Goal: Information Seeking & Learning: Learn about a topic

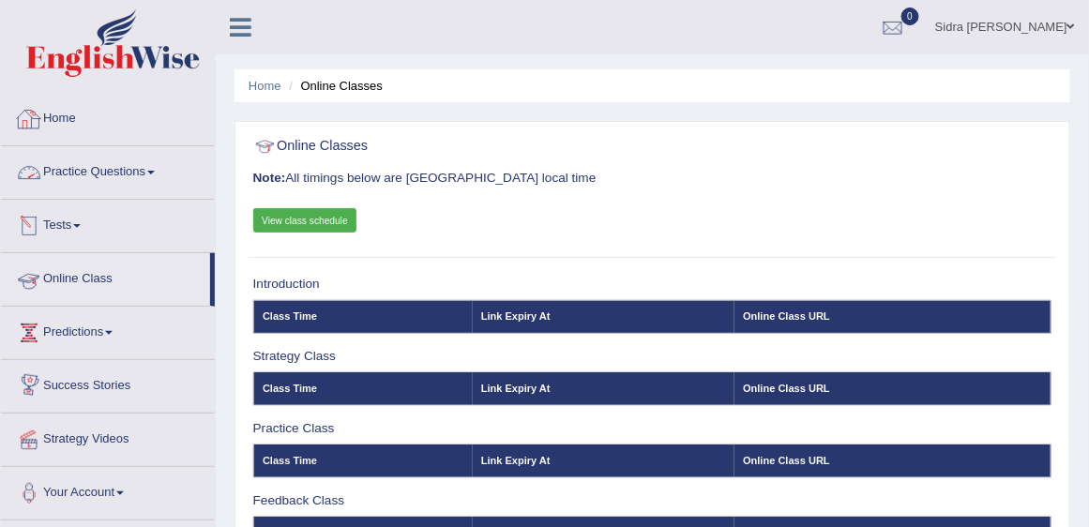
click at [92, 183] on link "Practice Questions" at bounding box center [108, 169] width 214 height 47
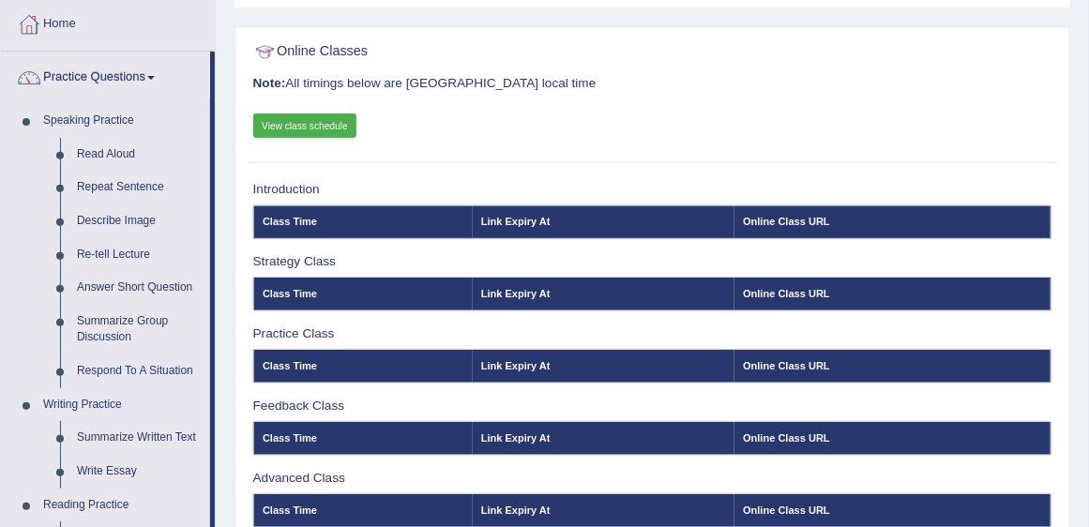
scroll to position [107, 0]
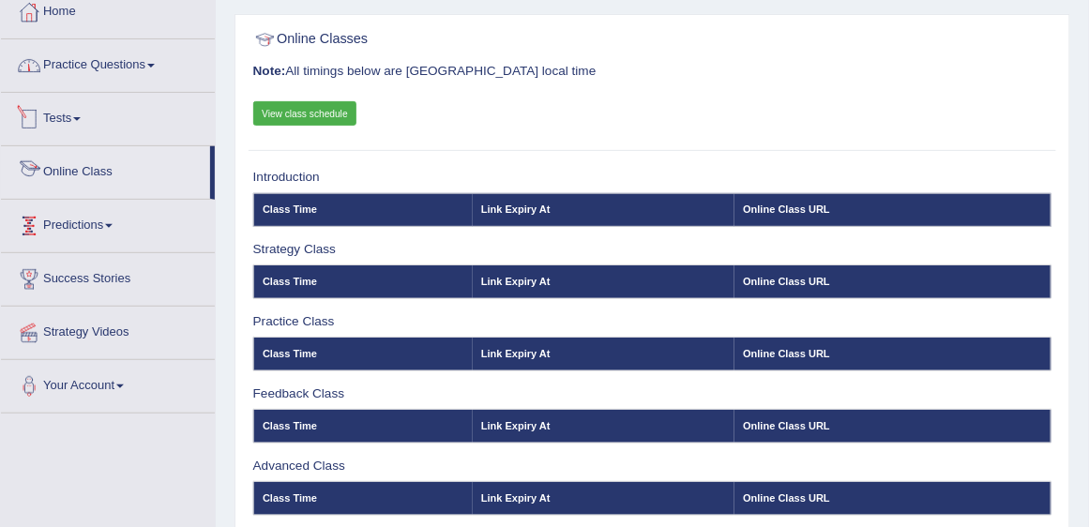
click at [124, 63] on link "Practice Questions" at bounding box center [108, 62] width 214 height 47
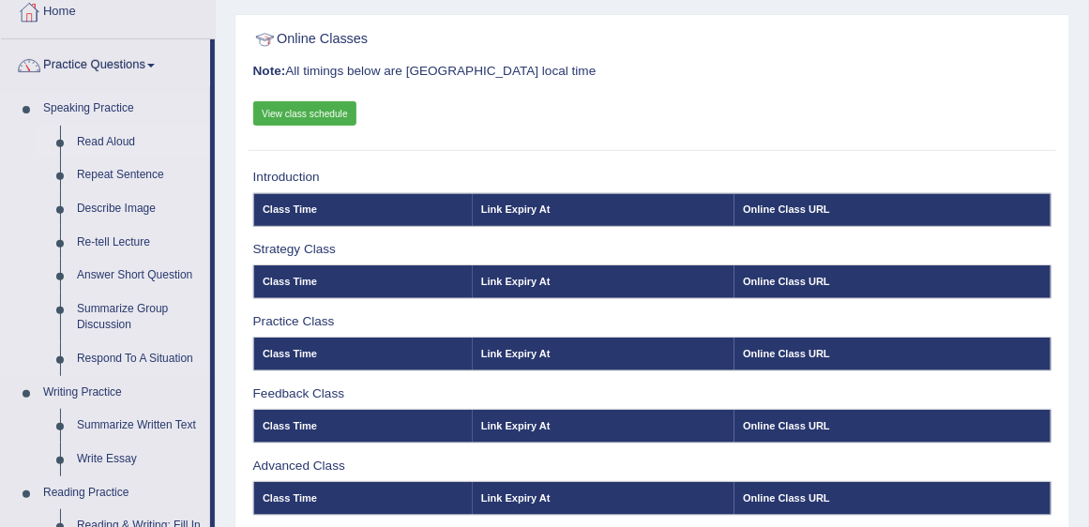
click at [127, 140] on link "Read Aloud" at bounding box center [139, 143] width 142 height 34
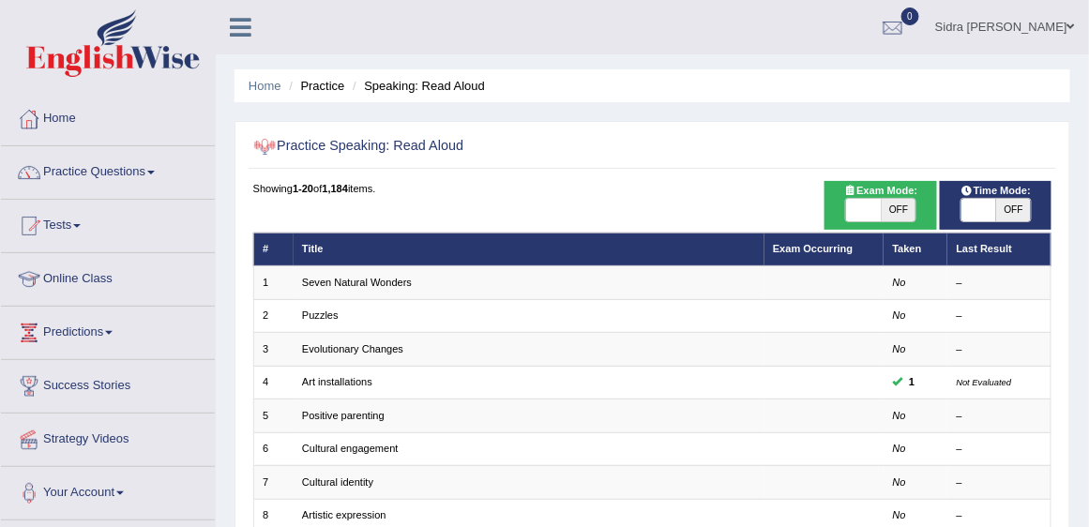
click at [890, 208] on span "OFF" at bounding box center [899, 210] width 35 height 23
checkbox input "true"
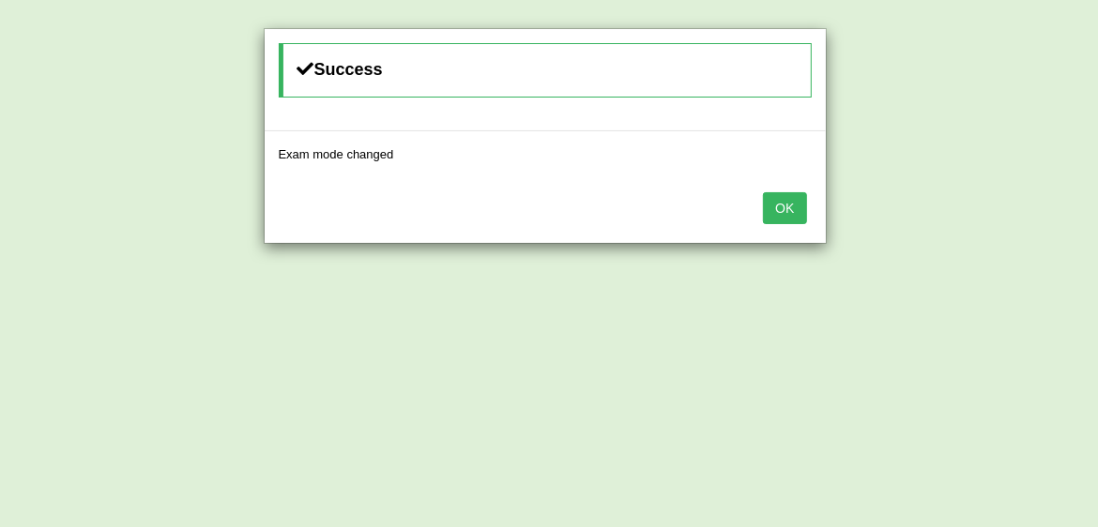
click at [795, 210] on button "OK" at bounding box center [784, 208] width 43 height 32
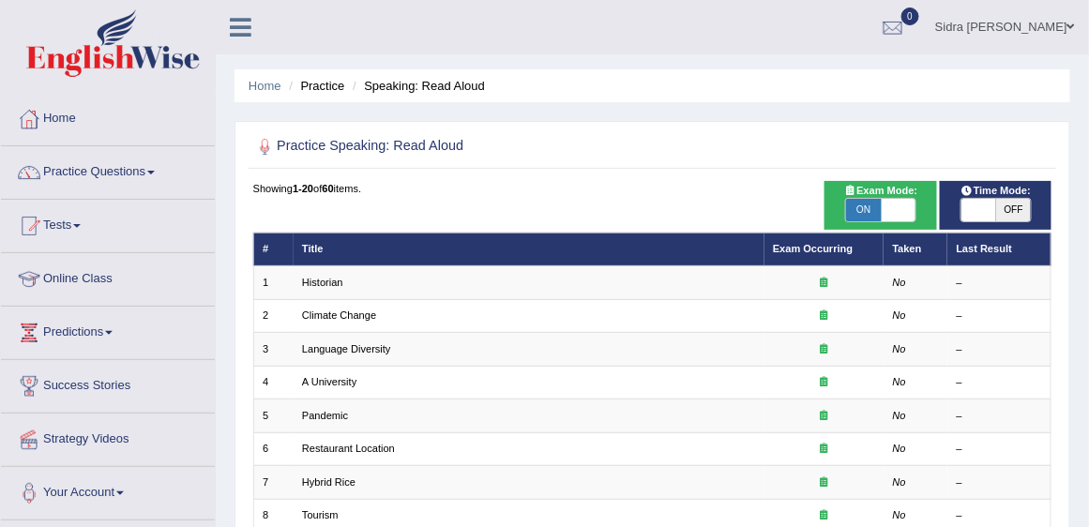
click at [1013, 212] on span "OFF" at bounding box center [1013, 210] width 35 height 23
checkbox input "true"
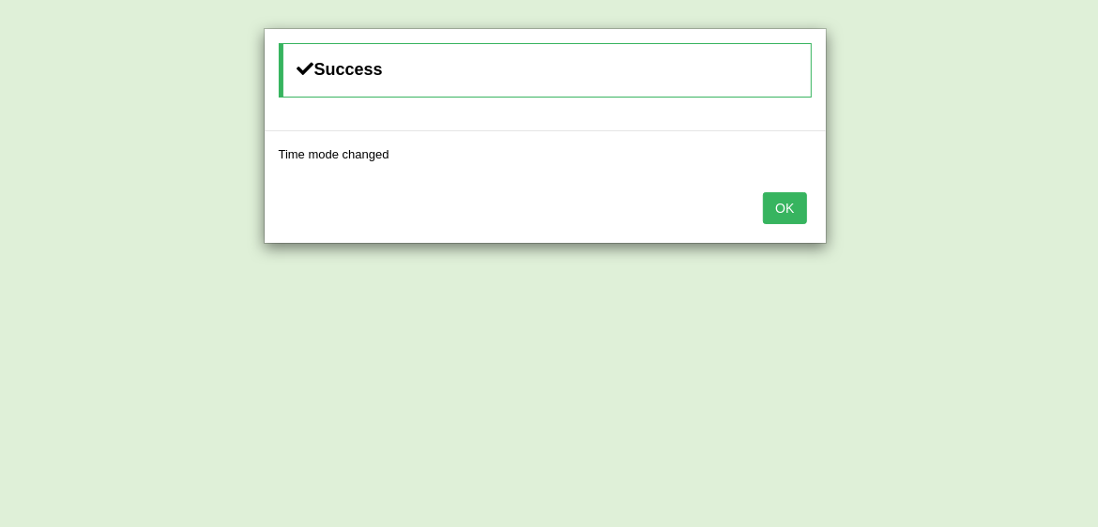
click at [789, 196] on button "OK" at bounding box center [784, 208] width 43 height 32
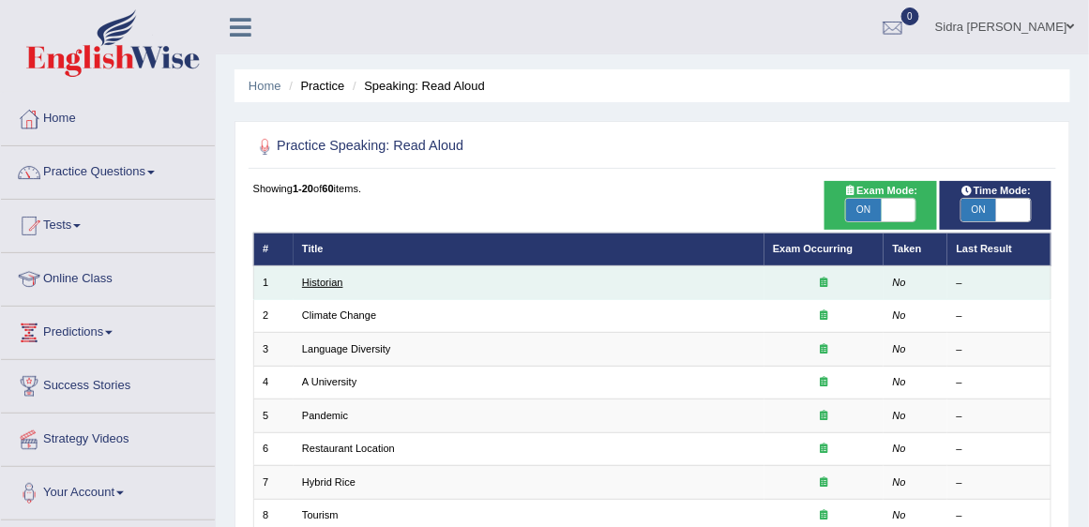
click at [332, 278] on link "Historian" at bounding box center [322, 282] width 41 height 11
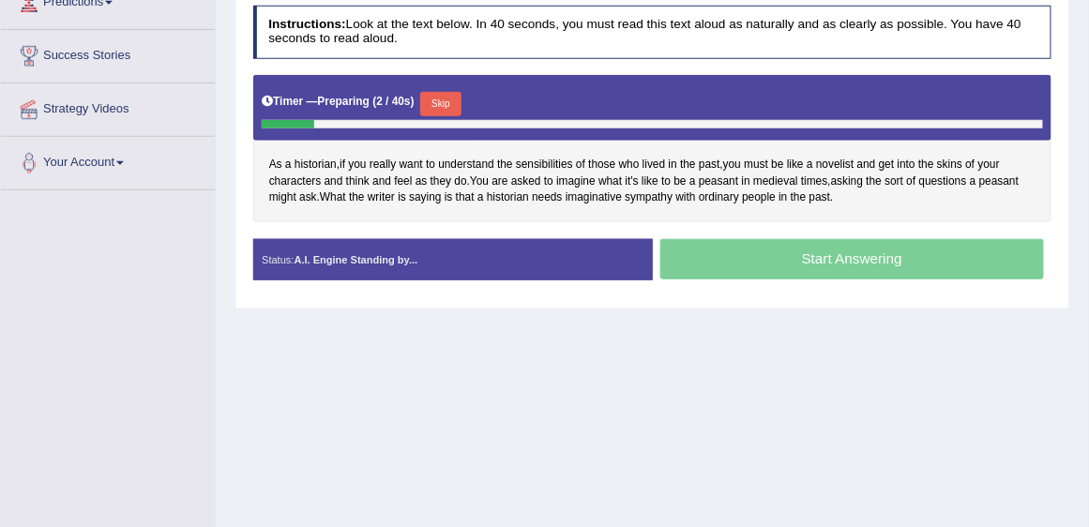
scroll to position [267, 0]
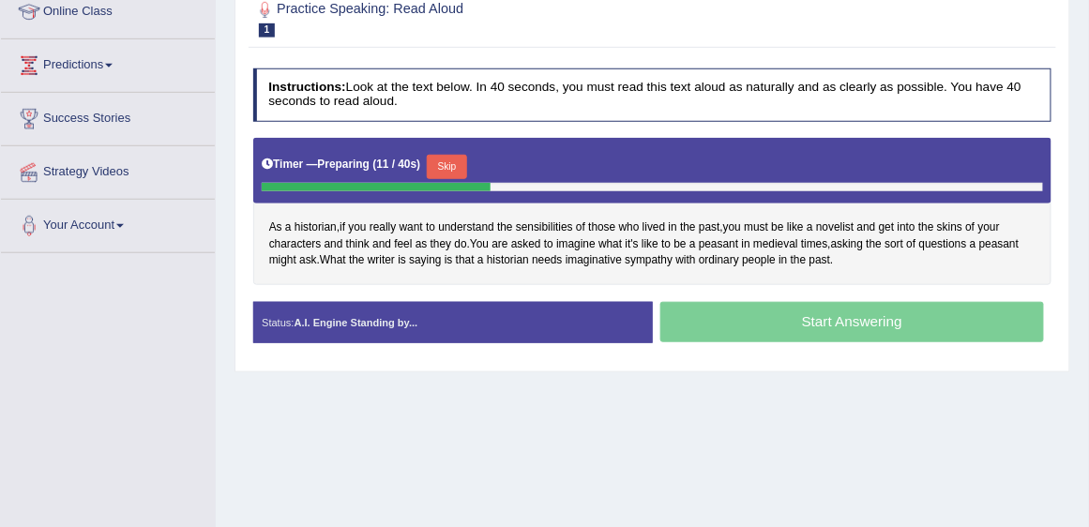
click at [741, 313] on div "Start Answering" at bounding box center [853, 324] width 400 height 45
click at [451, 159] on button "Skip" at bounding box center [447, 167] width 40 height 24
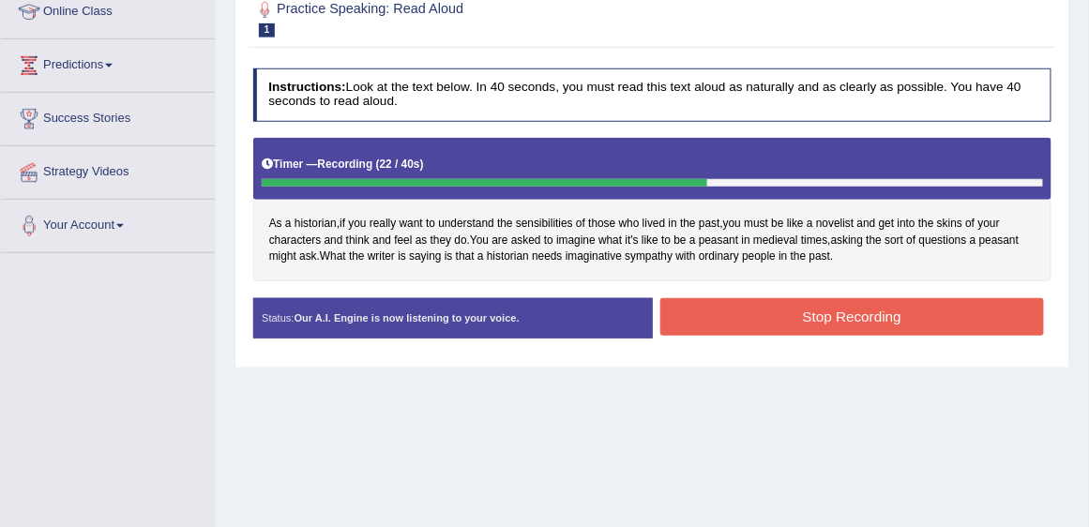
click at [738, 304] on button "Stop Recording" at bounding box center [853, 316] width 384 height 37
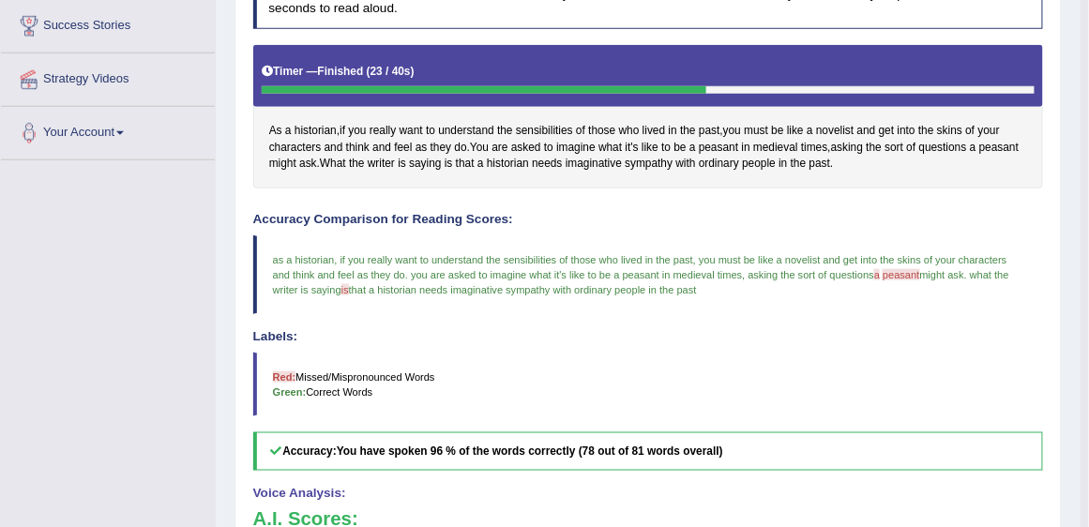
scroll to position [214, 0]
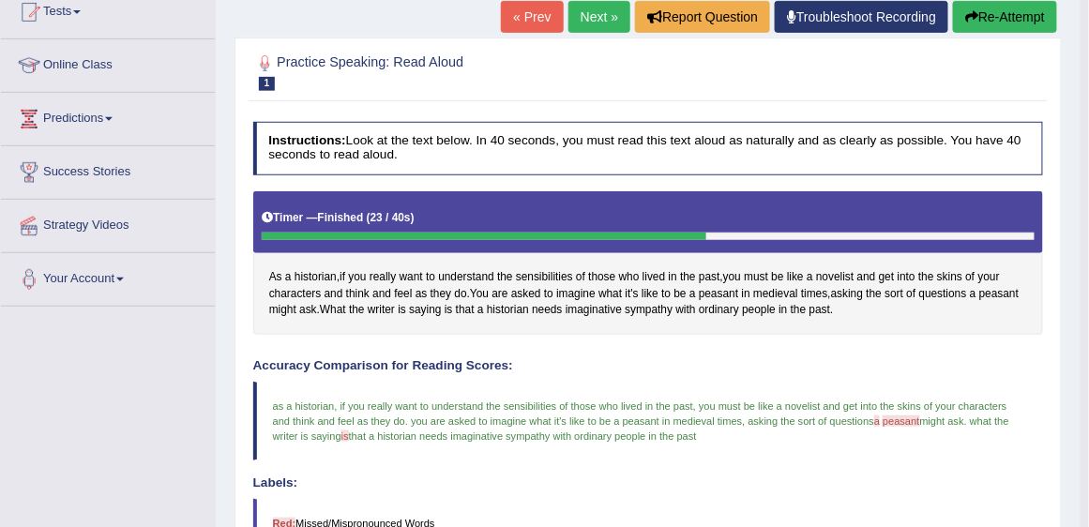
click at [605, 18] on link "Next »" at bounding box center [600, 17] width 62 height 32
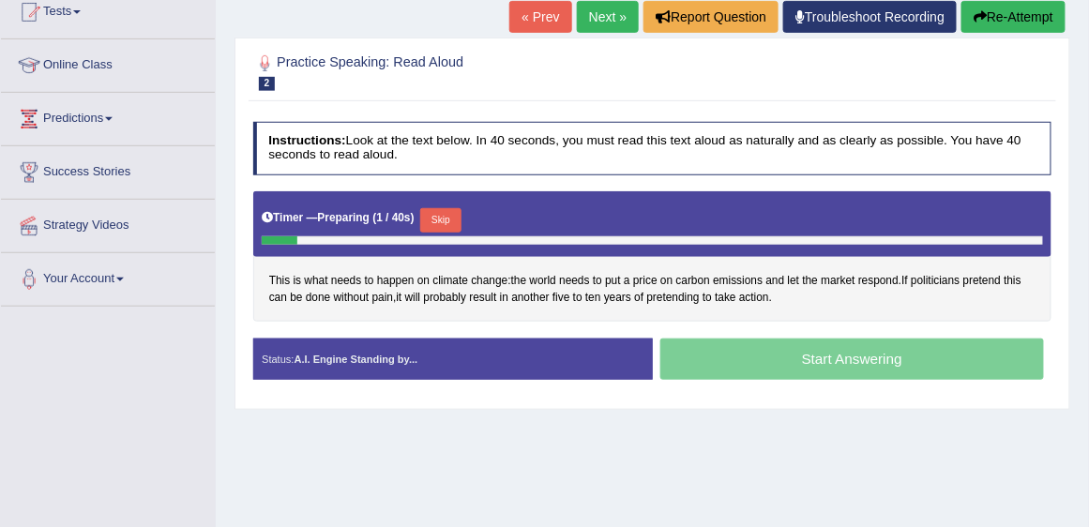
click at [460, 217] on button "Skip" at bounding box center [440, 220] width 40 height 24
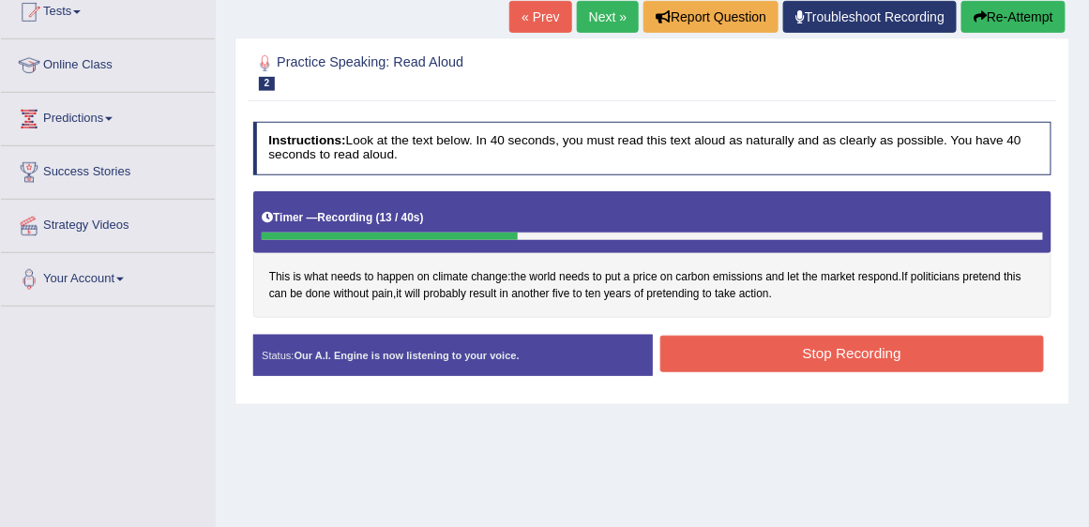
click at [762, 356] on button "Stop Recording" at bounding box center [853, 354] width 384 height 37
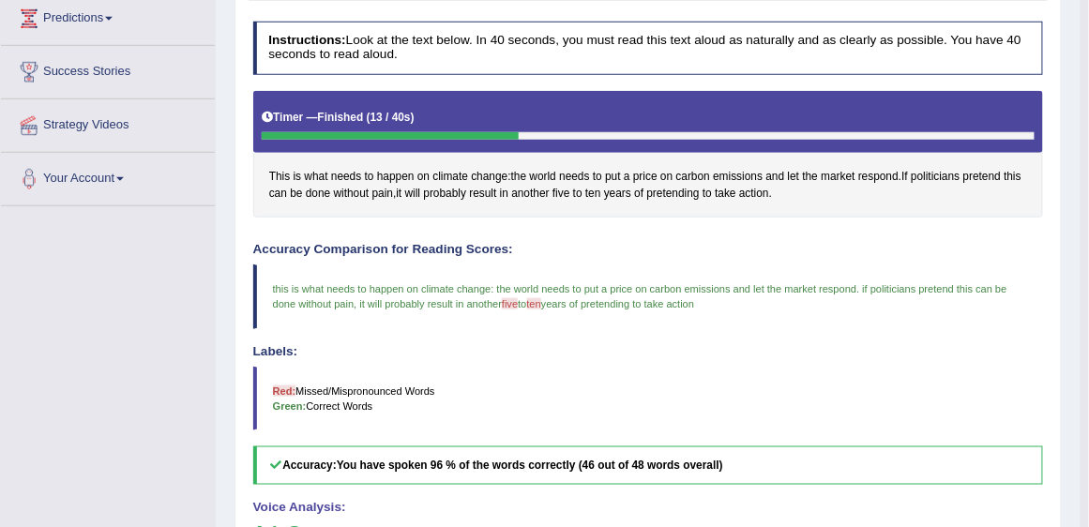
scroll to position [149, 0]
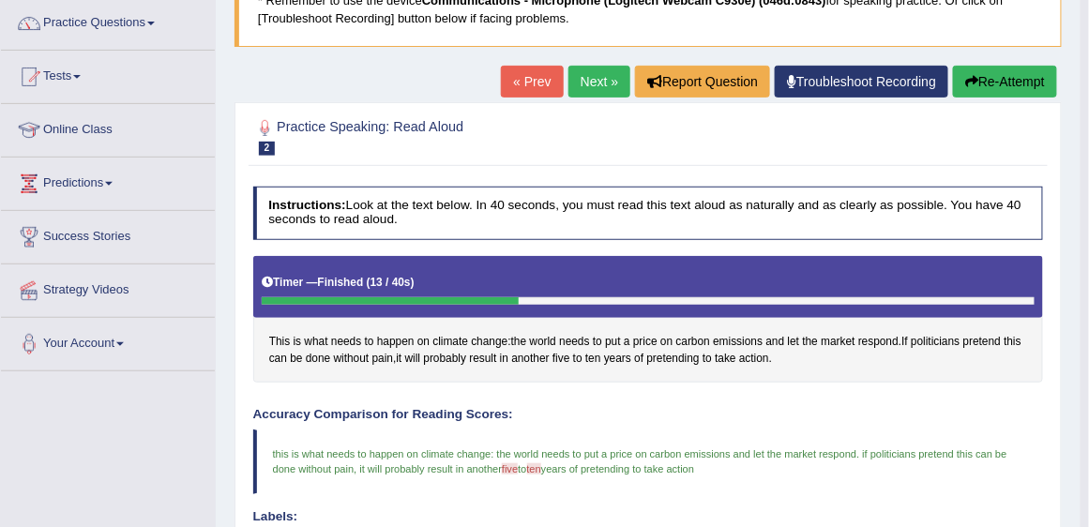
click at [583, 88] on link "Next »" at bounding box center [600, 82] width 62 height 32
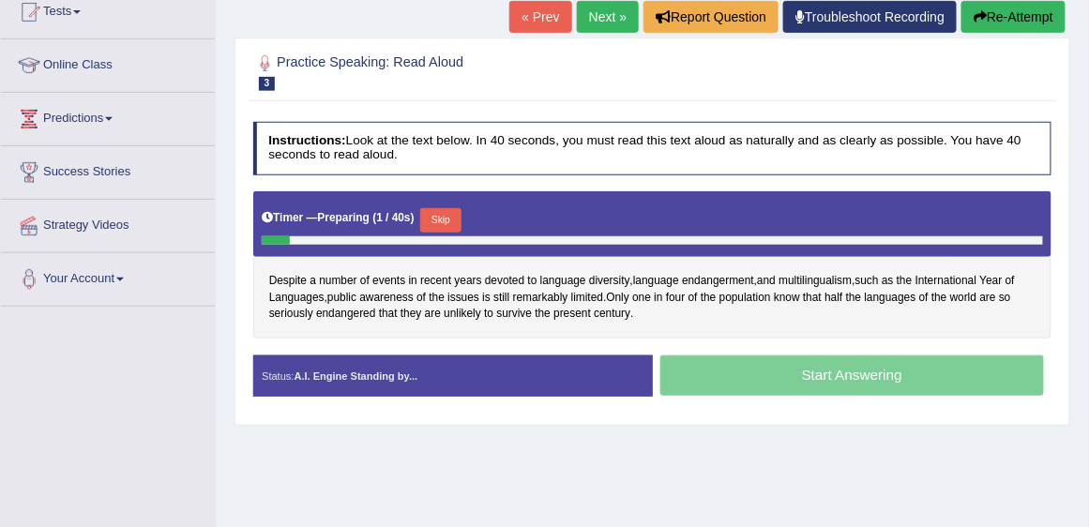
click at [446, 219] on button "Skip" at bounding box center [440, 220] width 40 height 24
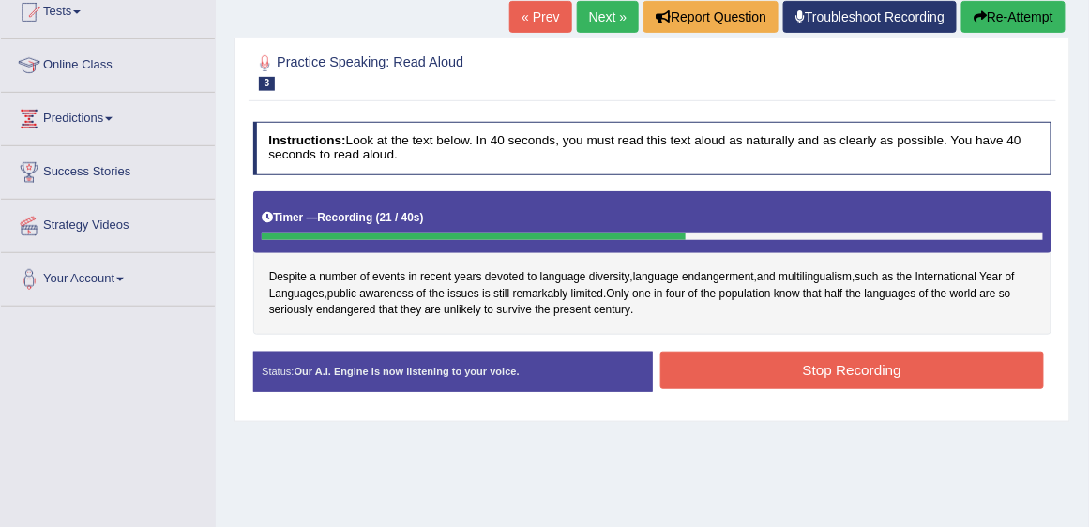
click at [890, 363] on button "Stop Recording" at bounding box center [853, 370] width 384 height 37
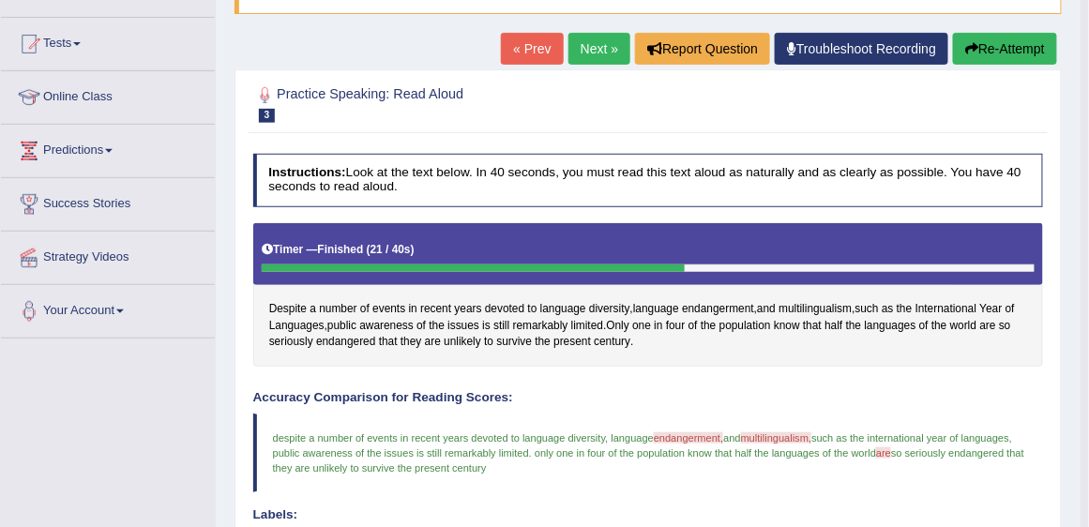
scroll to position [107, 0]
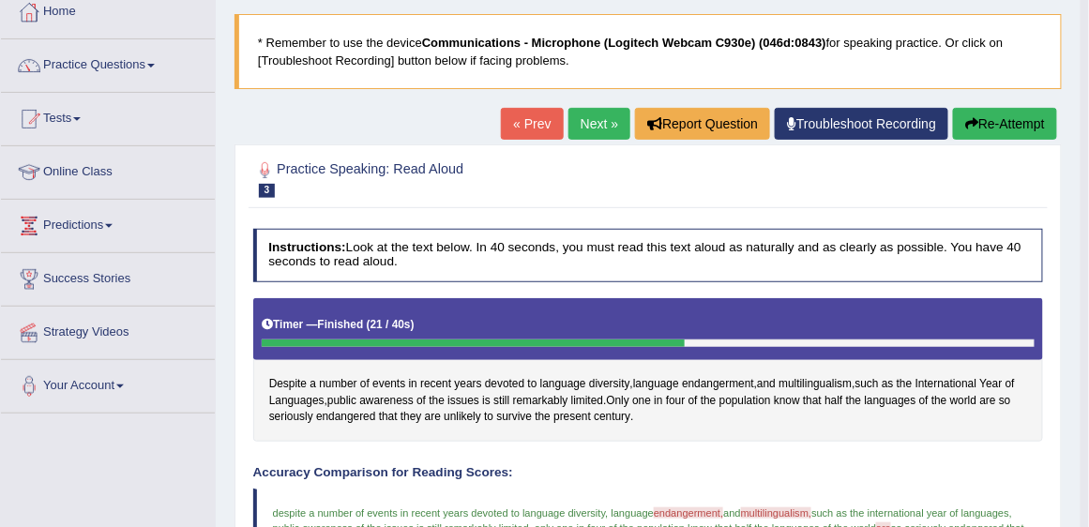
click at [602, 126] on link "Next »" at bounding box center [600, 124] width 62 height 32
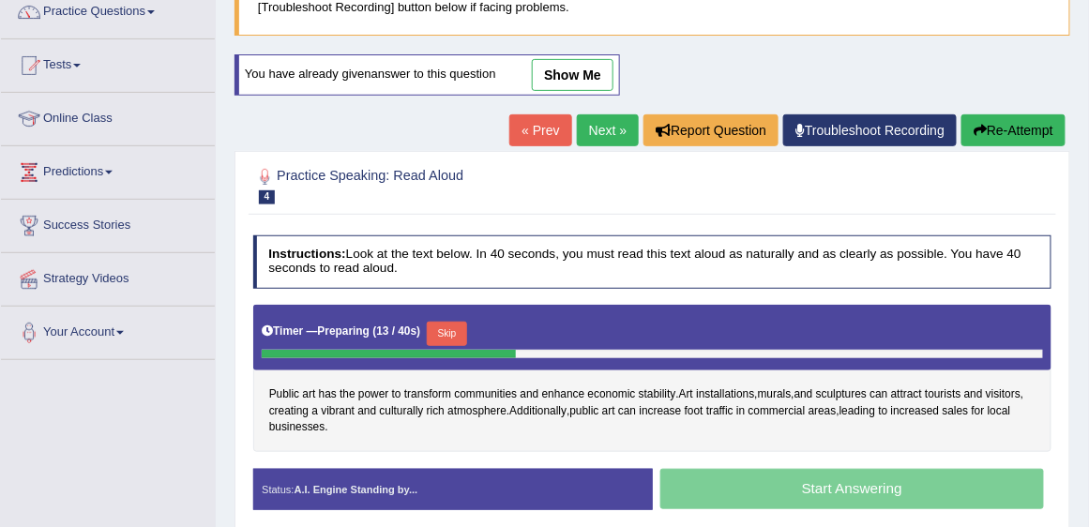
click at [453, 319] on div "Timer — Preparing ( 13 / 40s ) Skip" at bounding box center [653, 334] width 782 height 32
click at [456, 325] on button "Skip" at bounding box center [447, 334] width 40 height 24
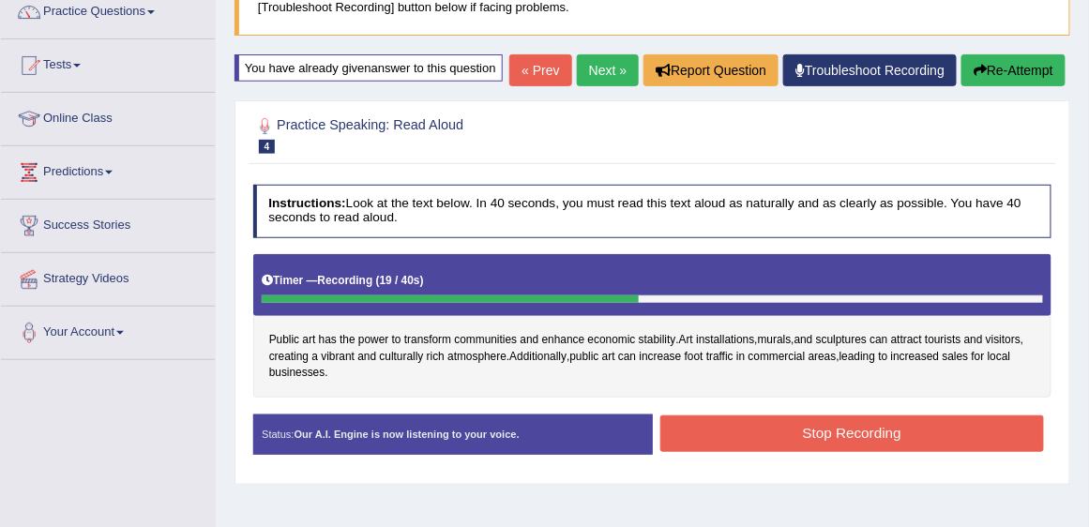
click at [691, 452] on button "Stop Recording" at bounding box center [853, 434] width 384 height 37
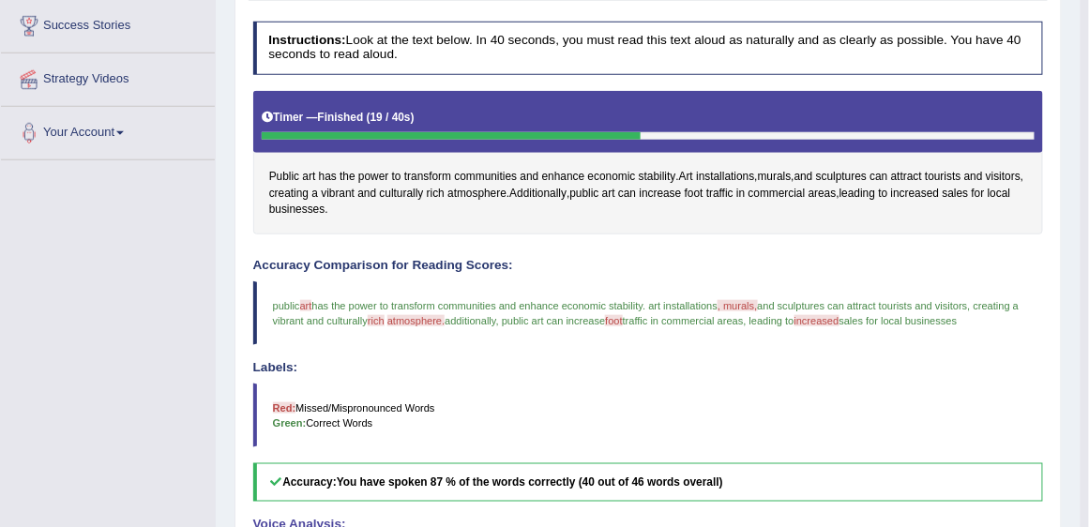
scroll to position [214, 0]
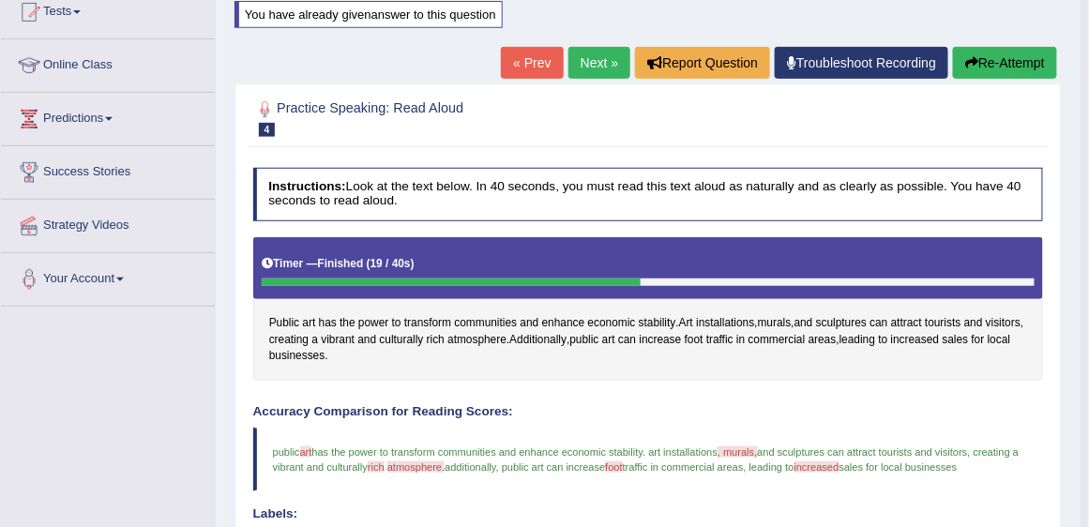
click at [594, 67] on link "Next »" at bounding box center [600, 63] width 62 height 32
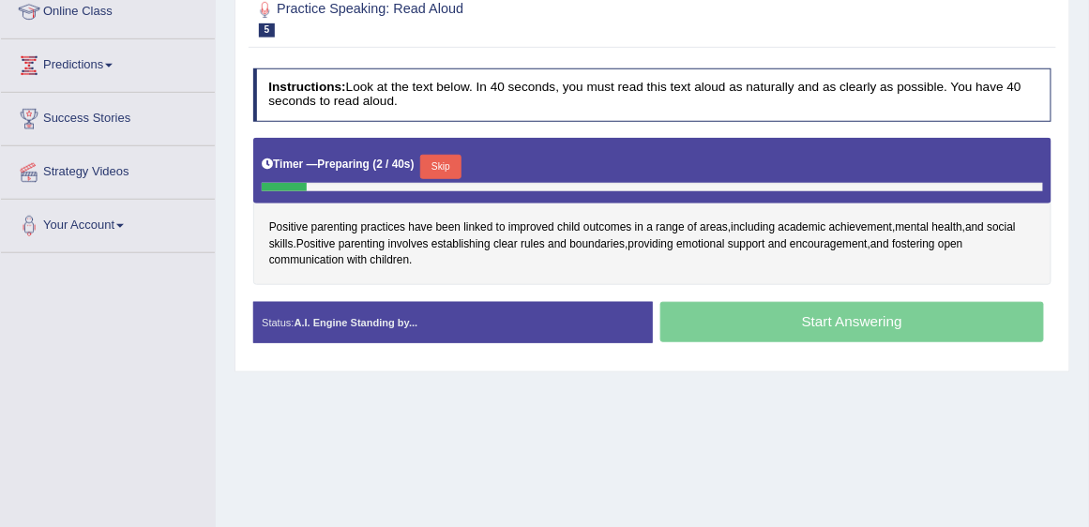
click at [451, 160] on button "Skip" at bounding box center [440, 167] width 40 height 24
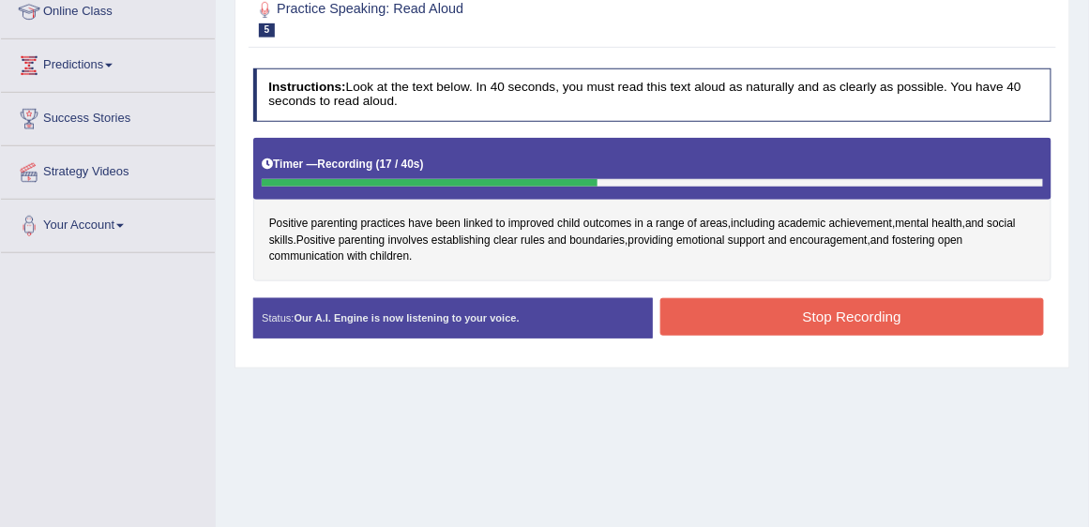
click at [903, 323] on button "Stop Recording" at bounding box center [853, 316] width 384 height 37
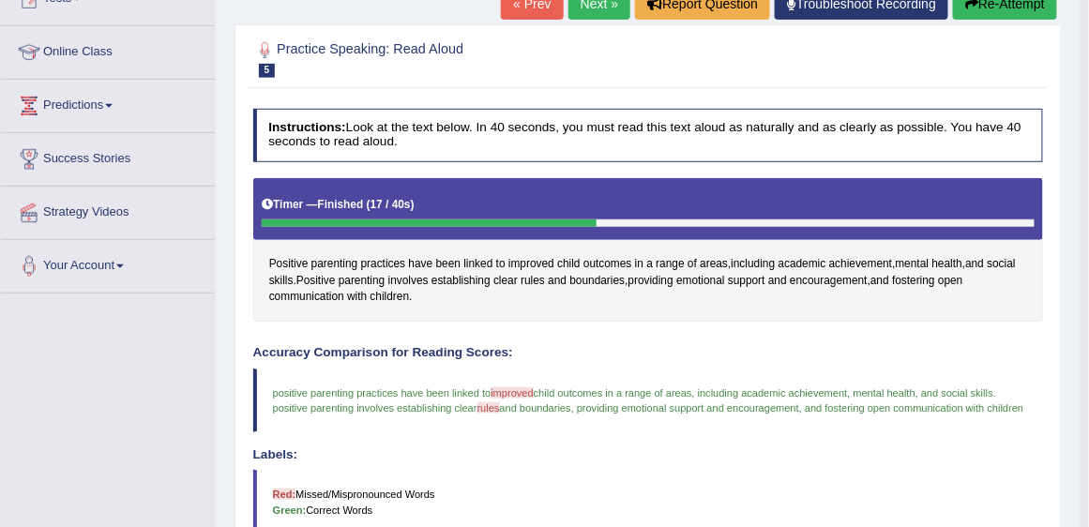
scroll to position [107, 0]
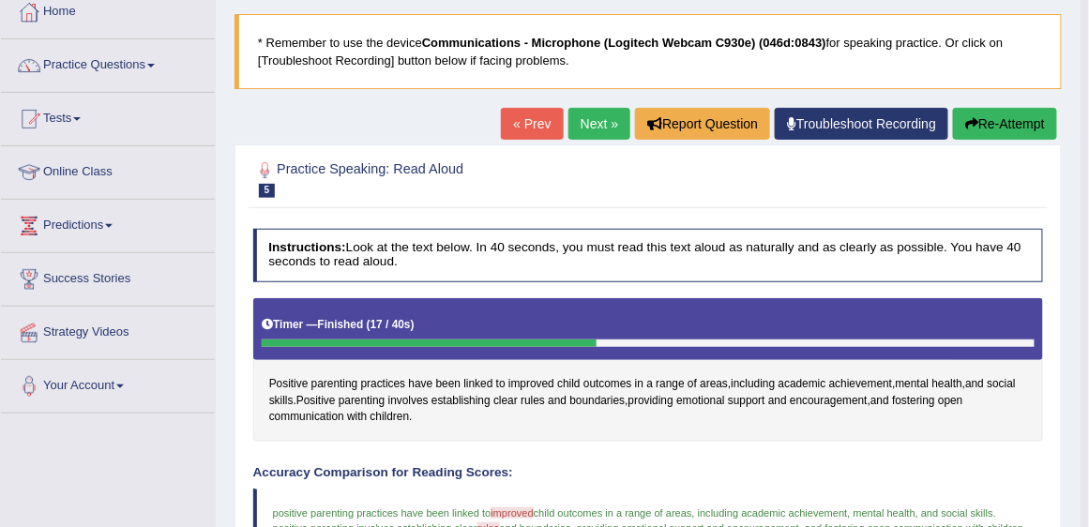
click at [607, 127] on link "Next »" at bounding box center [600, 124] width 62 height 32
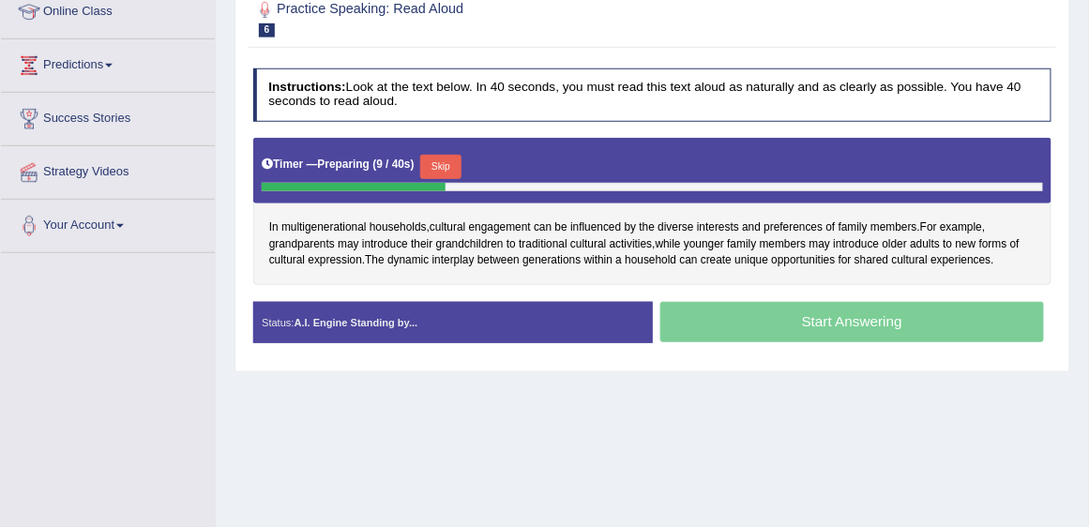
click at [440, 172] on button "Skip" at bounding box center [440, 167] width 40 height 24
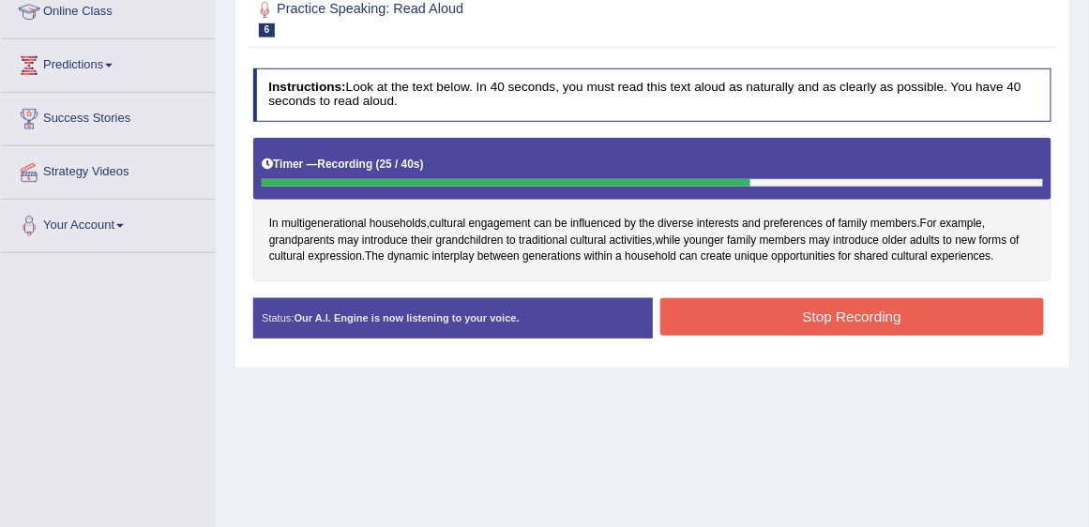
click at [778, 312] on button "Stop Recording" at bounding box center [853, 316] width 384 height 37
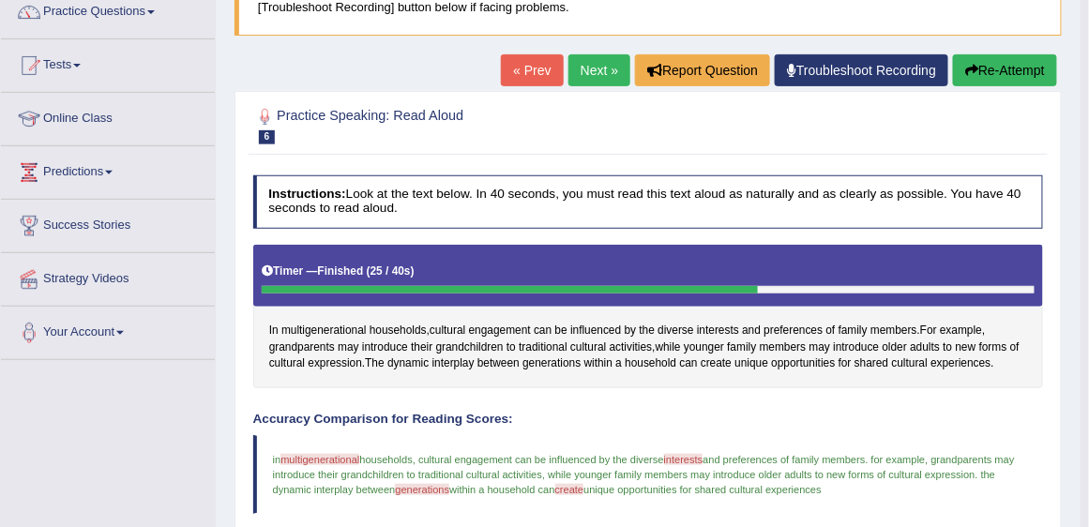
scroll to position [127, 0]
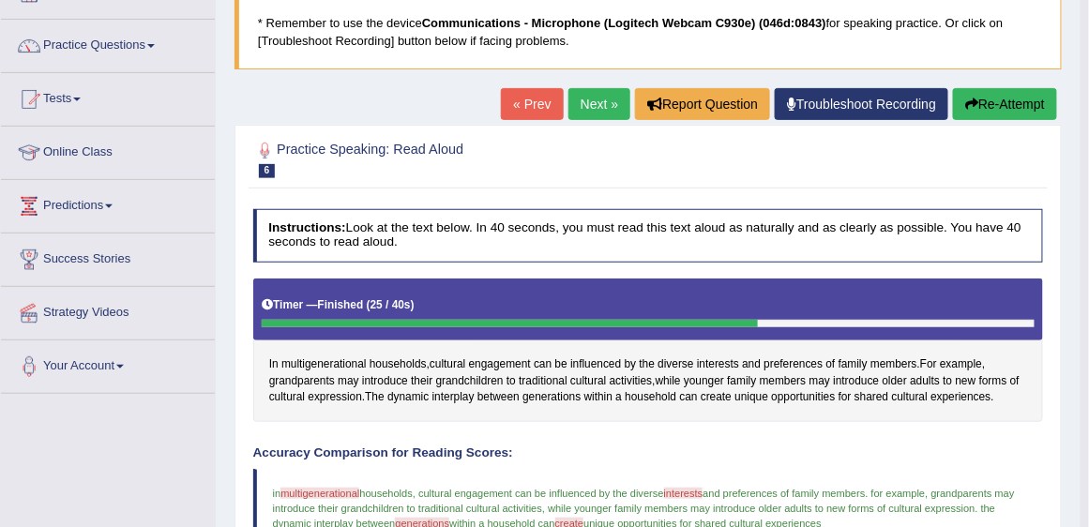
click at [595, 102] on link "Next »" at bounding box center [600, 104] width 62 height 32
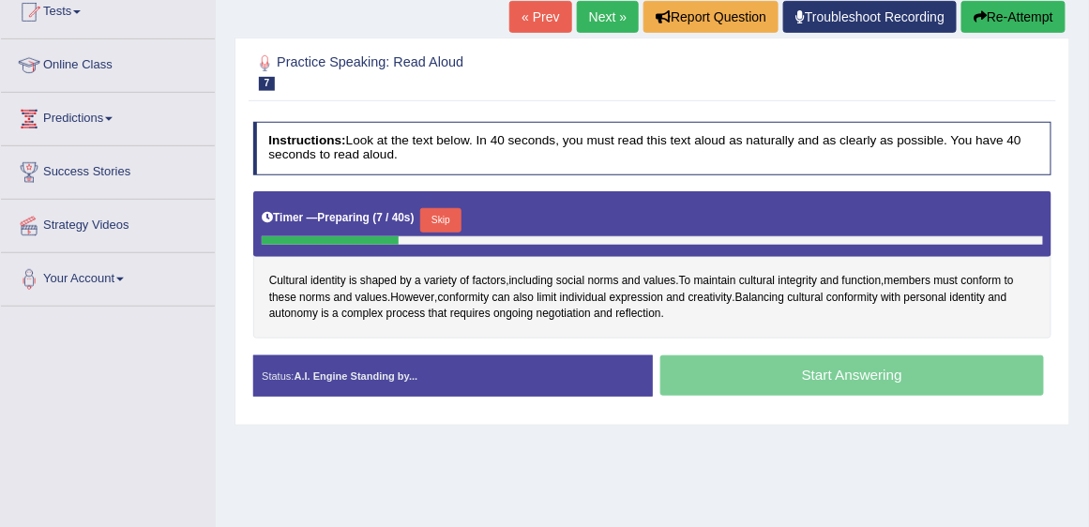
click at [443, 223] on button "Skip" at bounding box center [440, 220] width 40 height 24
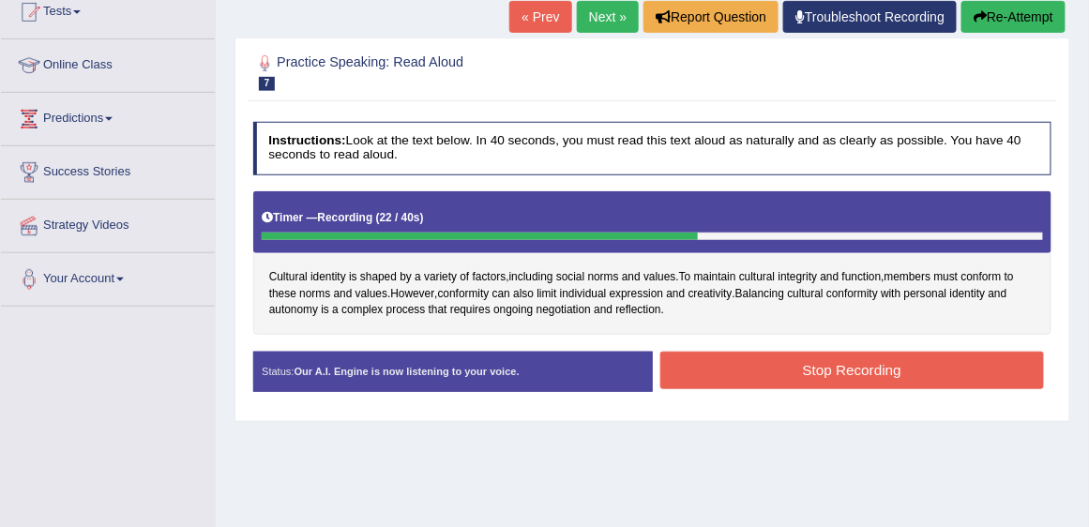
click at [791, 357] on button "Stop Recording" at bounding box center [853, 370] width 384 height 37
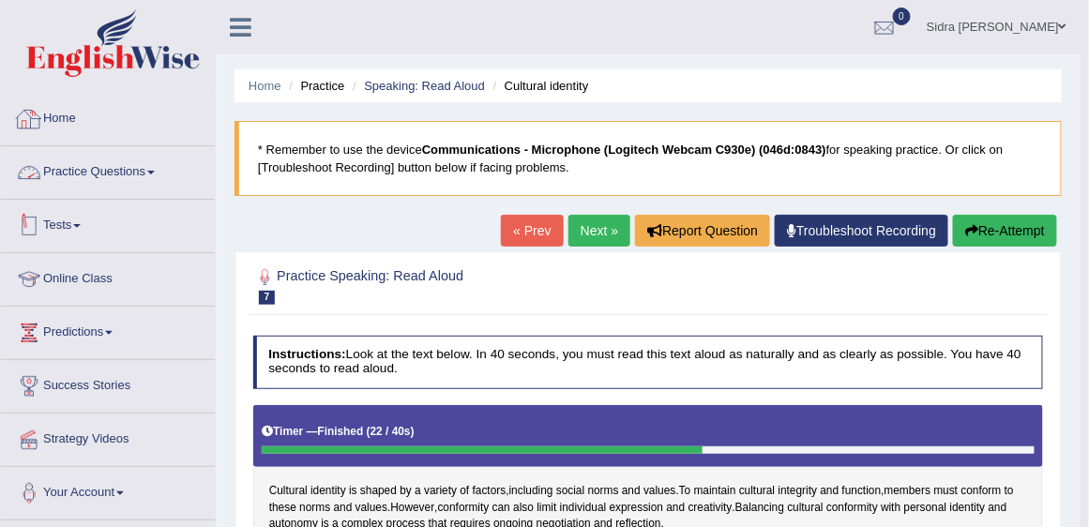
click at [116, 165] on link "Practice Questions" at bounding box center [108, 169] width 214 height 47
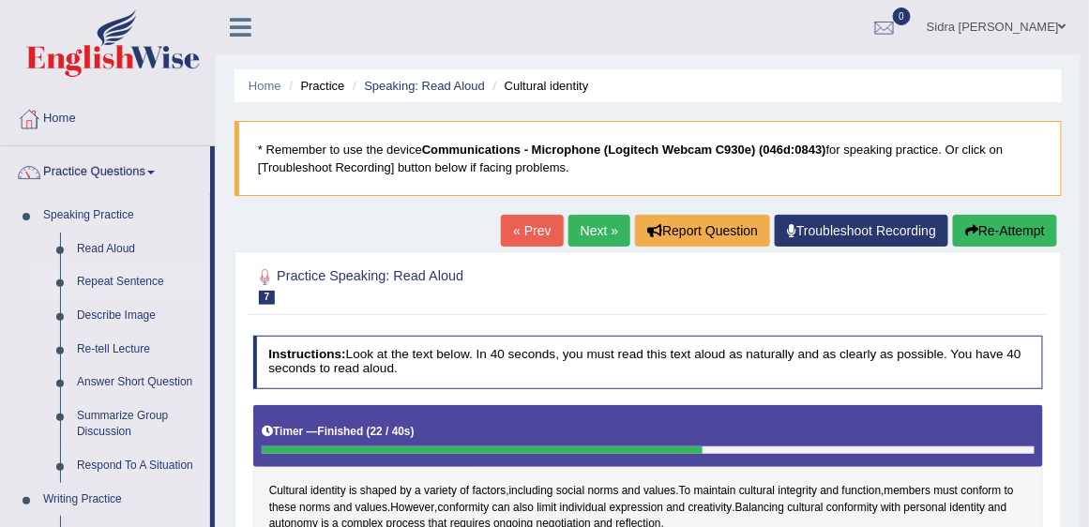
click at [139, 288] on link "Repeat Sentence" at bounding box center [139, 283] width 142 height 34
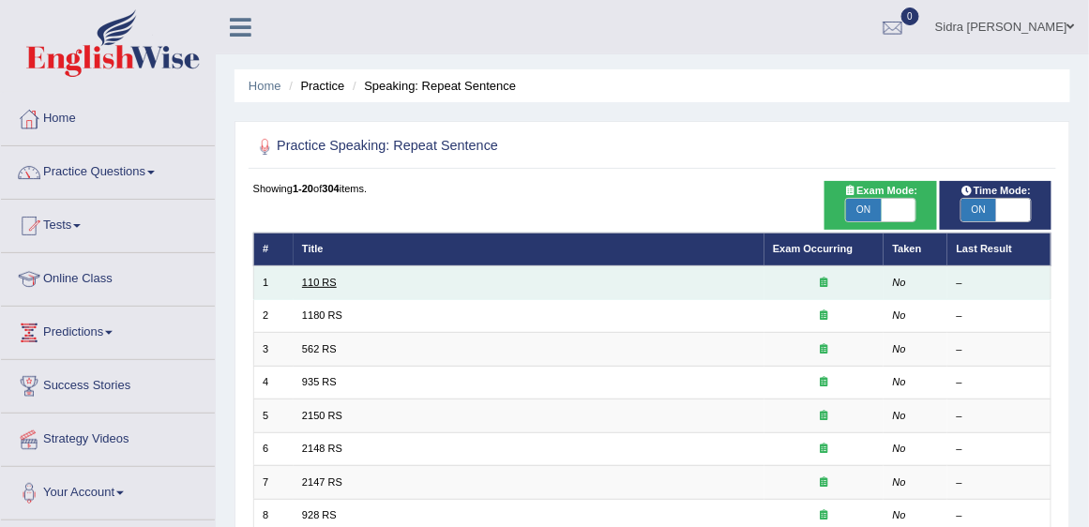
click at [335, 277] on link "110 RS" at bounding box center [319, 282] width 35 height 11
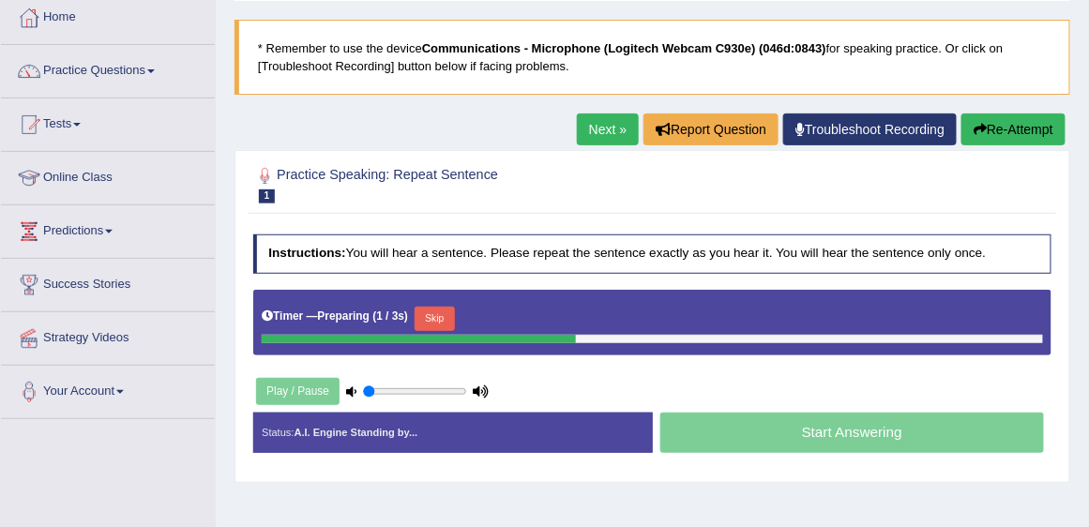
scroll to position [107, 0]
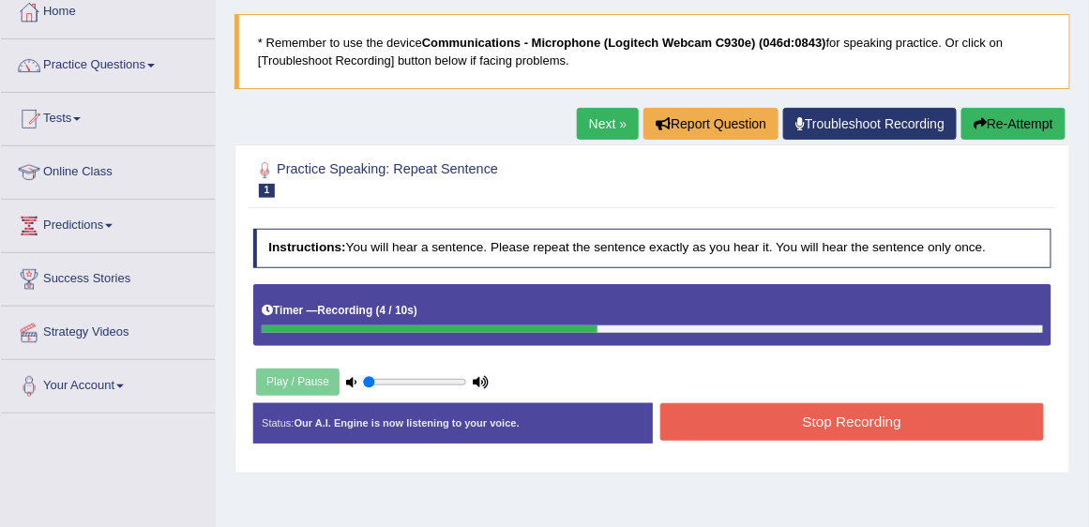
click at [748, 427] on button "Stop Recording" at bounding box center [853, 421] width 384 height 37
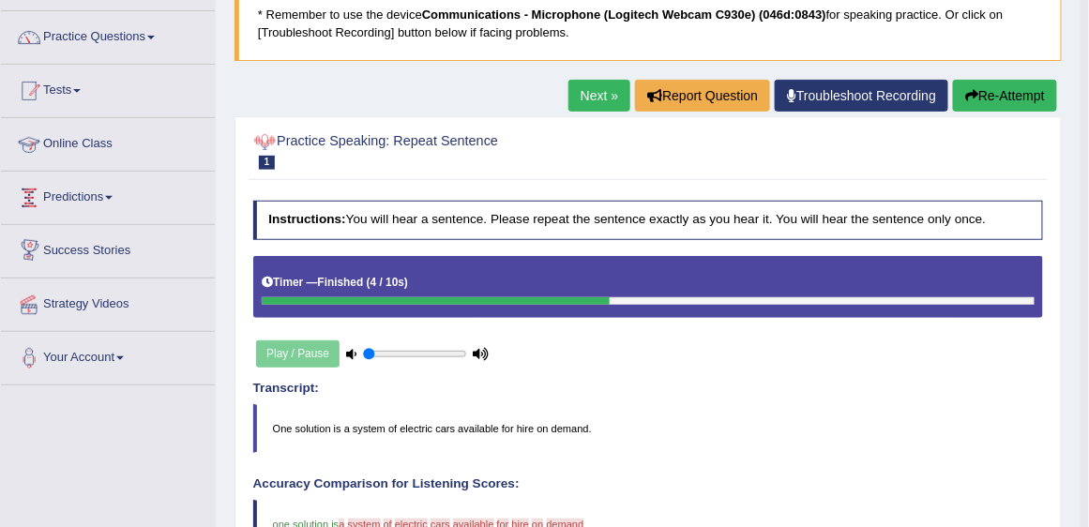
scroll to position [0, 0]
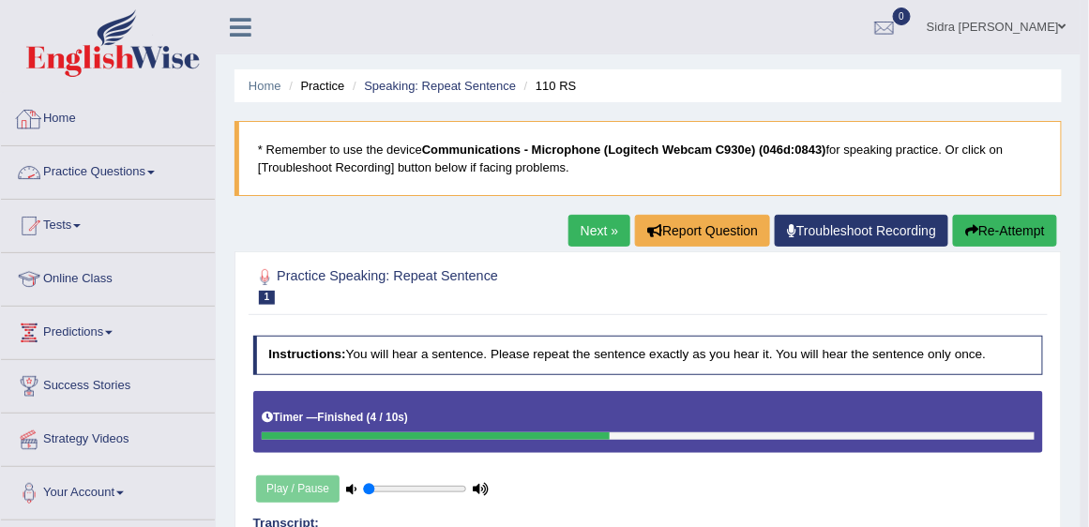
click at [128, 174] on link "Practice Questions" at bounding box center [108, 169] width 214 height 47
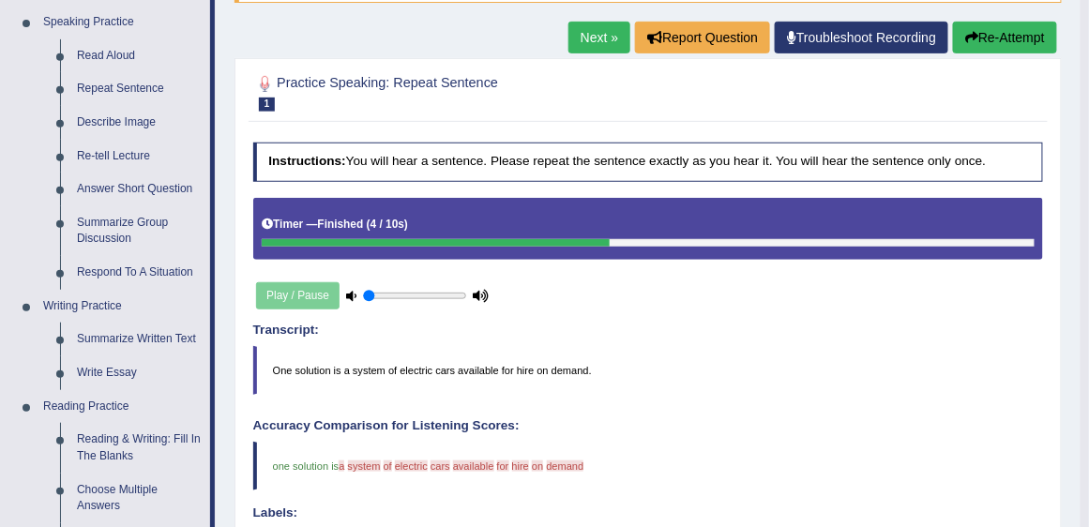
scroll to position [214, 0]
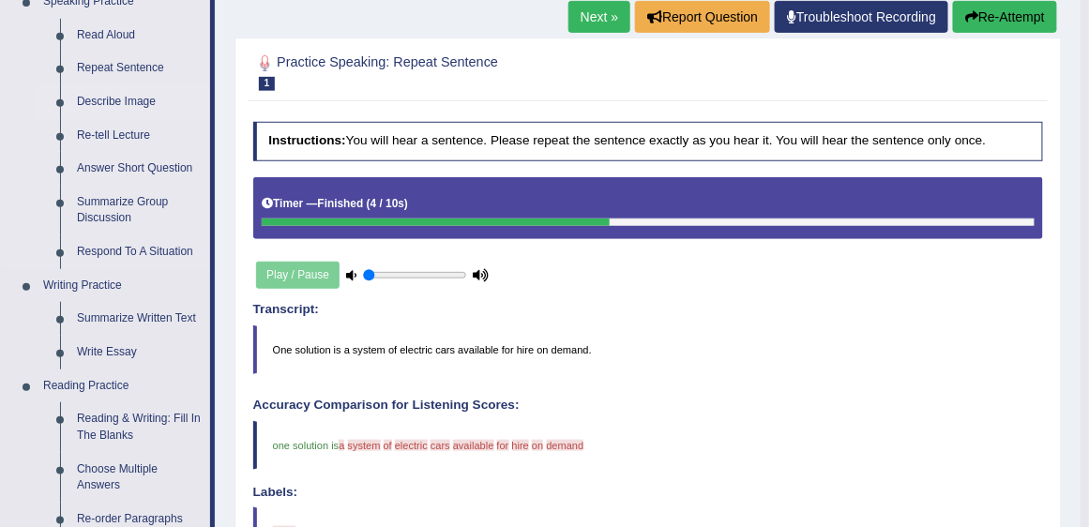
click at [125, 103] on link "Describe Image" at bounding box center [139, 102] width 142 height 34
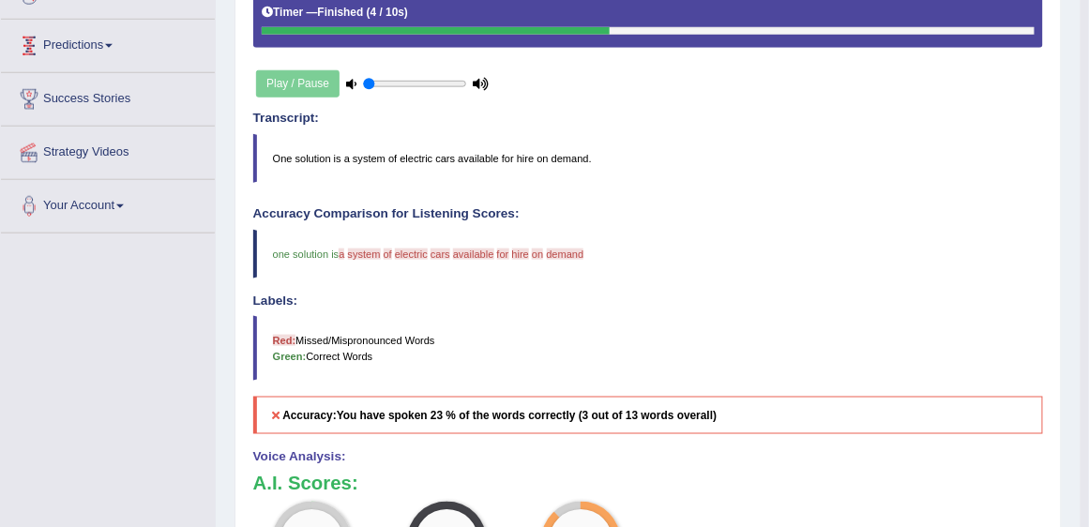
scroll to position [557, 0]
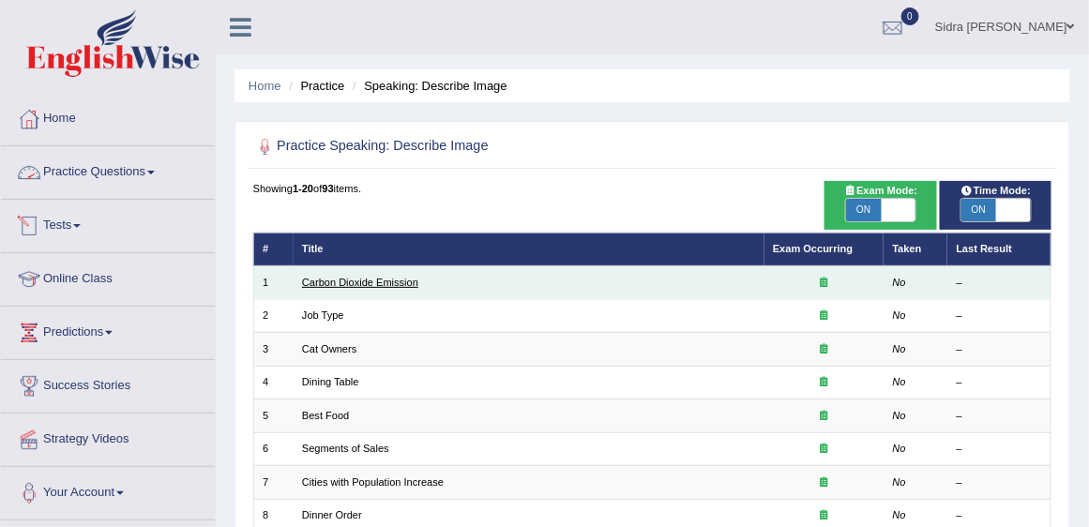
click at [403, 277] on link "Carbon Dioxide Emission" at bounding box center [360, 282] width 116 height 11
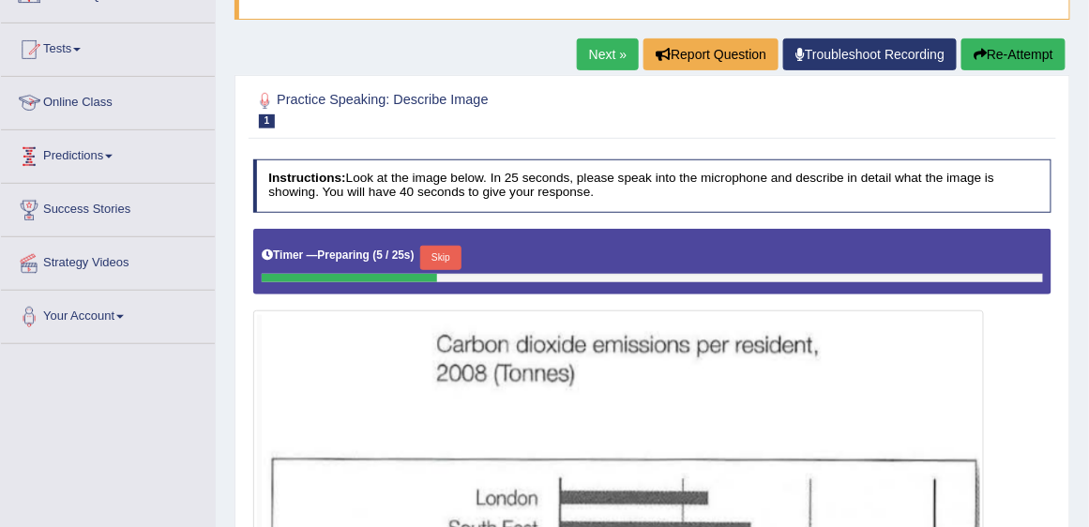
scroll to position [90, 0]
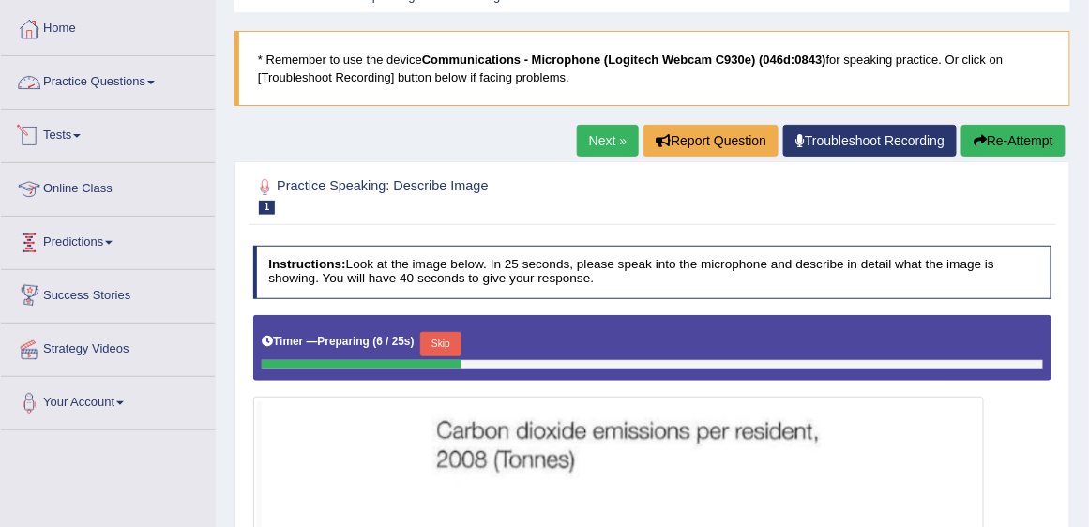
click at [86, 82] on link "Practice Questions" at bounding box center [108, 79] width 214 height 47
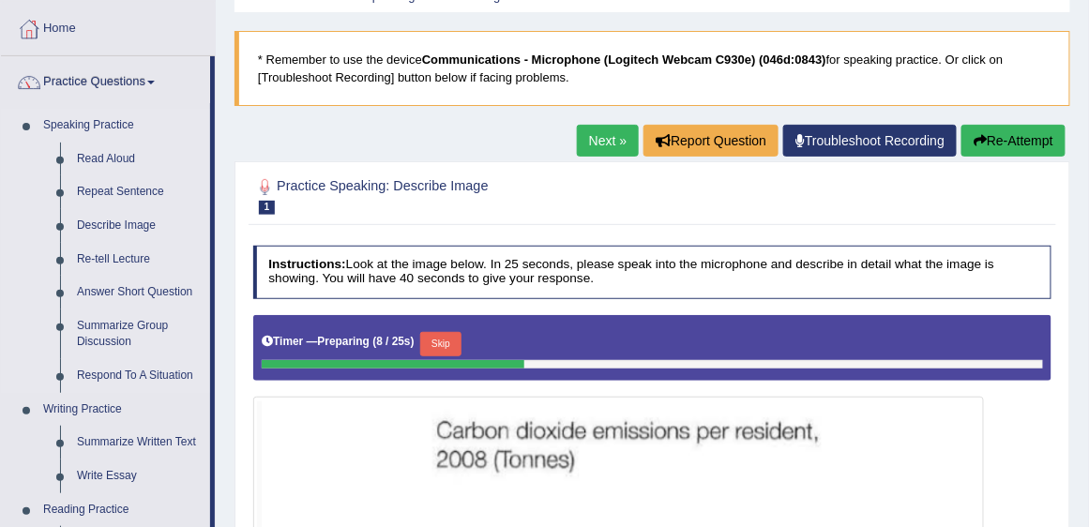
click at [112, 122] on link "Speaking Practice" at bounding box center [122, 126] width 175 height 34
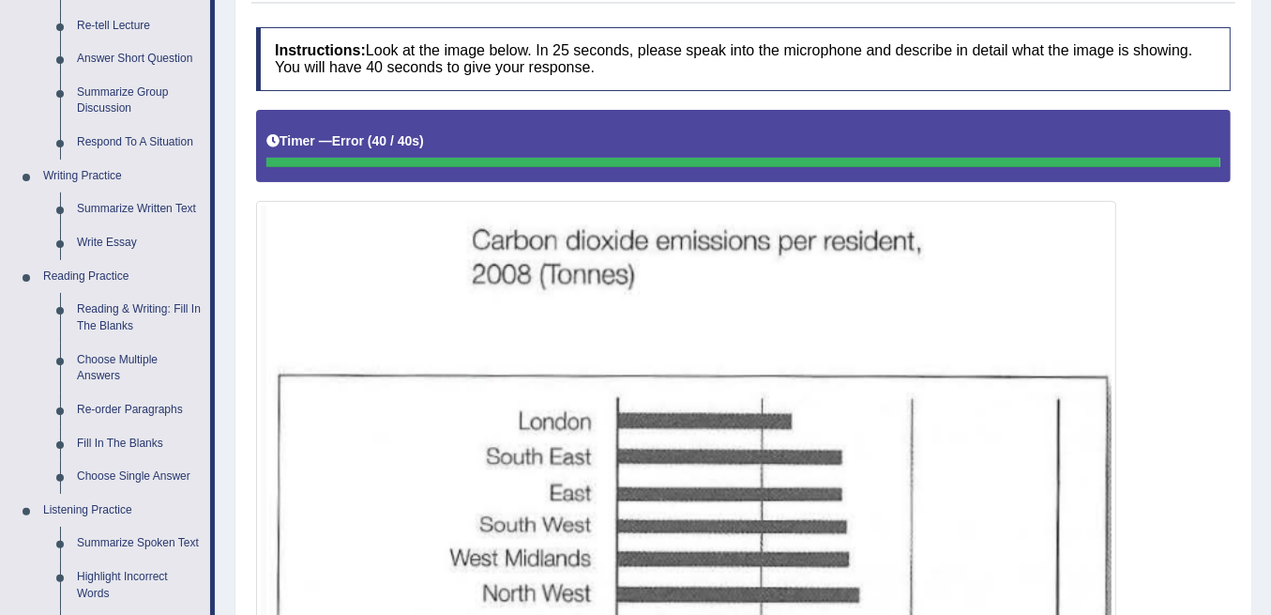
scroll to position [136, 0]
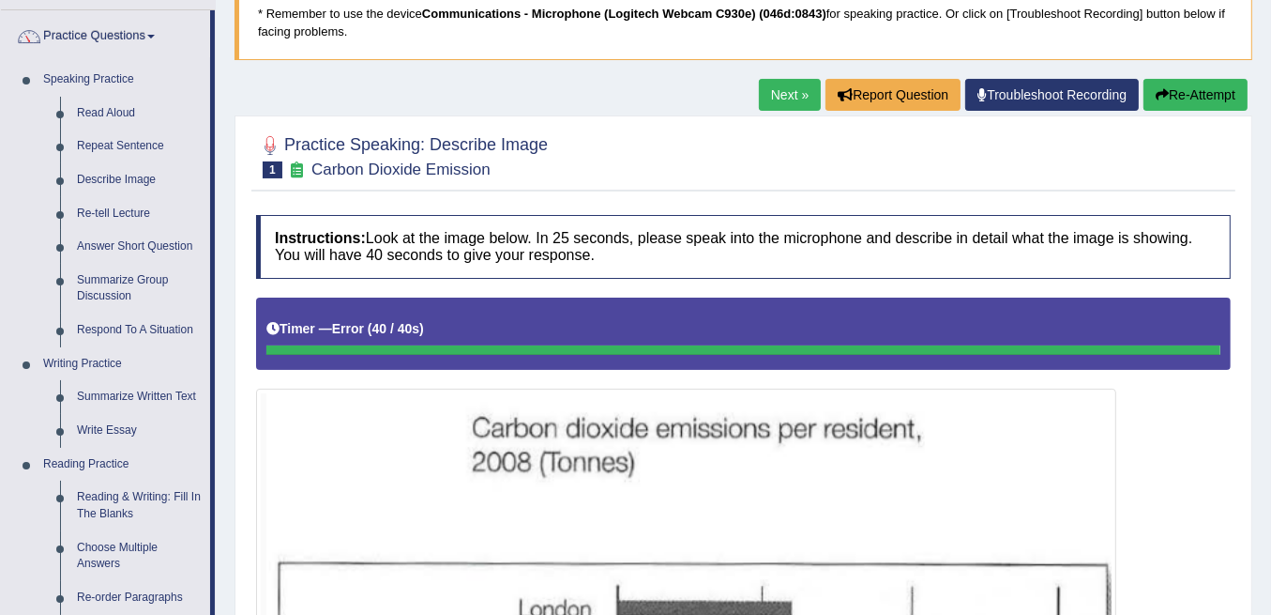
click at [1088, 89] on button "Re-Attempt" at bounding box center [1196, 95] width 104 height 32
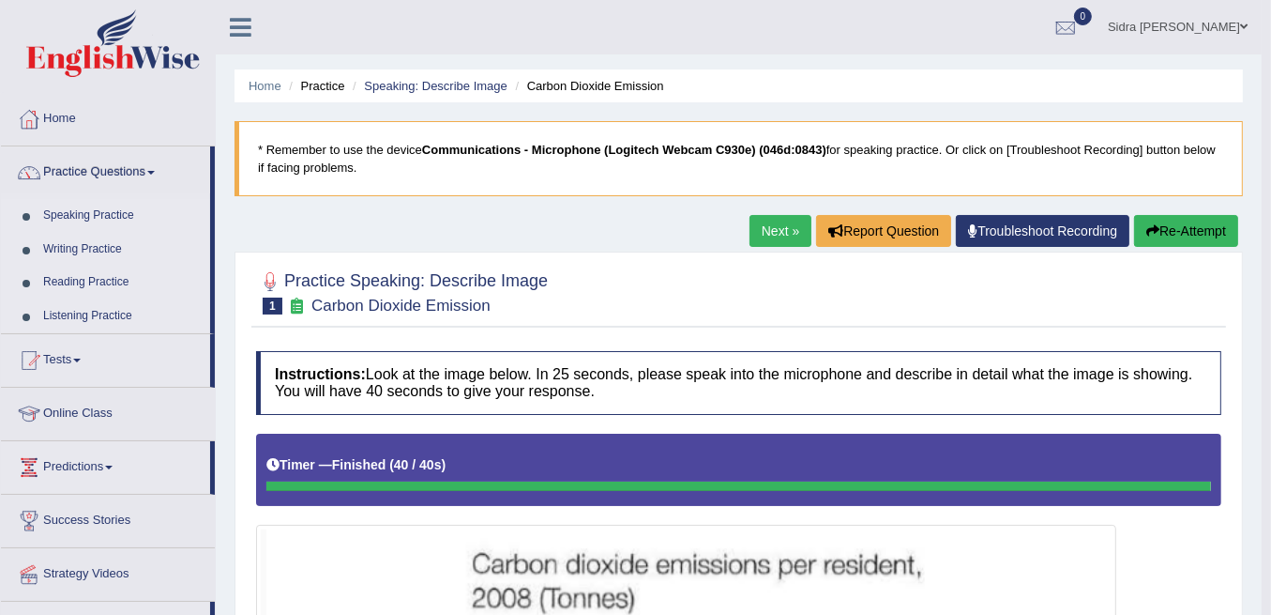
click at [784, 228] on link "Next »" at bounding box center [781, 231] width 62 height 32
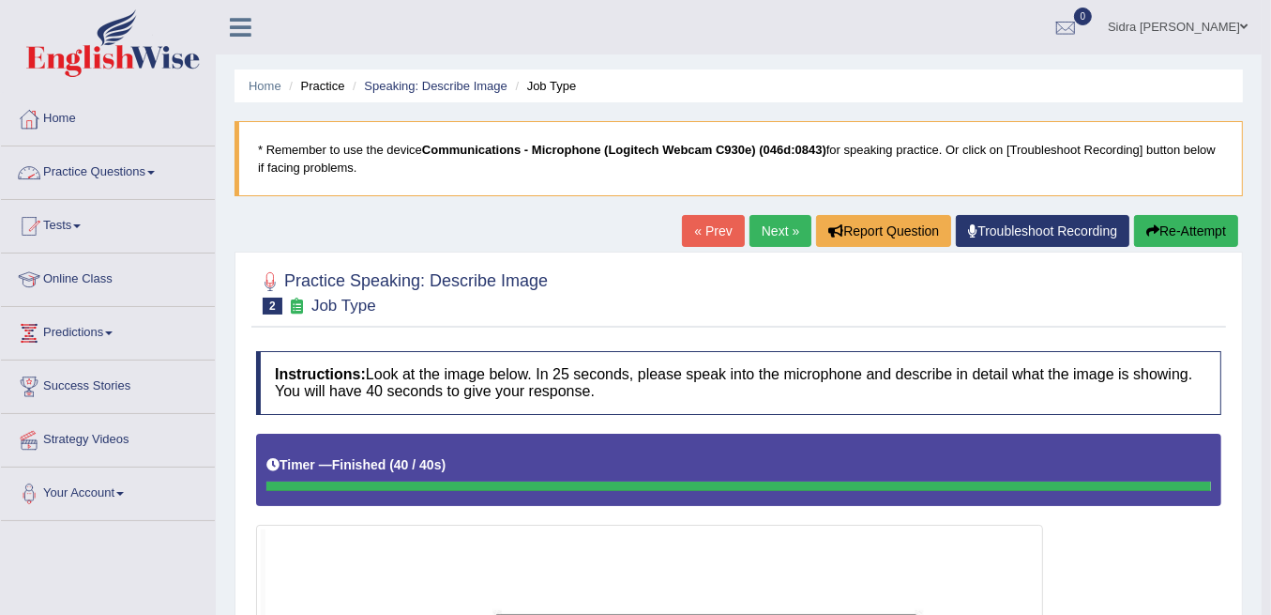
click at [125, 164] on link "Practice Questions" at bounding box center [108, 169] width 214 height 47
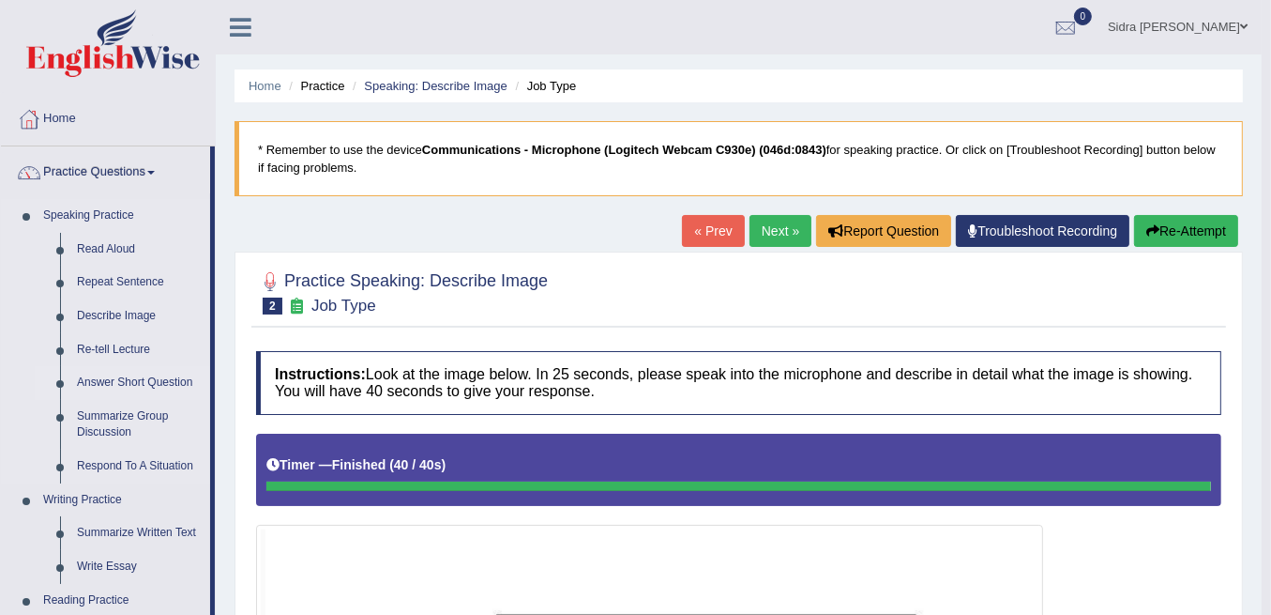
click at [166, 383] on link "Answer Short Question" at bounding box center [139, 383] width 142 height 34
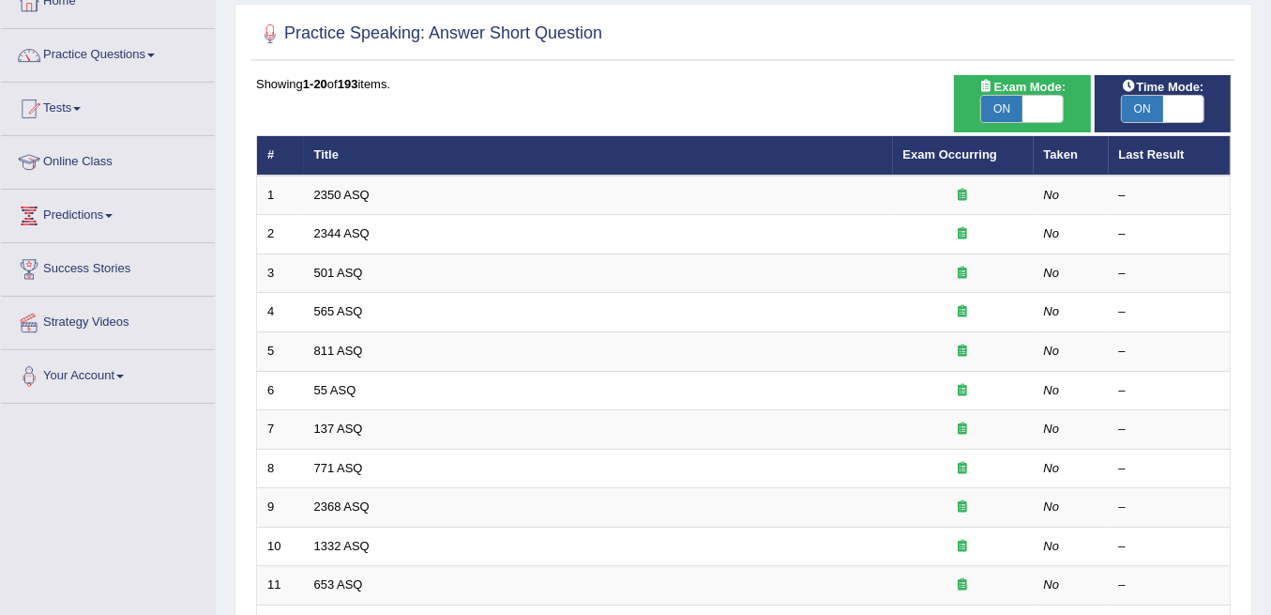
scroll to position [125, 0]
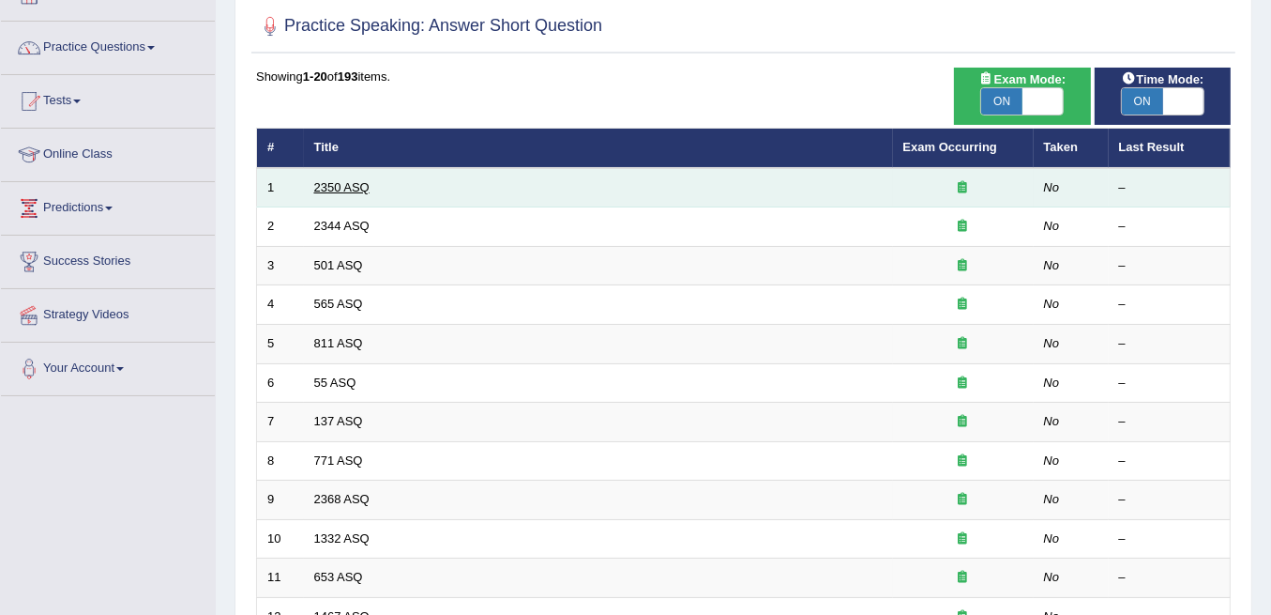
click at [340, 190] on link "2350 ASQ" at bounding box center [341, 187] width 55 height 14
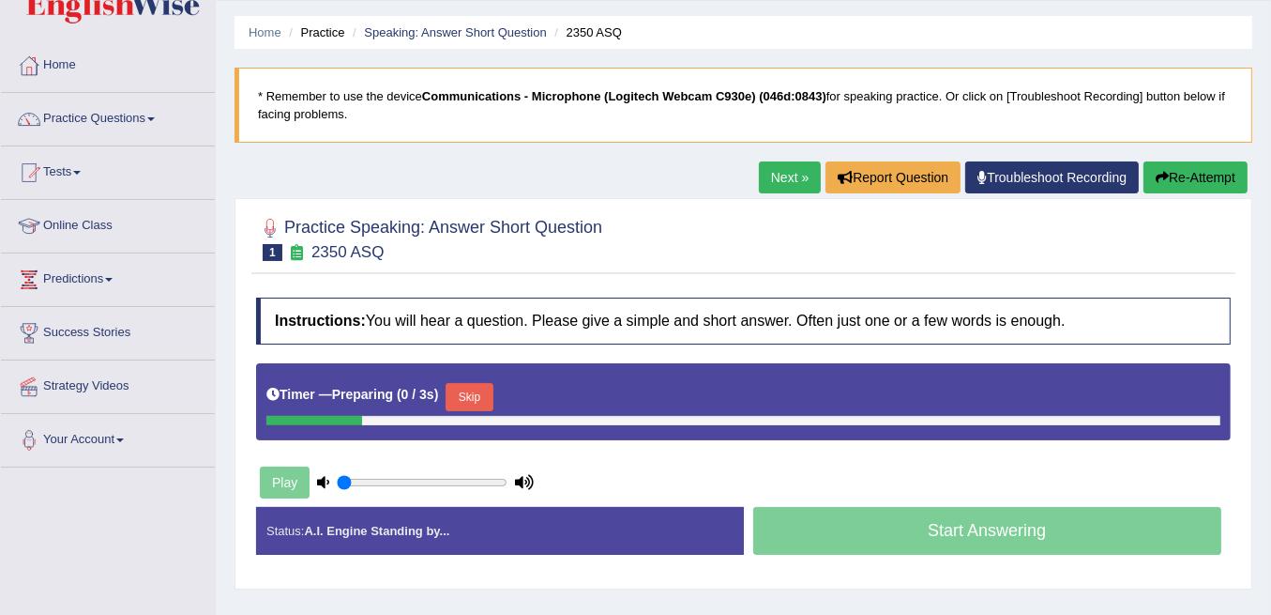
scroll to position [125, 0]
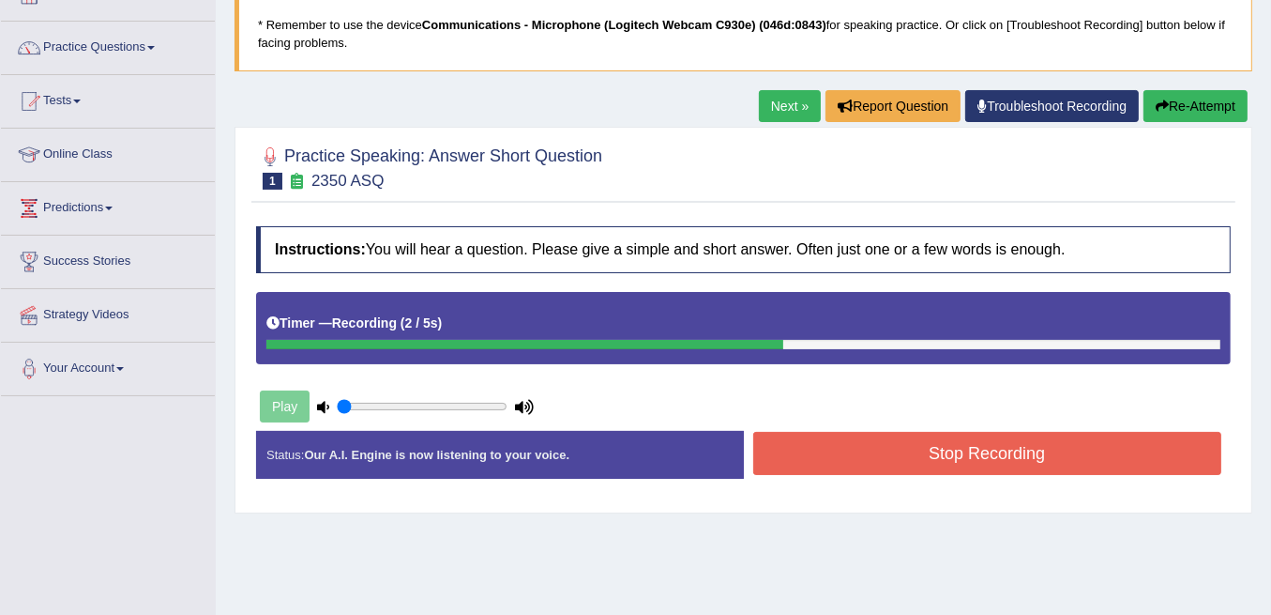
click at [987, 463] on button "Stop Recording" at bounding box center [987, 453] width 469 height 43
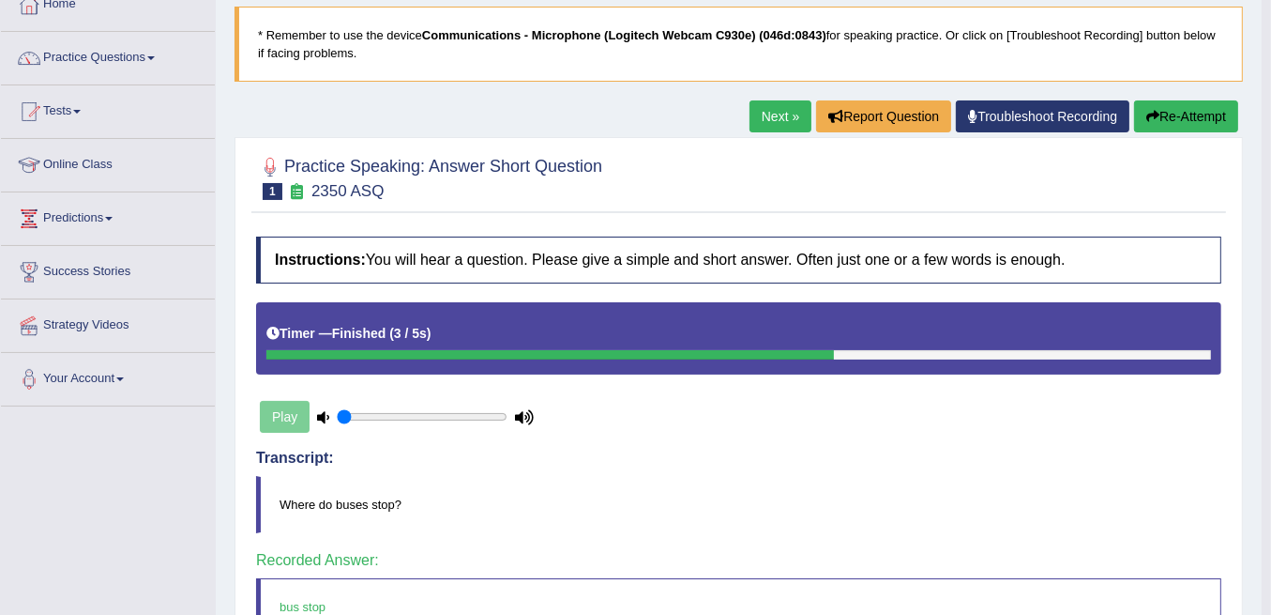
scroll to position [107, 0]
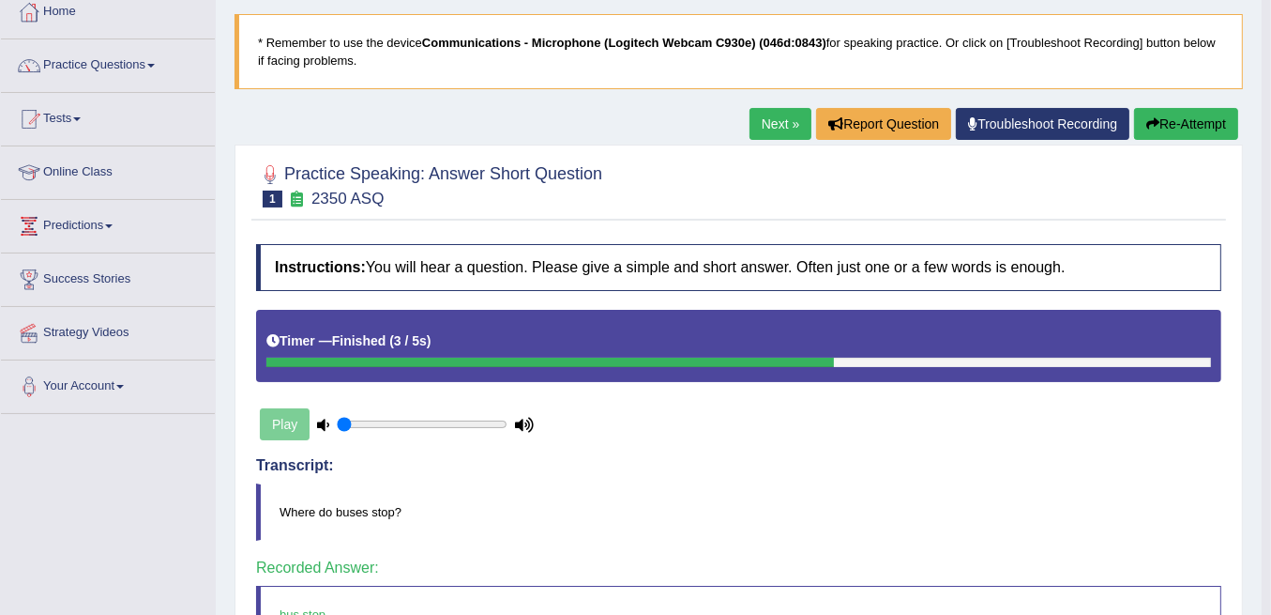
click at [752, 125] on link "Next »" at bounding box center [781, 124] width 62 height 32
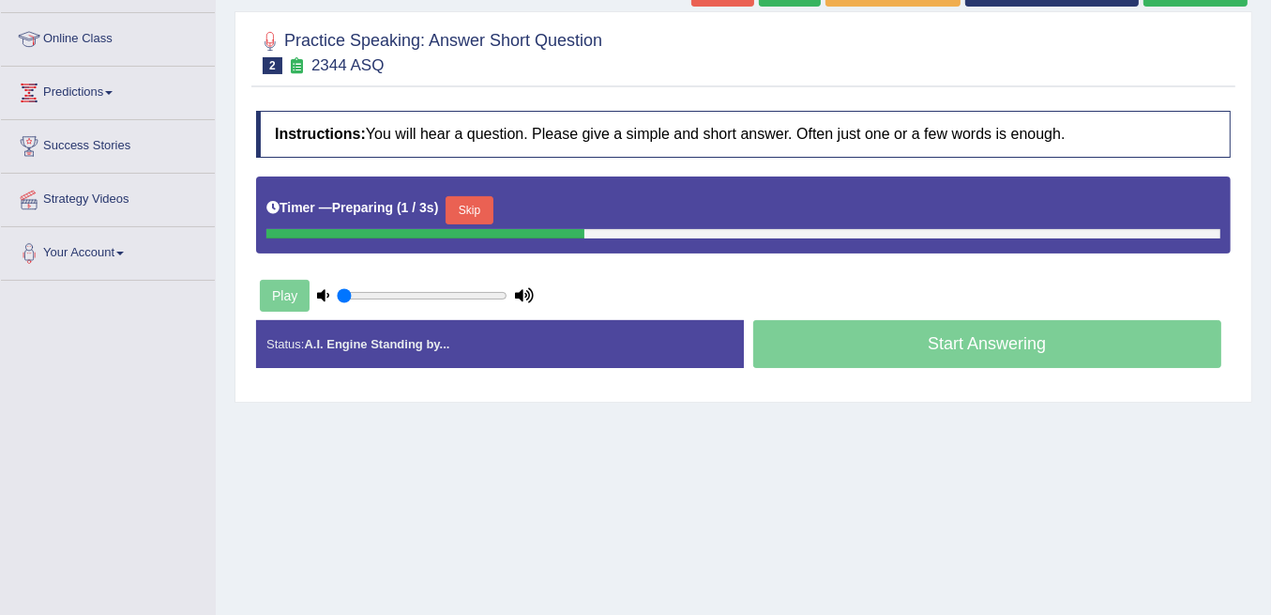
scroll to position [250, 0]
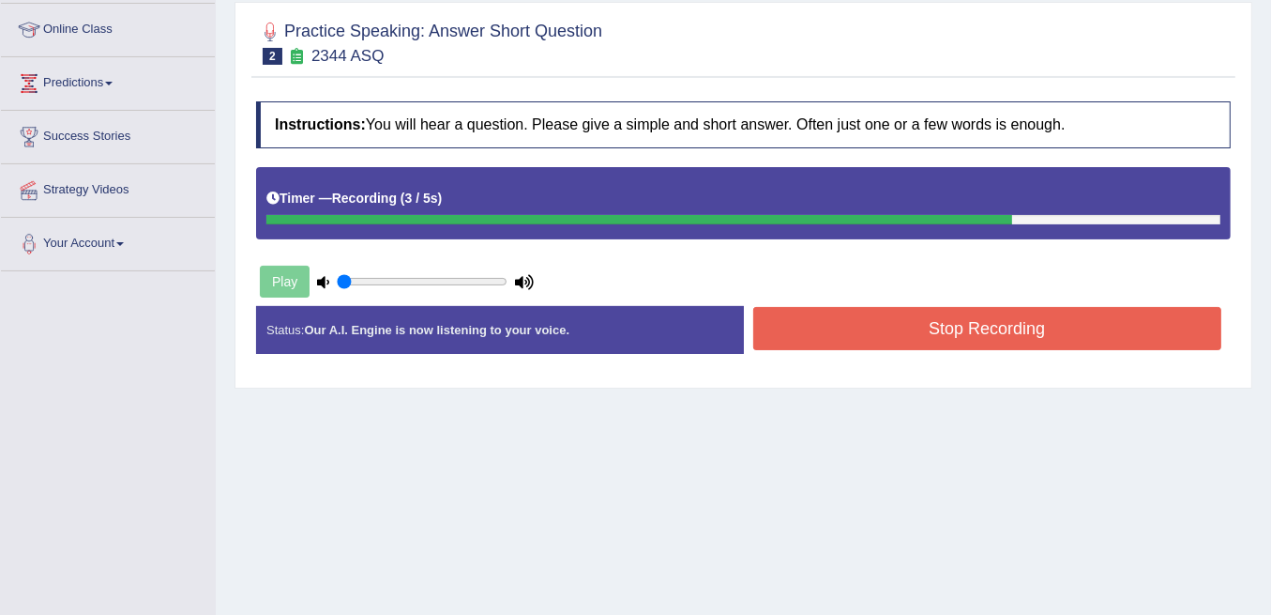
click at [912, 320] on button "Stop Recording" at bounding box center [987, 328] width 469 height 43
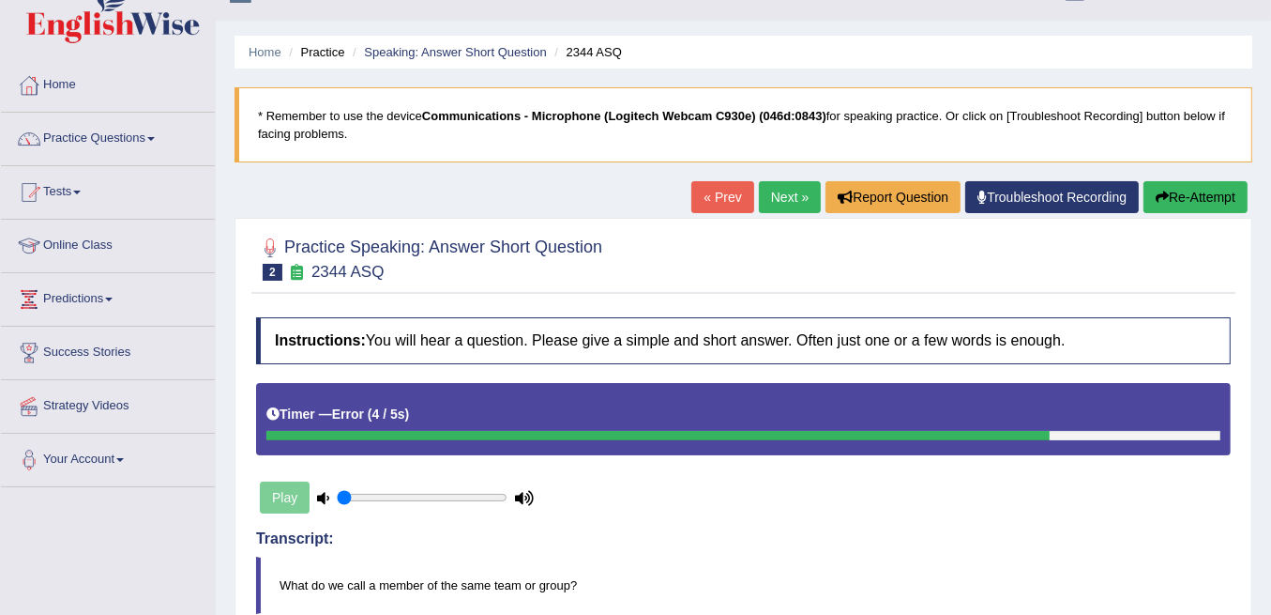
scroll to position [26, 0]
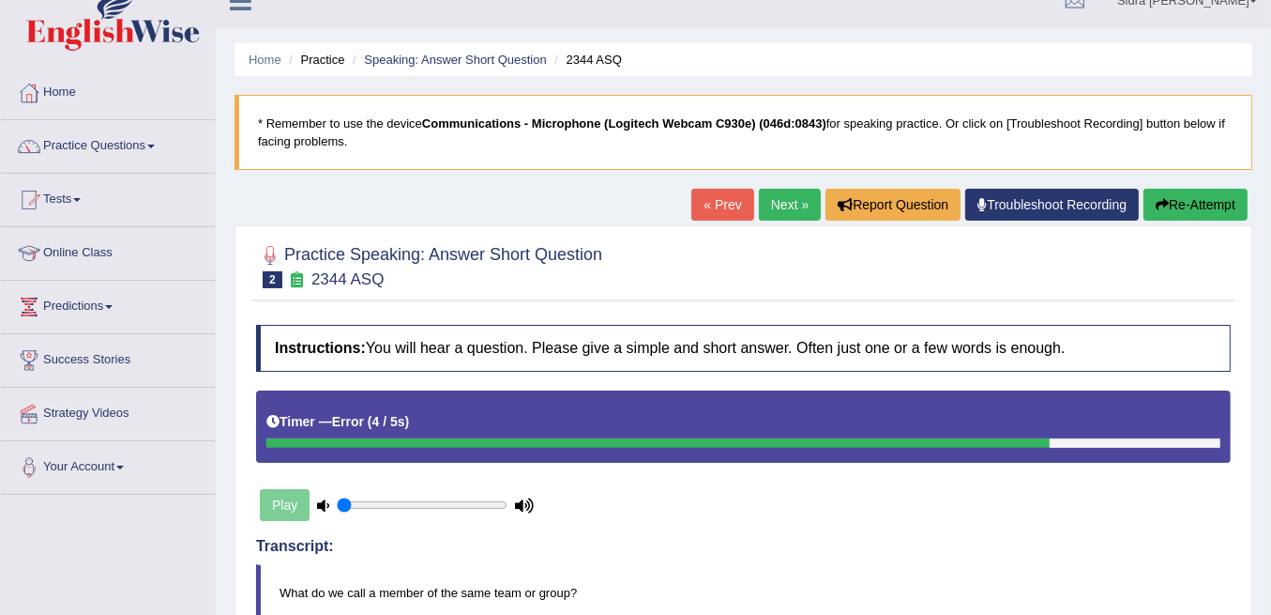
click at [795, 208] on link "Next »" at bounding box center [790, 205] width 62 height 32
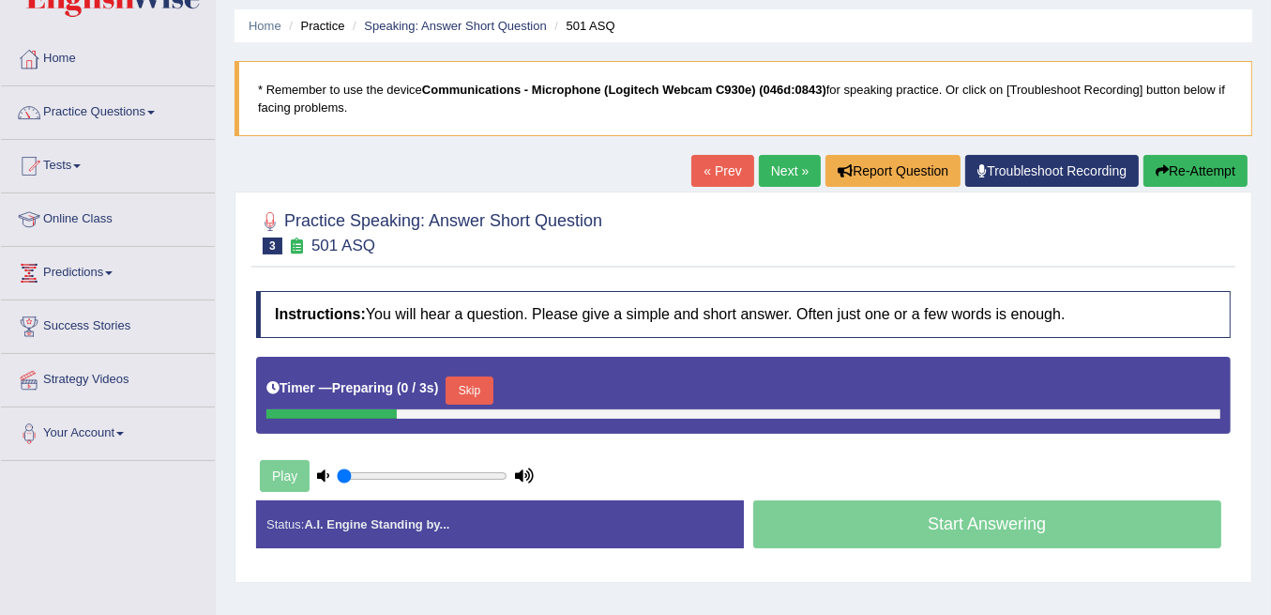
scroll to position [188, 0]
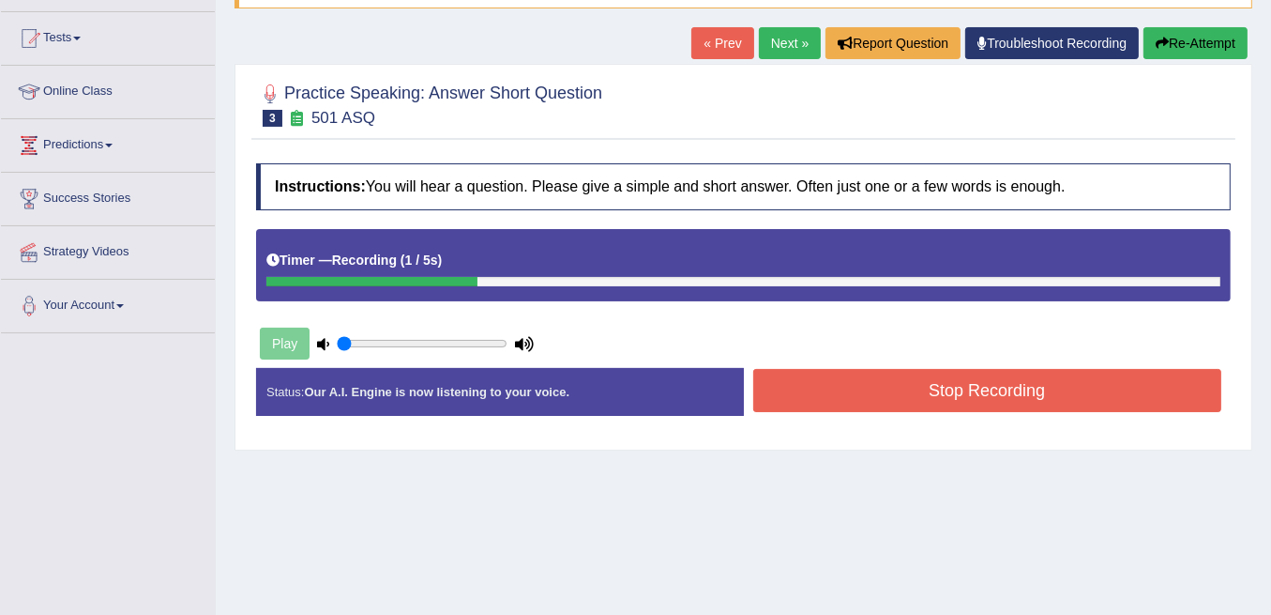
click at [905, 388] on button "Stop Recording" at bounding box center [987, 390] width 469 height 43
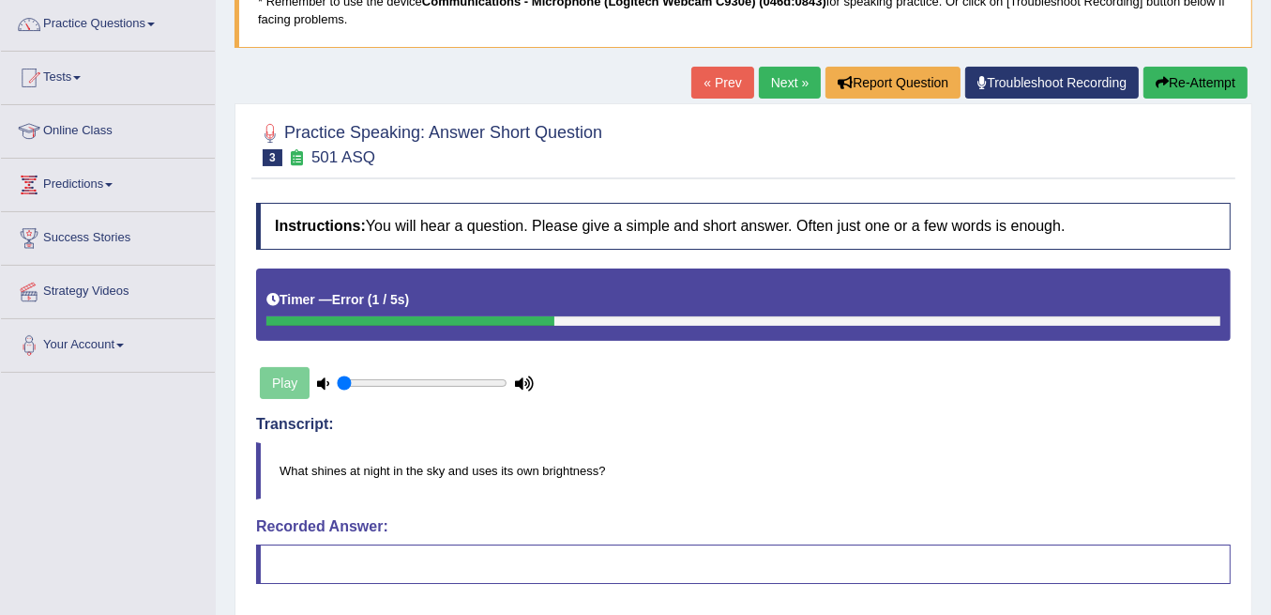
scroll to position [134, 0]
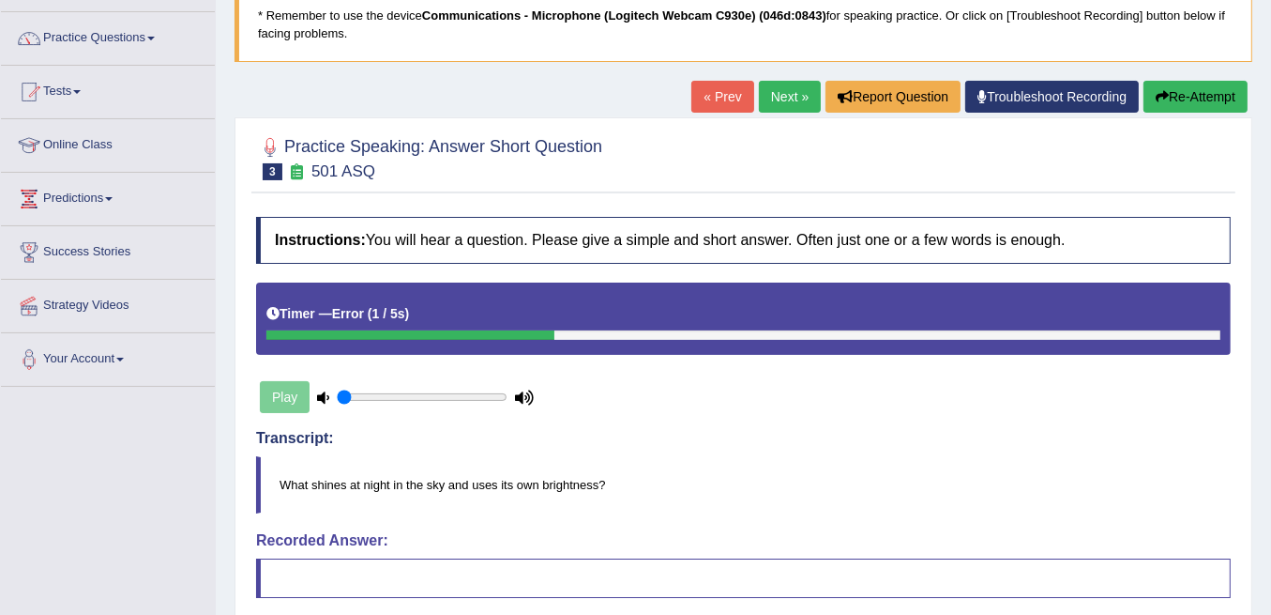
click at [789, 92] on link "Next »" at bounding box center [790, 97] width 62 height 32
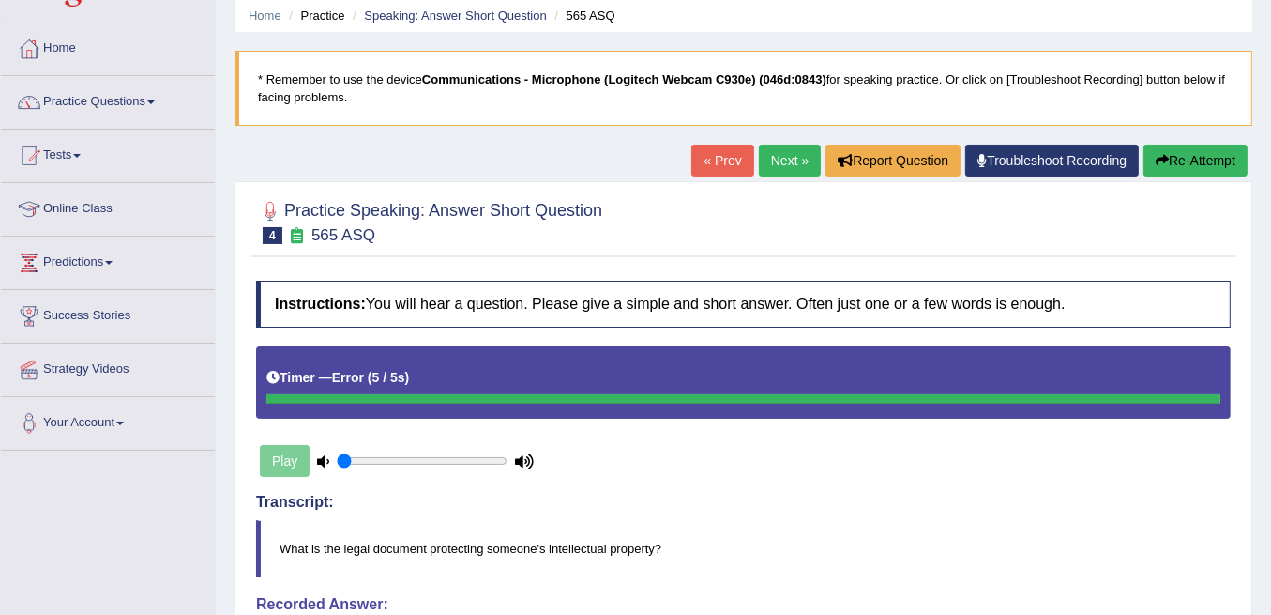
scroll to position [62, 0]
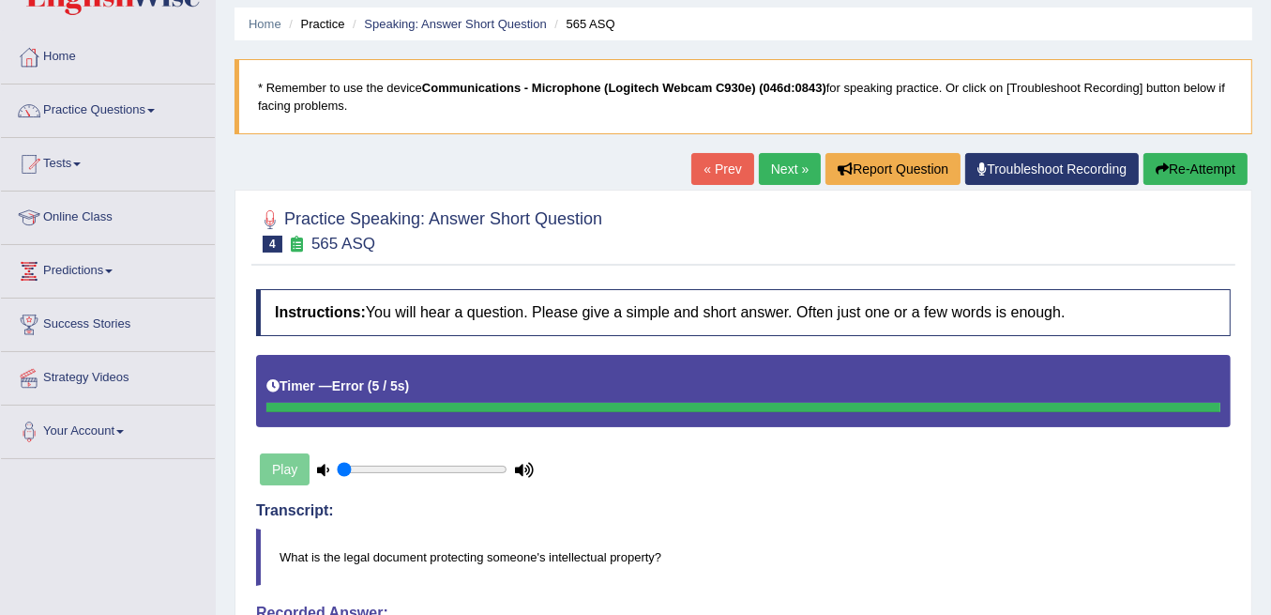
click at [808, 163] on link "Next »" at bounding box center [790, 169] width 62 height 32
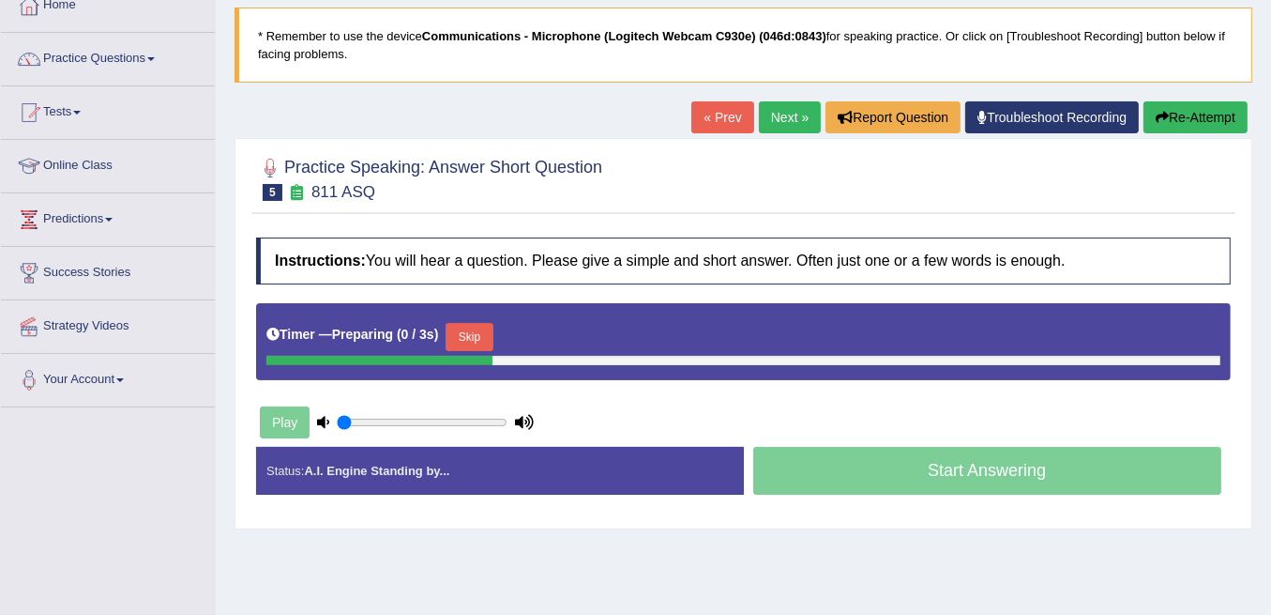
scroll to position [125, 0]
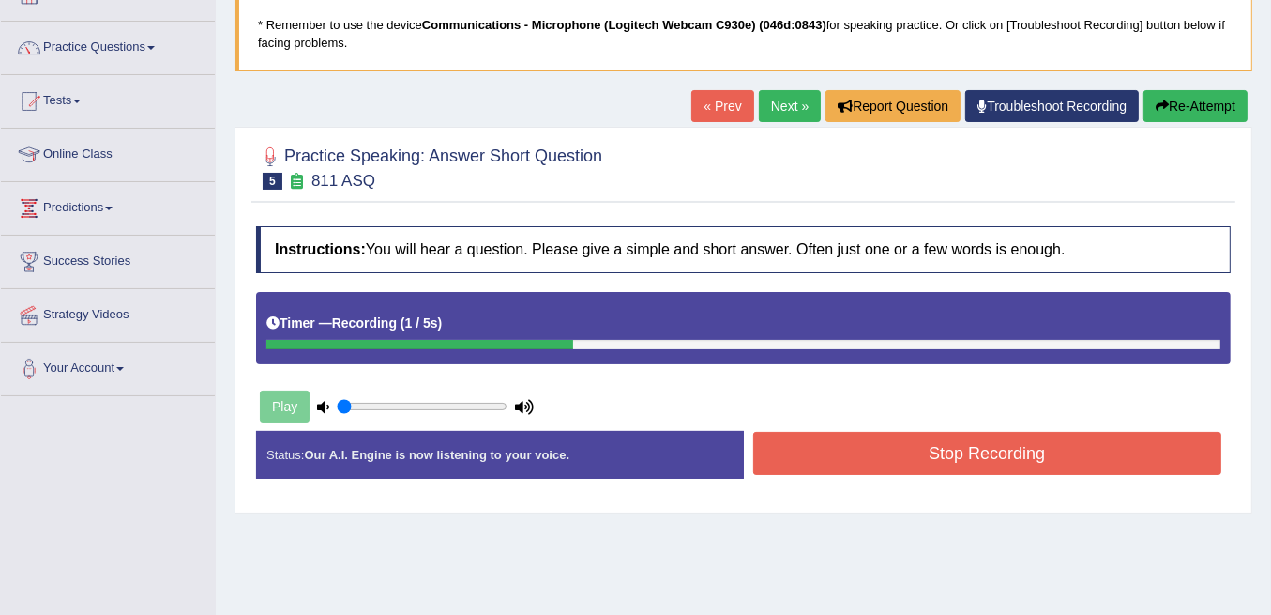
click at [812, 455] on button "Stop Recording" at bounding box center [987, 453] width 469 height 43
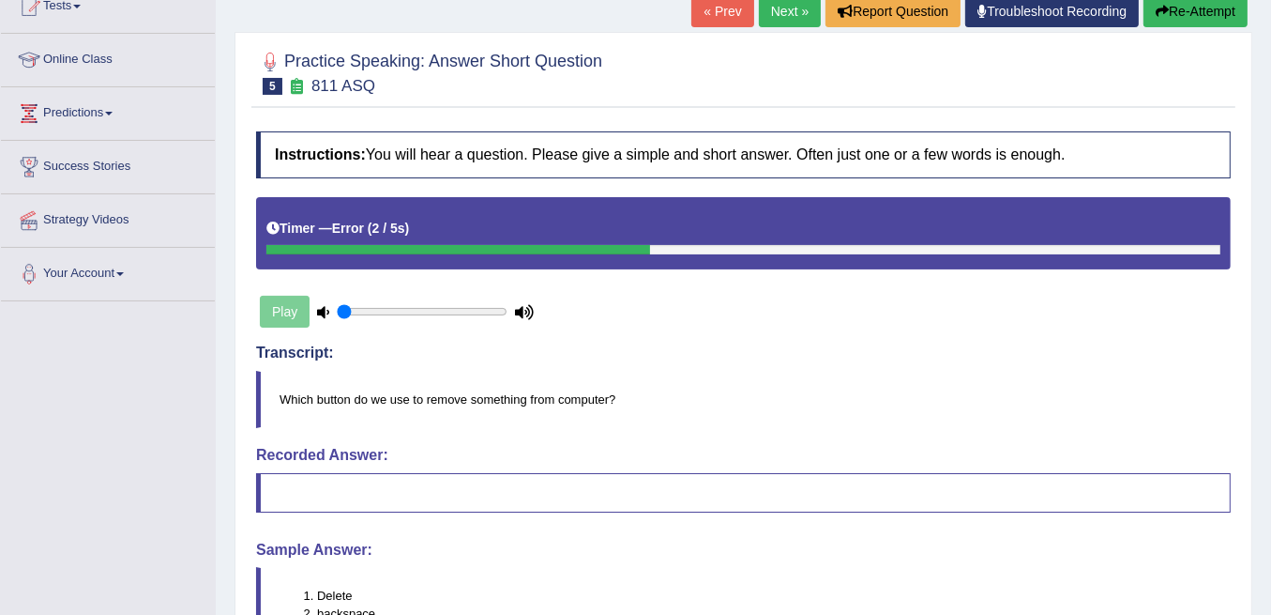
scroll to position [214, 0]
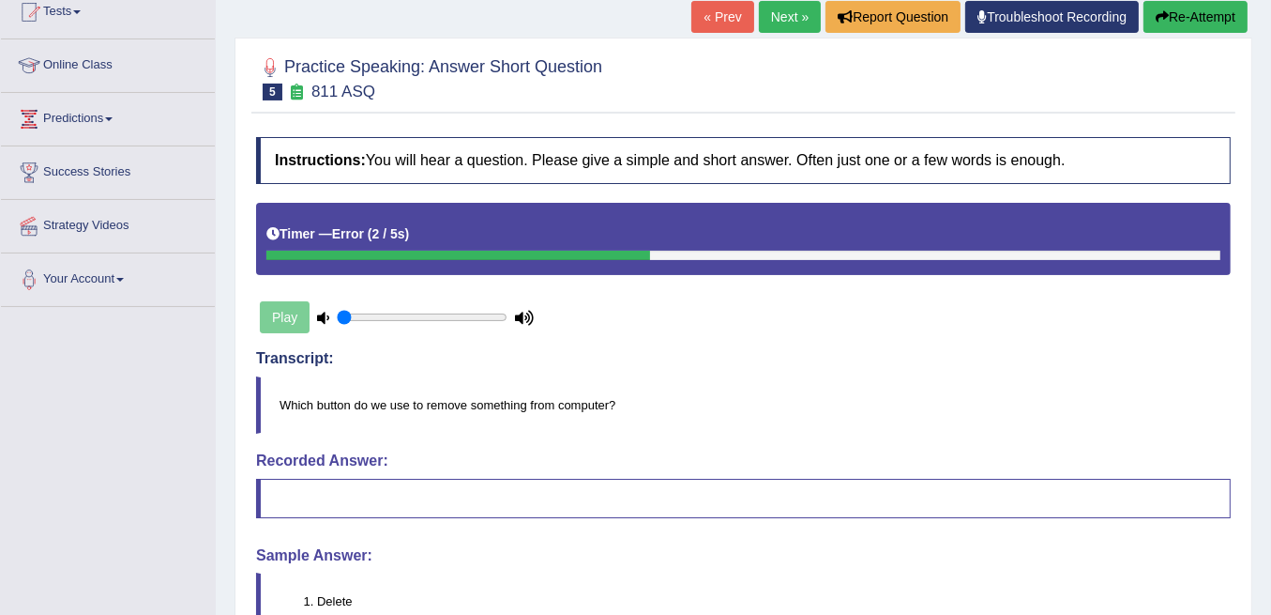
click at [786, 13] on link "Next »" at bounding box center [790, 17] width 62 height 32
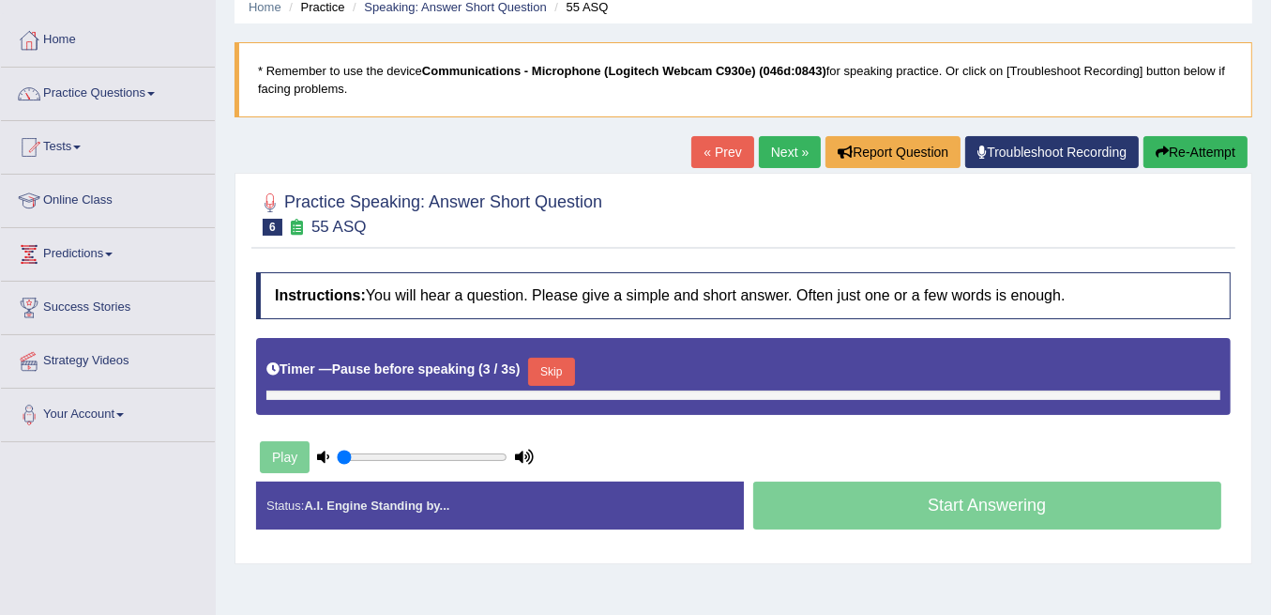
scroll to position [188, 0]
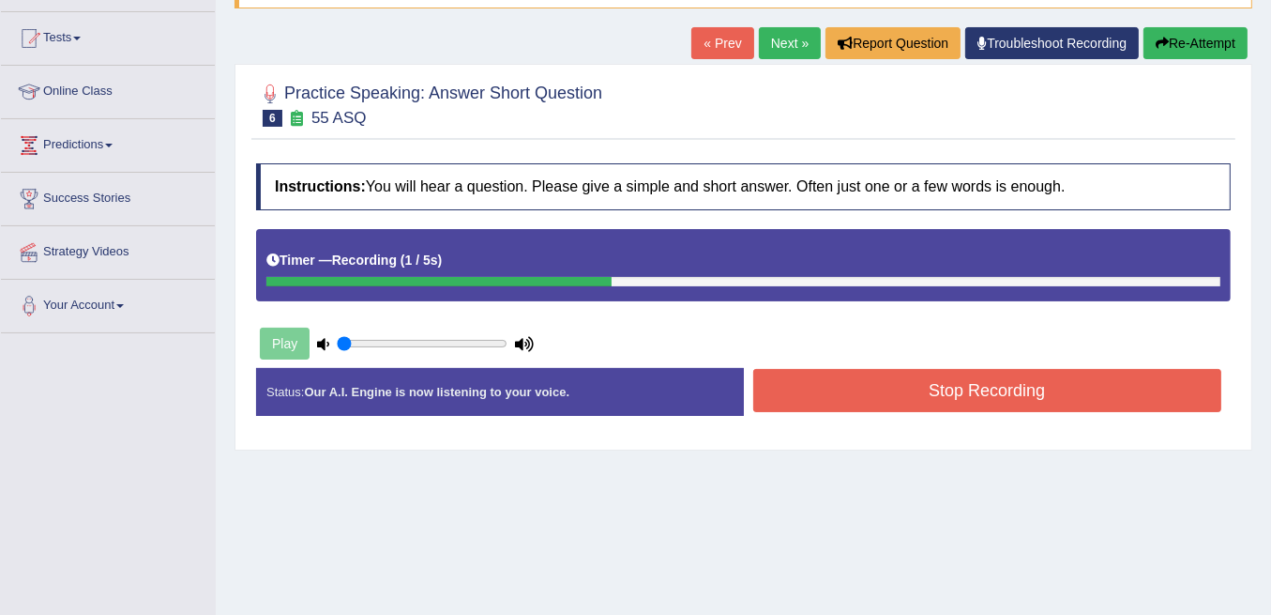
click at [889, 389] on button "Stop Recording" at bounding box center [987, 390] width 469 height 43
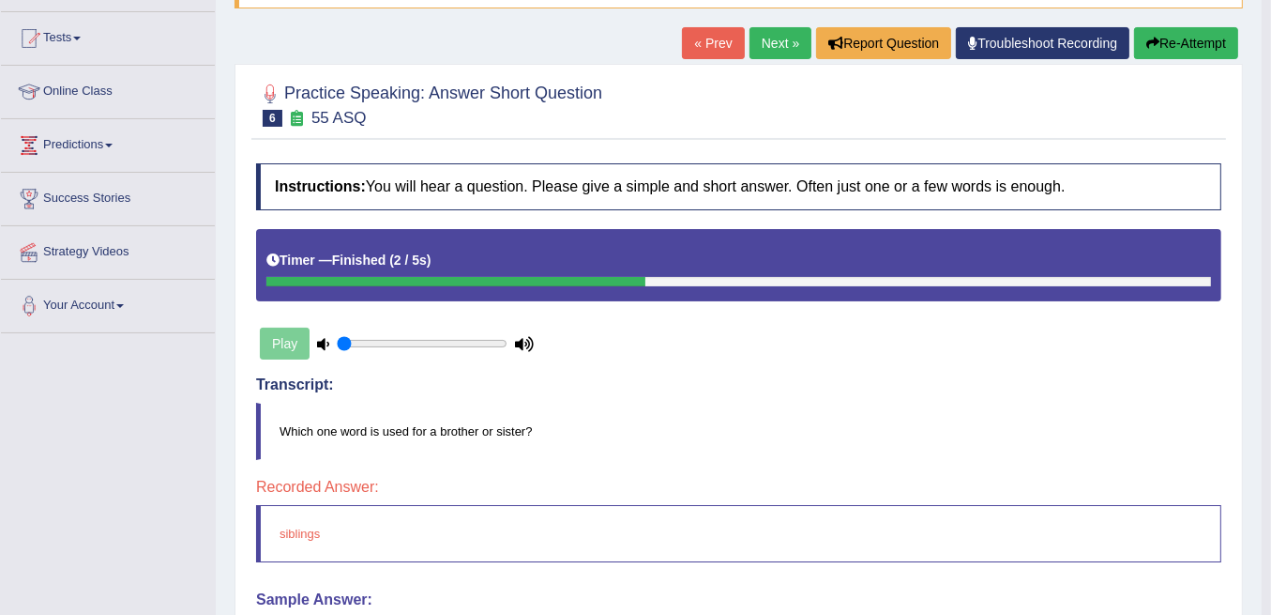
click at [780, 47] on link "Next »" at bounding box center [781, 43] width 62 height 32
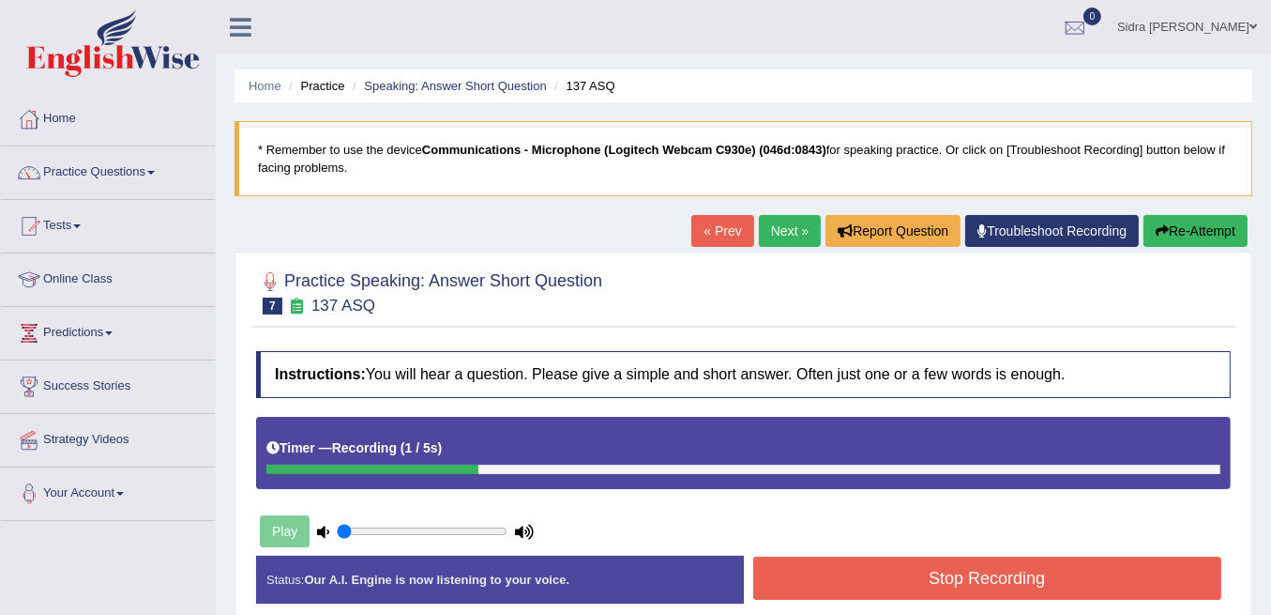
click at [911, 583] on button "Stop Recording" at bounding box center [987, 577] width 469 height 43
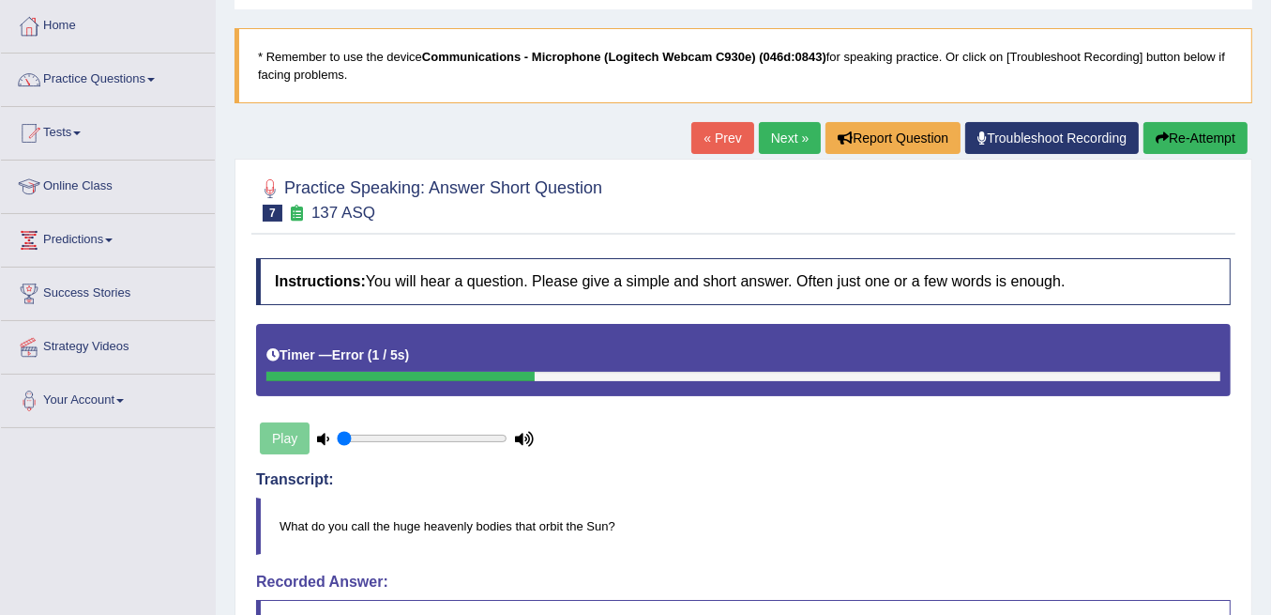
scroll to position [62, 0]
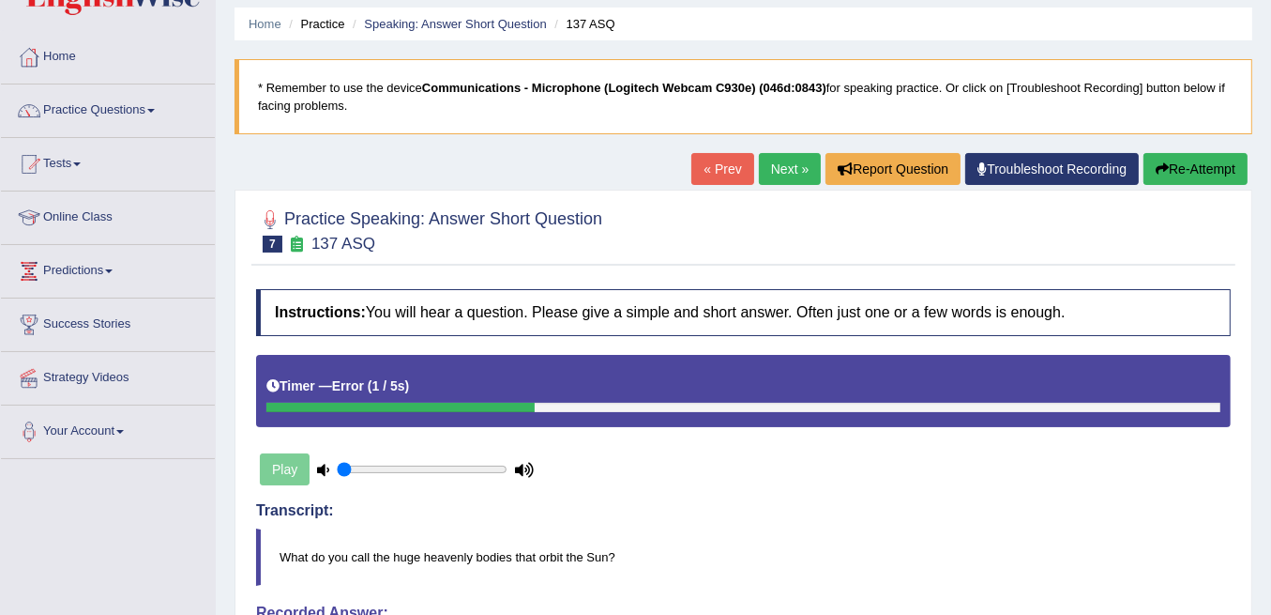
click at [1187, 171] on button "Re-Attempt" at bounding box center [1196, 169] width 104 height 32
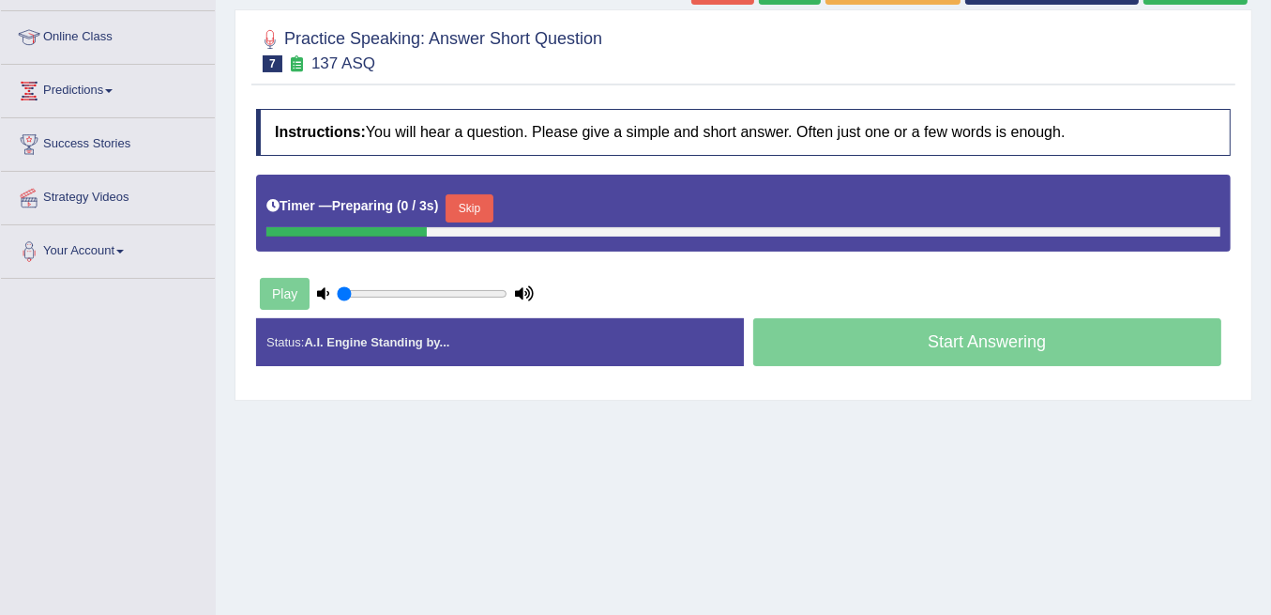
scroll to position [250, 0]
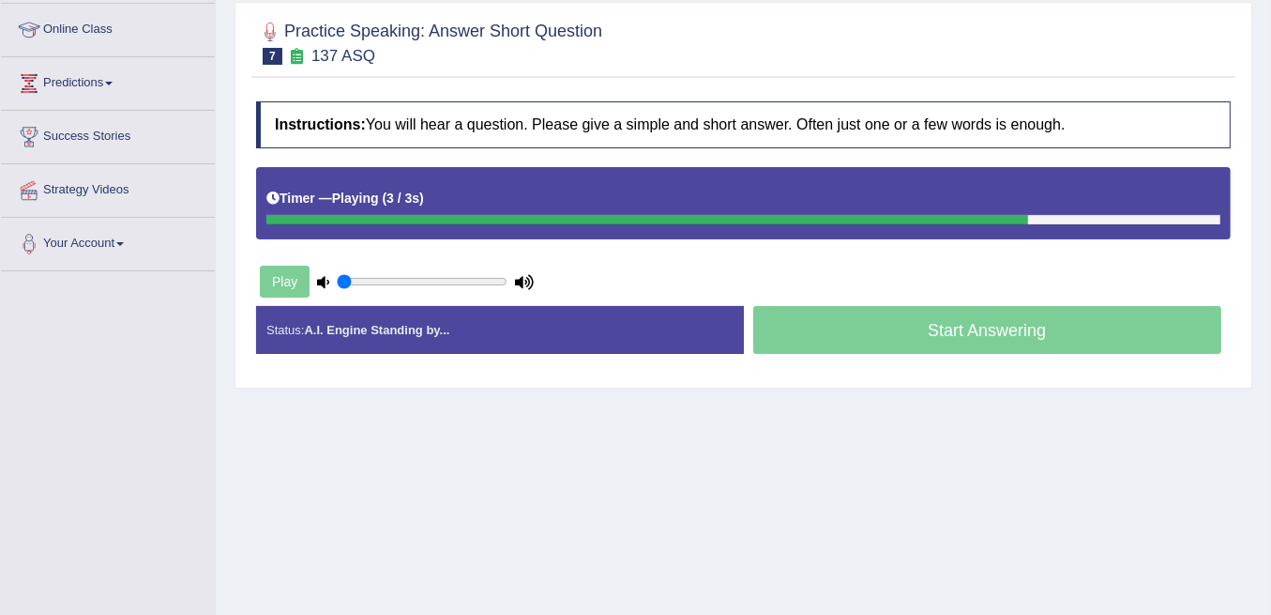
click at [873, 329] on div "Start Answering" at bounding box center [988, 332] width 488 height 53
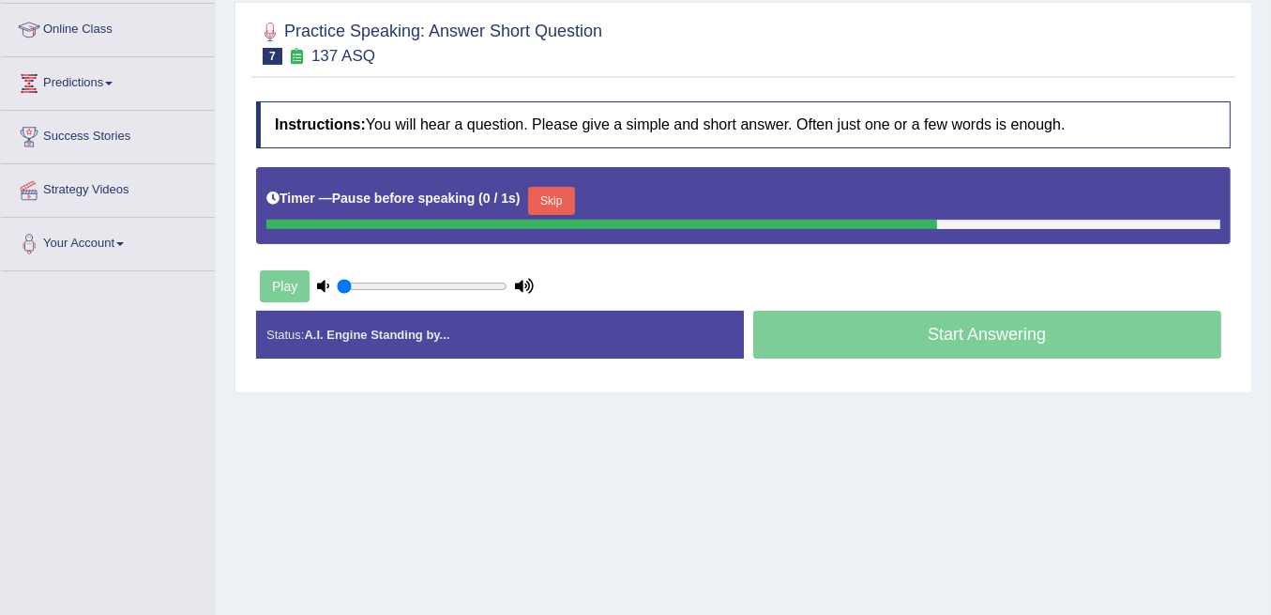
click at [873, 329] on div "Start Answering" at bounding box center [988, 337] width 488 height 53
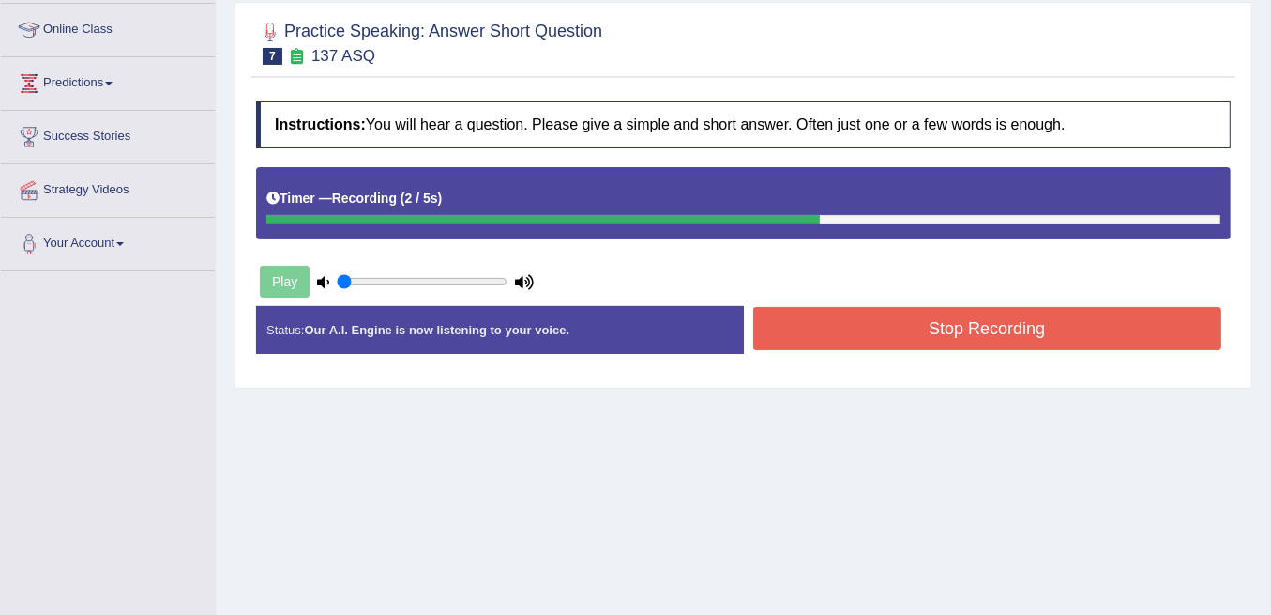
click at [873, 329] on button "Stop Recording" at bounding box center [987, 328] width 469 height 43
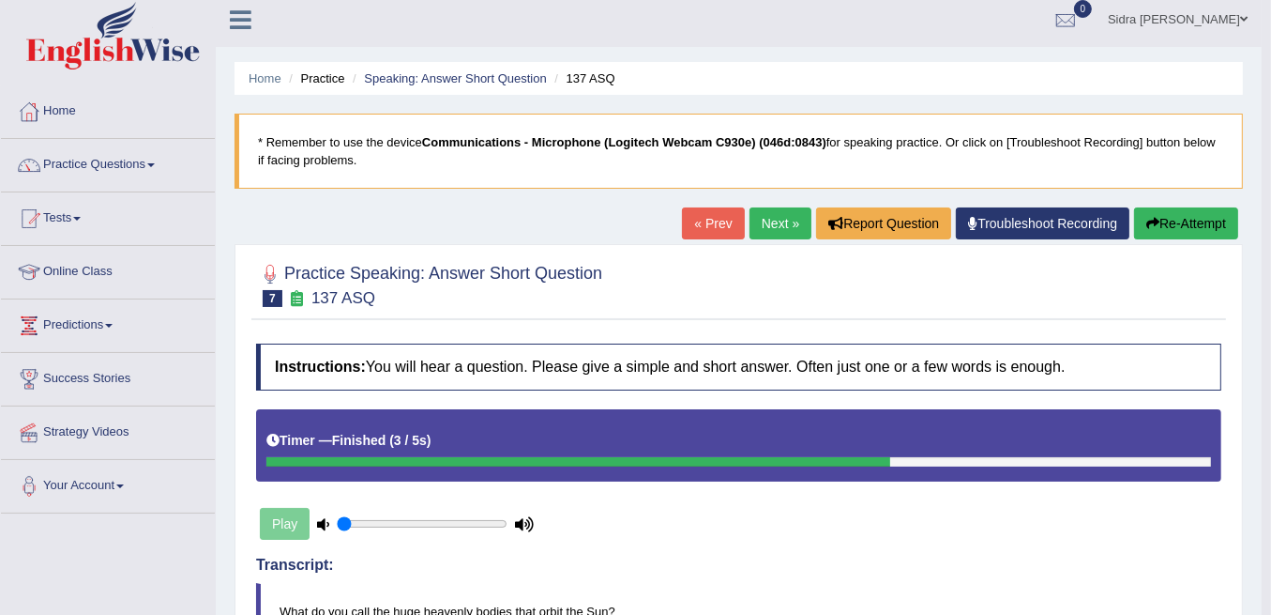
scroll to position [0, 0]
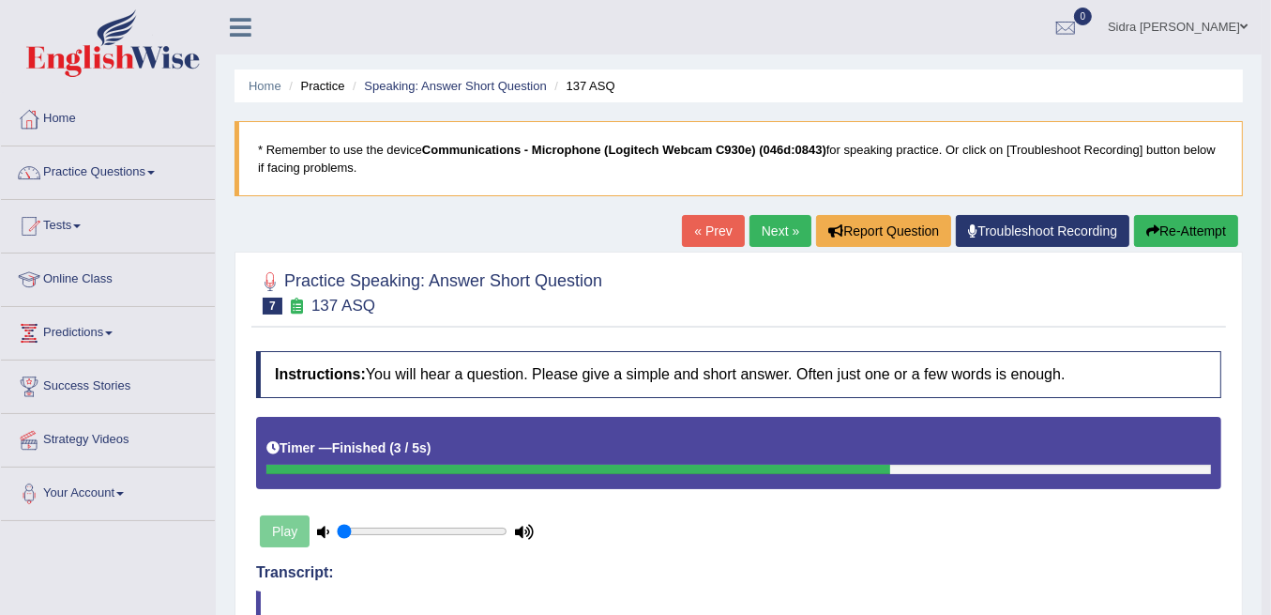
click at [729, 230] on link "« Prev" at bounding box center [713, 231] width 62 height 32
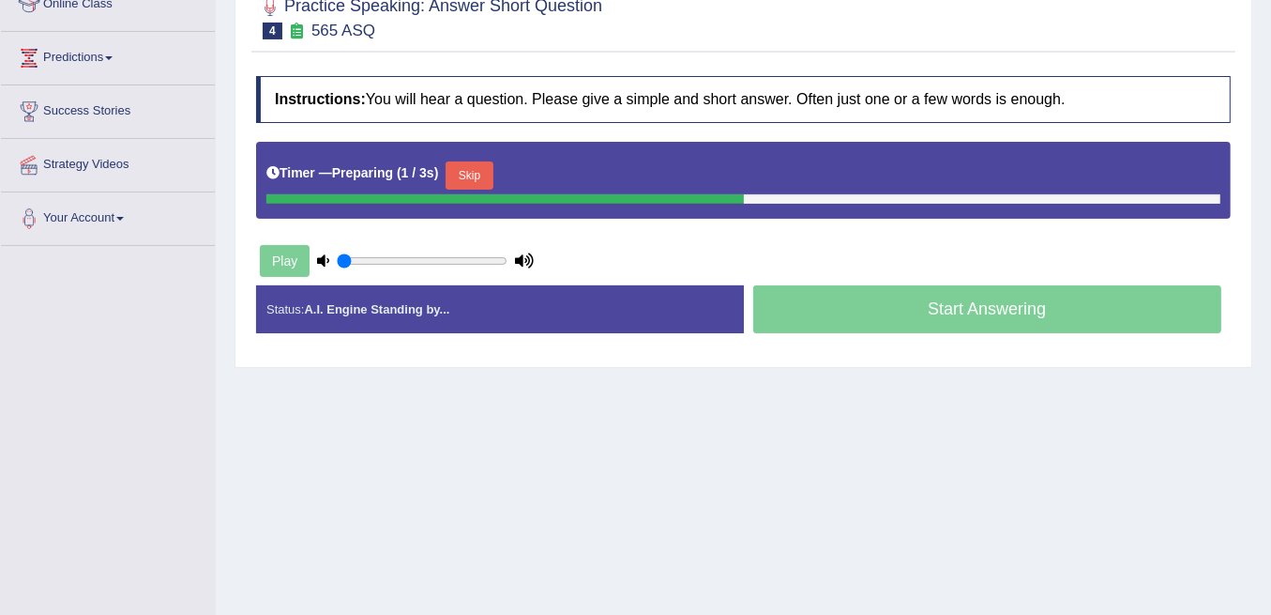
scroll to position [312, 0]
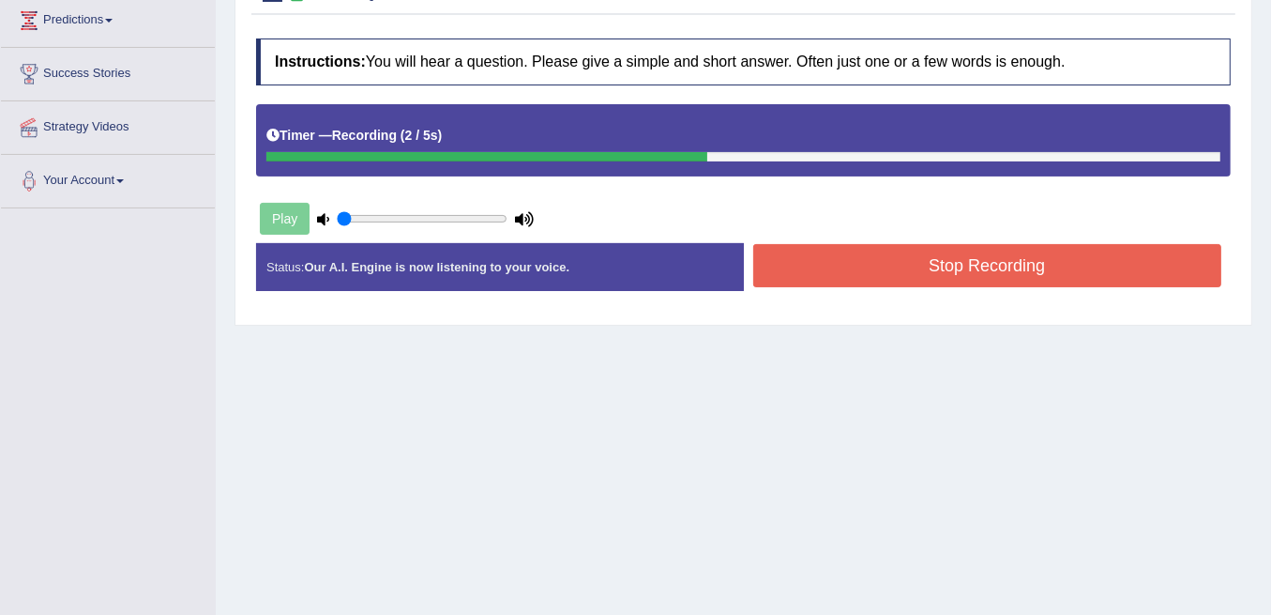
click at [881, 251] on button "Stop Recording" at bounding box center [987, 265] width 469 height 43
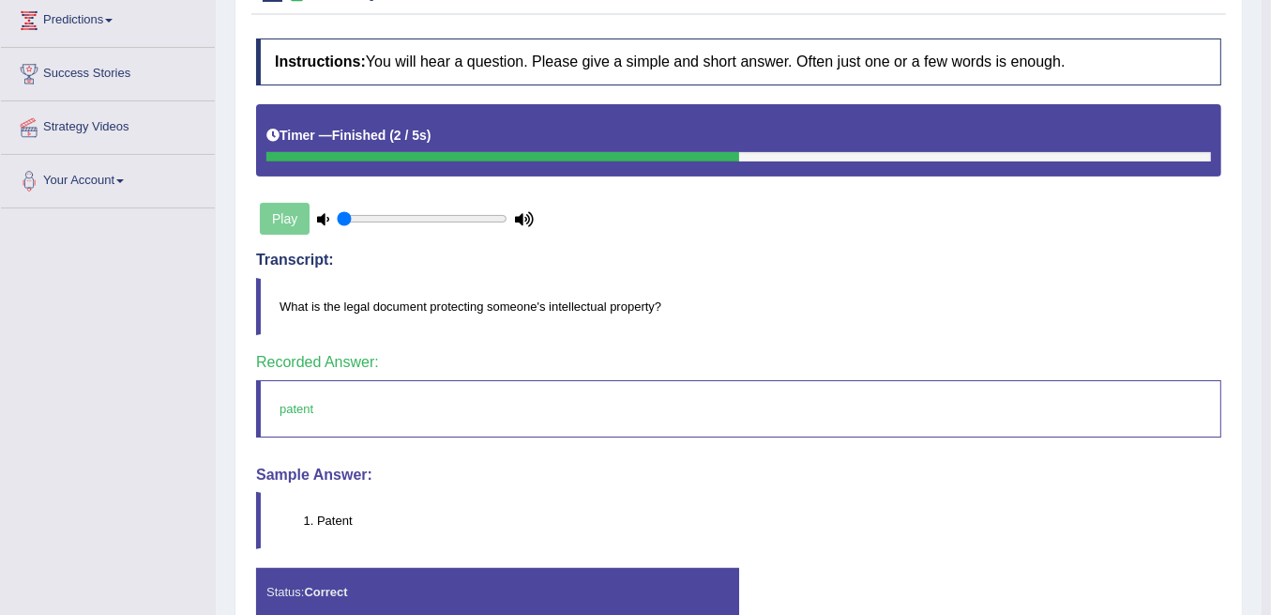
scroll to position [62, 0]
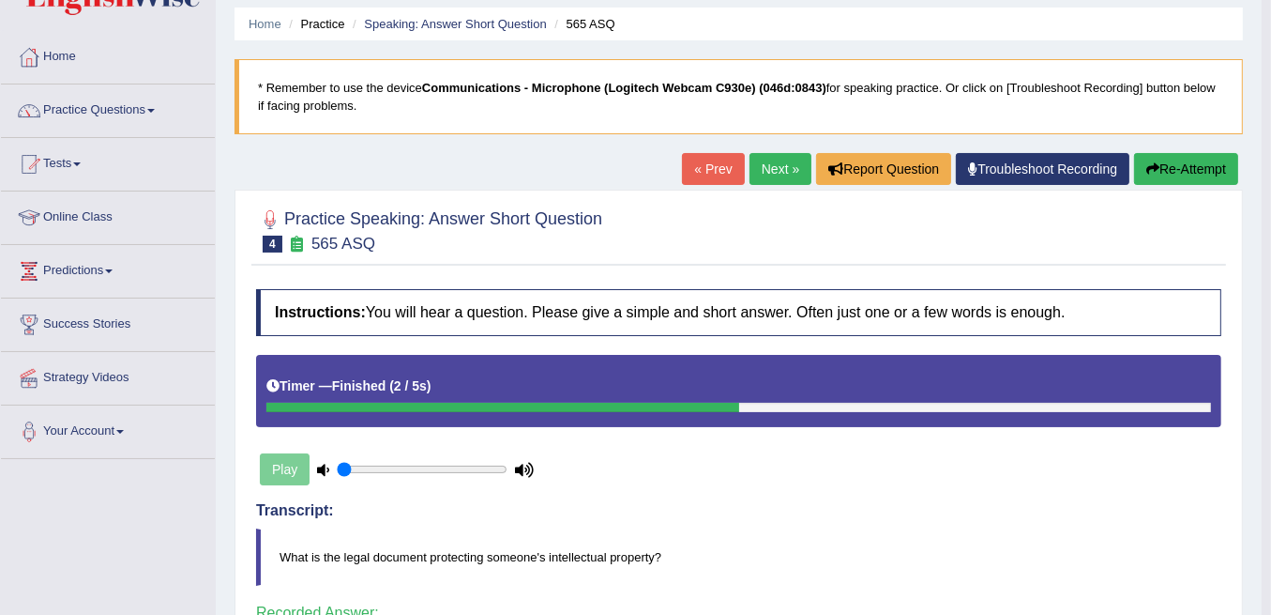
click at [723, 164] on link "« Prev" at bounding box center [713, 169] width 62 height 32
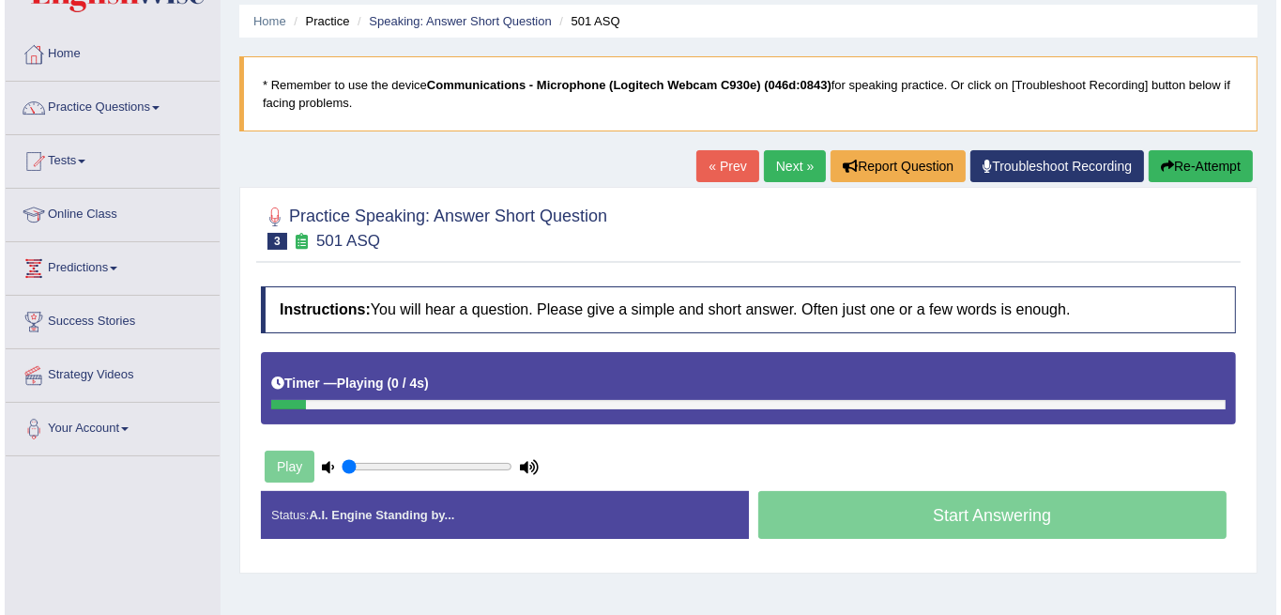
scroll to position [62, 0]
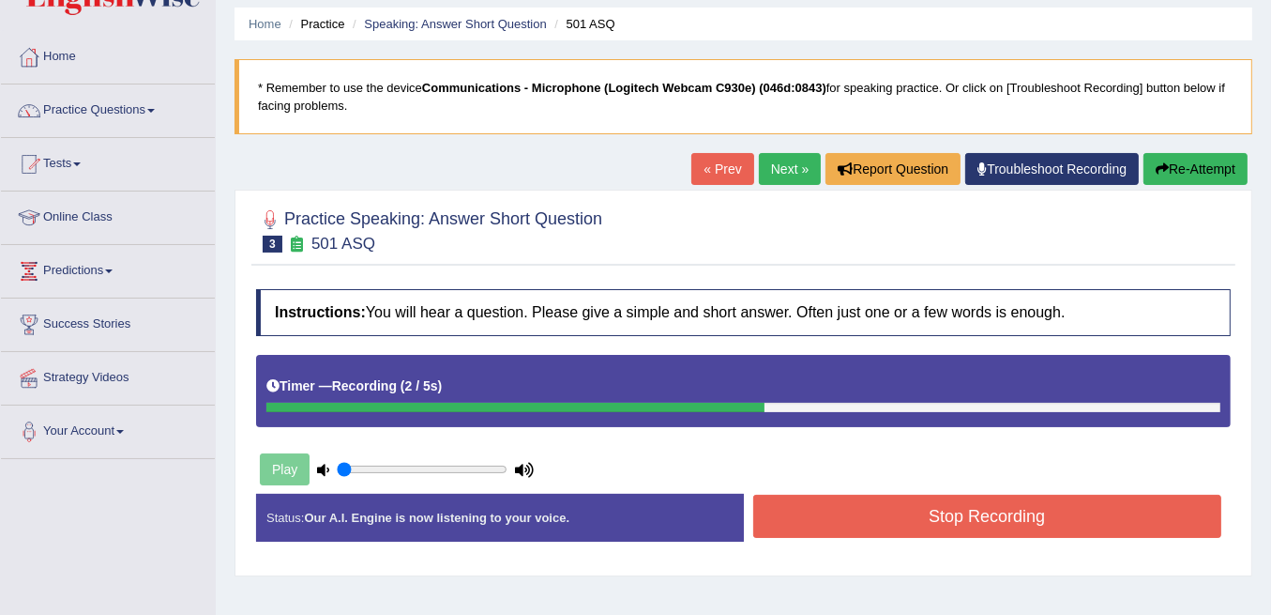
click at [876, 508] on button "Stop Recording" at bounding box center [987, 515] width 469 height 43
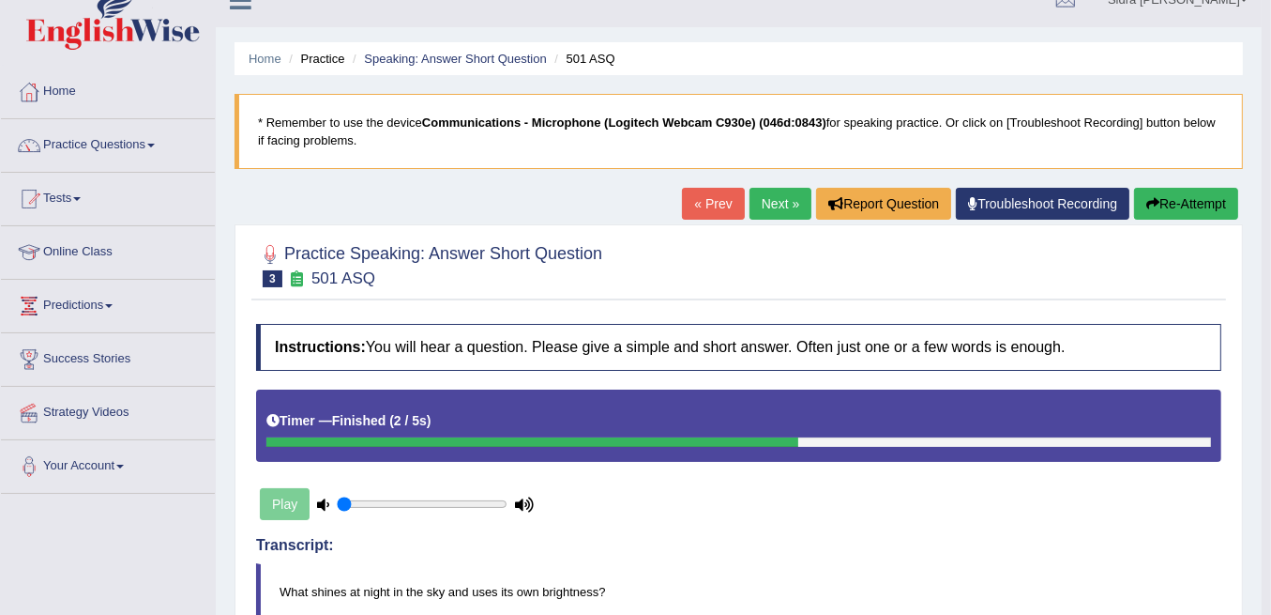
scroll to position [26, 0]
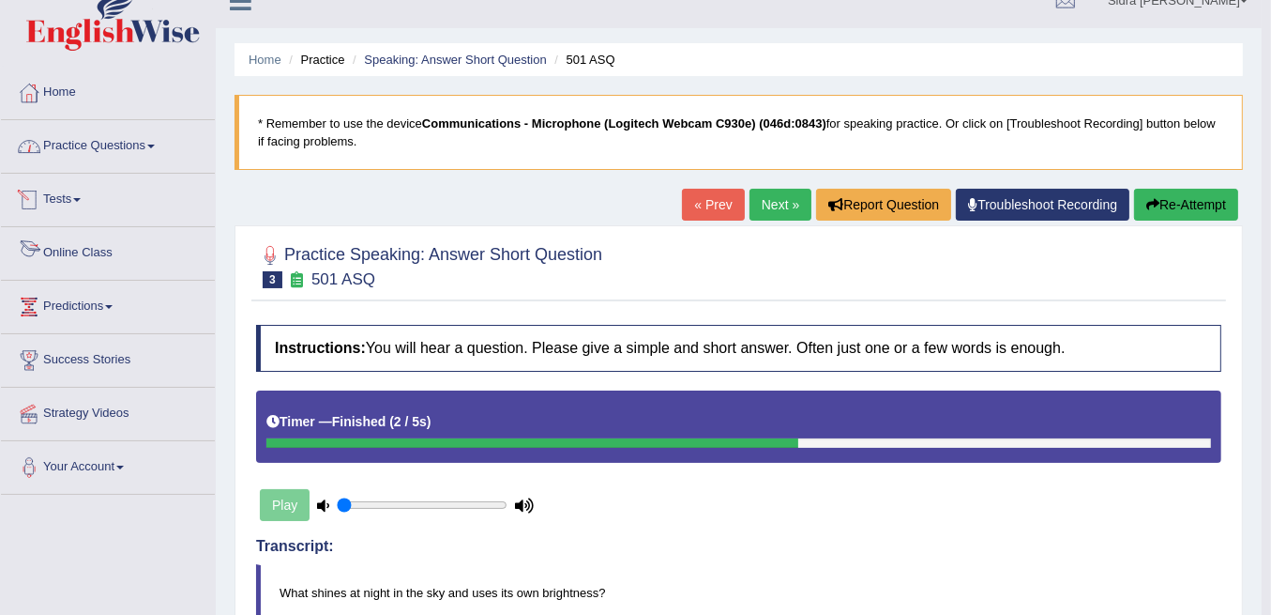
click at [98, 134] on link "Practice Questions" at bounding box center [108, 143] width 214 height 47
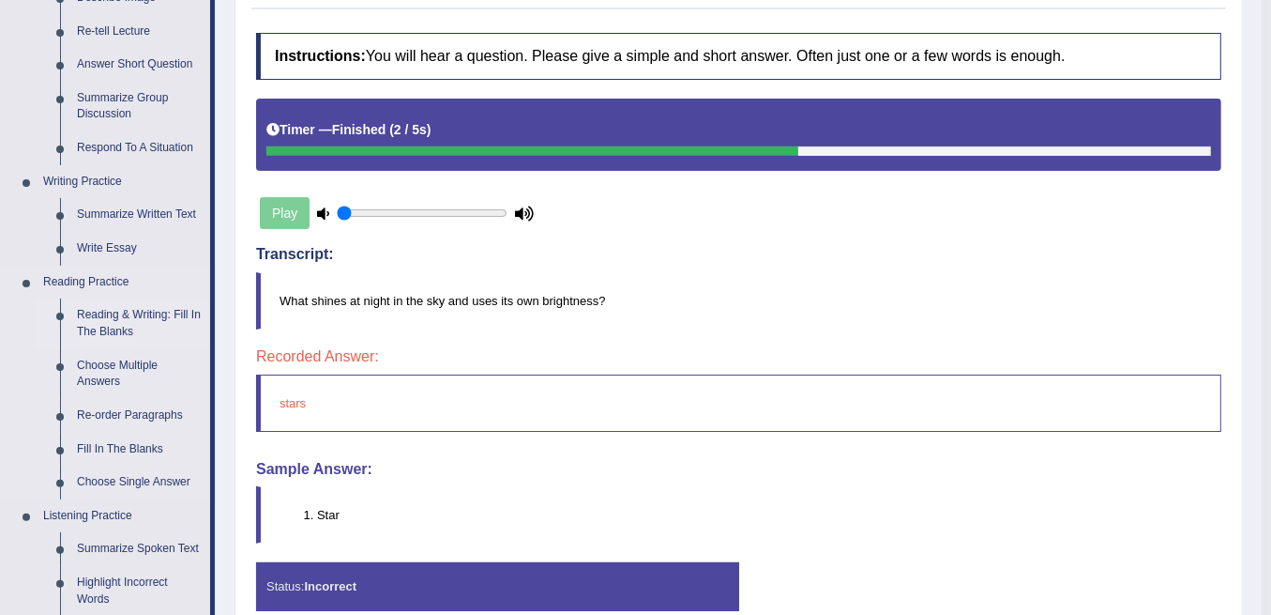
scroll to position [340, 0]
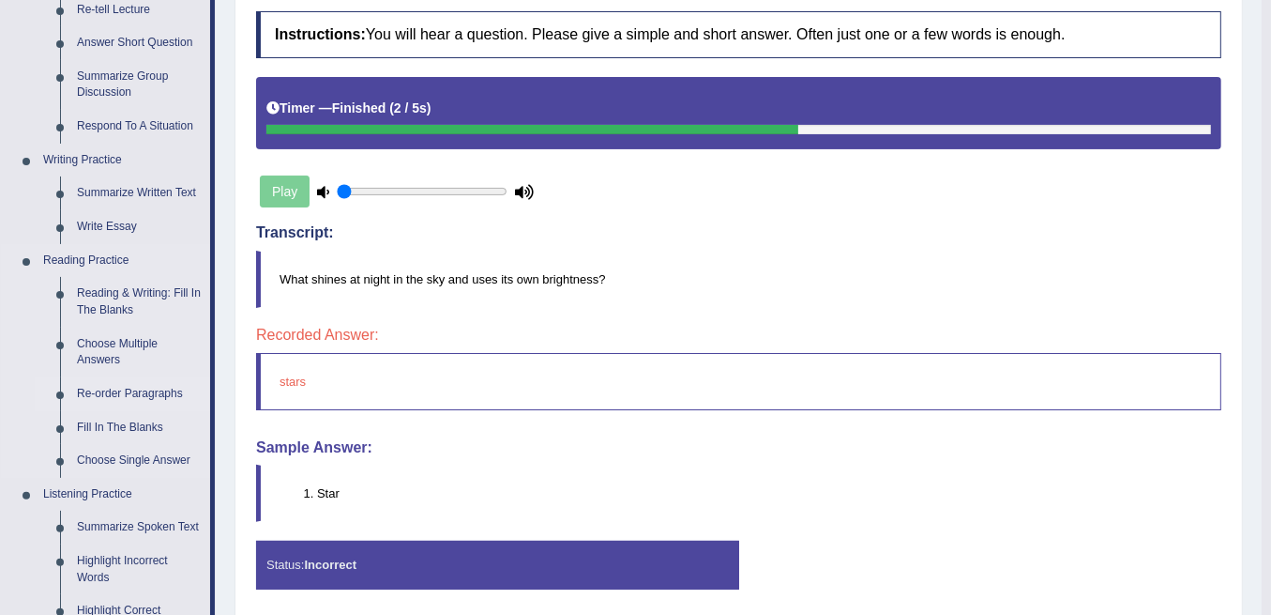
click at [118, 395] on link "Re-order Paragraphs" at bounding box center [139, 394] width 142 height 34
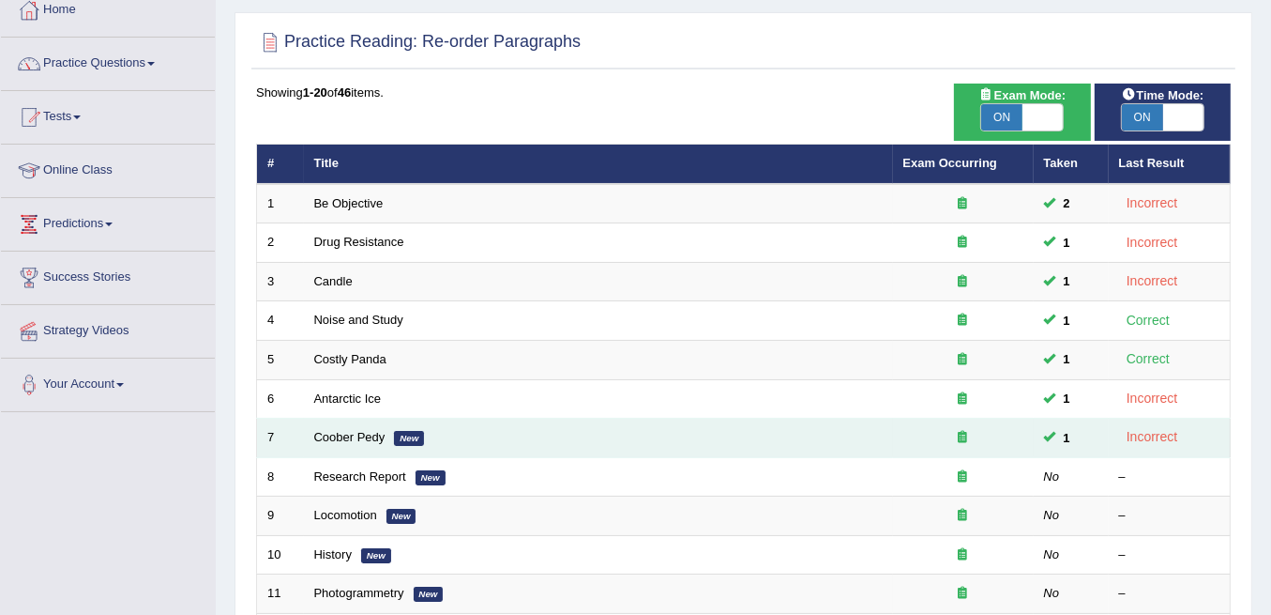
scroll to position [125, 0]
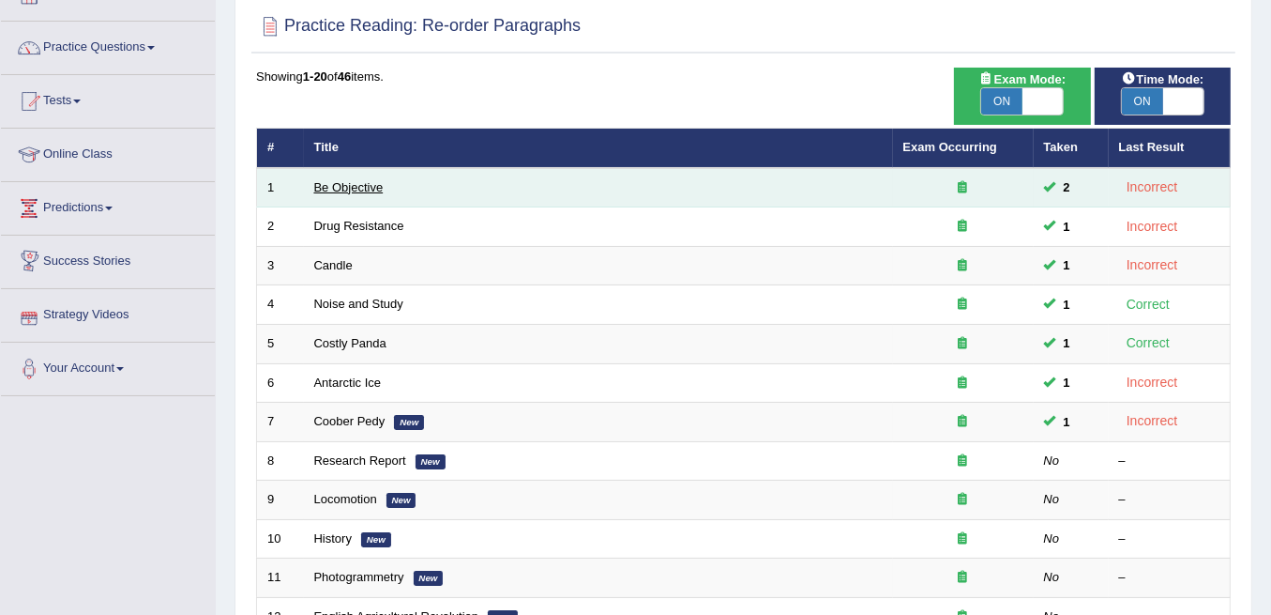
click at [380, 184] on link "Be Objective" at bounding box center [348, 187] width 69 height 14
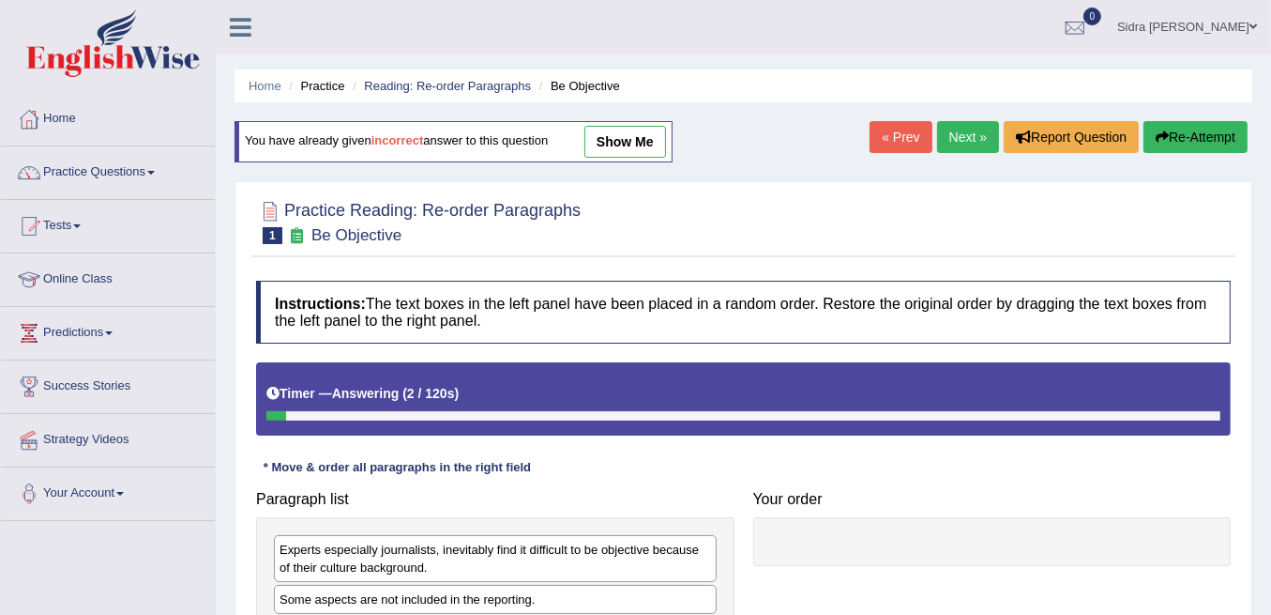
click at [1188, 142] on button "Re-Attempt" at bounding box center [1196, 137] width 104 height 32
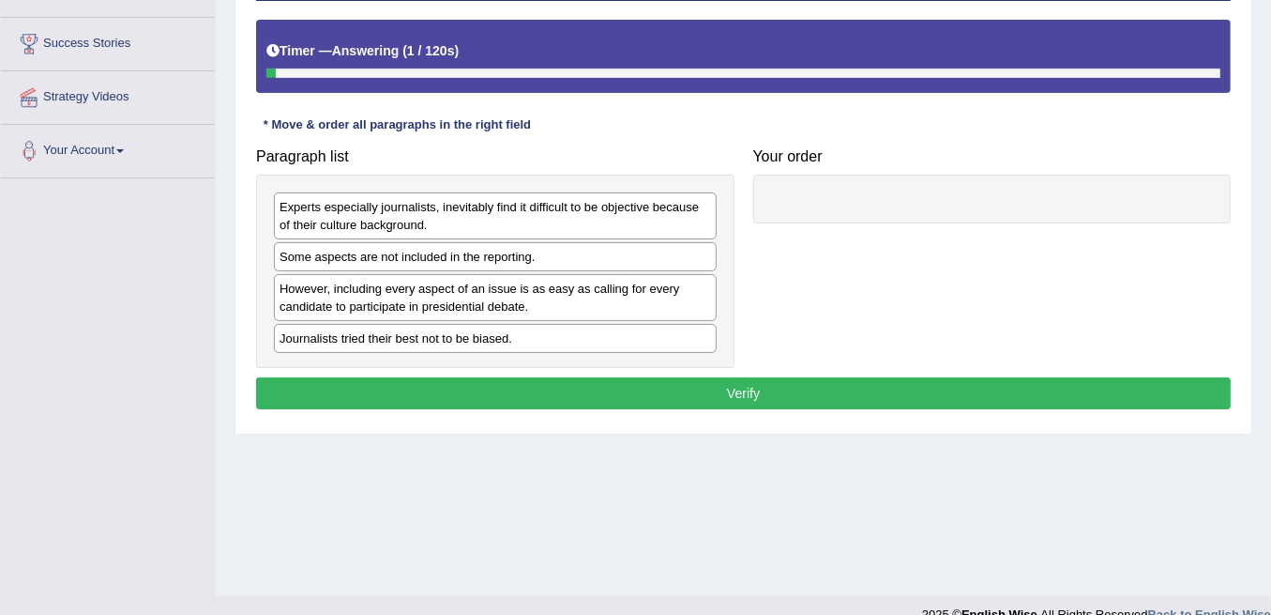
scroll to position [370, 0]
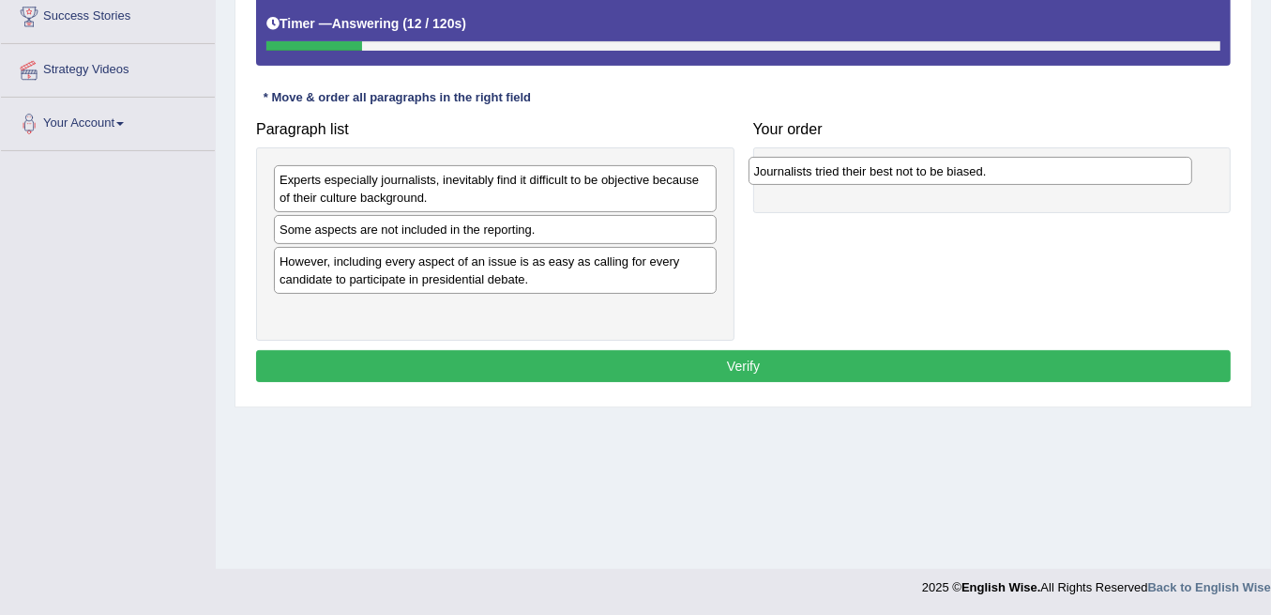
drag, startPoint x: 426, startPoint y: 309, endPoint x: 901, endPoint y: 172, distance: 494.1
click at [901, 172] on div "Journalists tried their best not to be biased." at bounding box center [971, 171] width 444 height 28
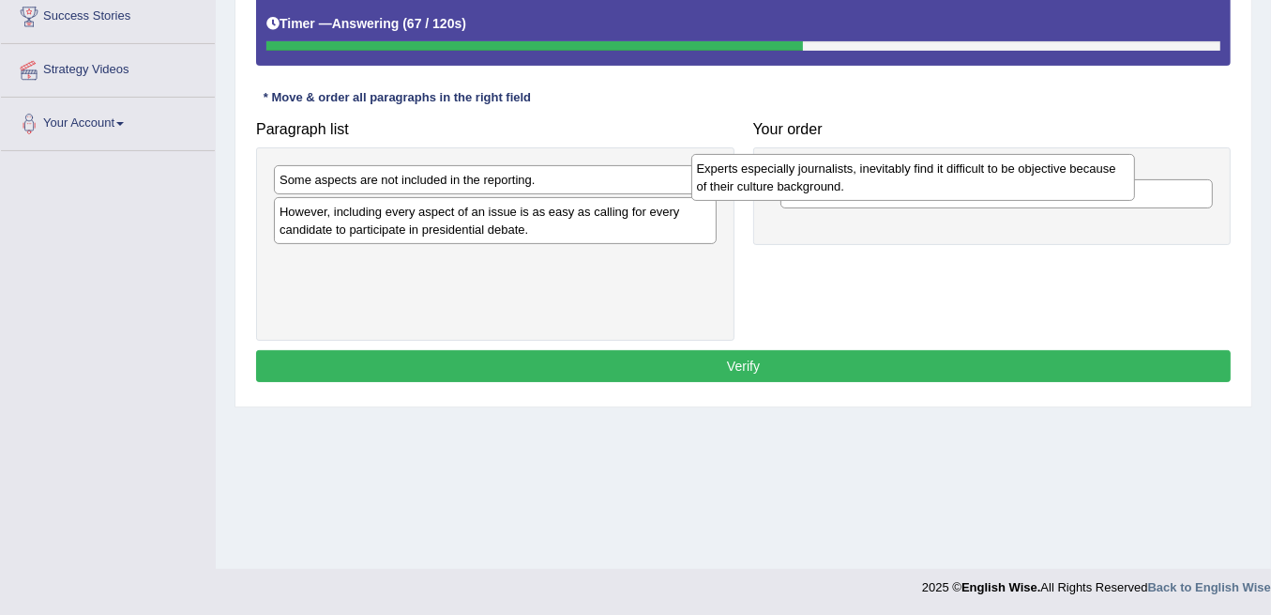
drag, startPoint x: 494, startPoint y: 183, endPoint x: 957, endPoint y: 169, distance: 463.7
click at [957, 169] on div "Experts especially journalists, inevitably find it difficult to be objective be…" at bounding box center [913, 177] width 444 height 46
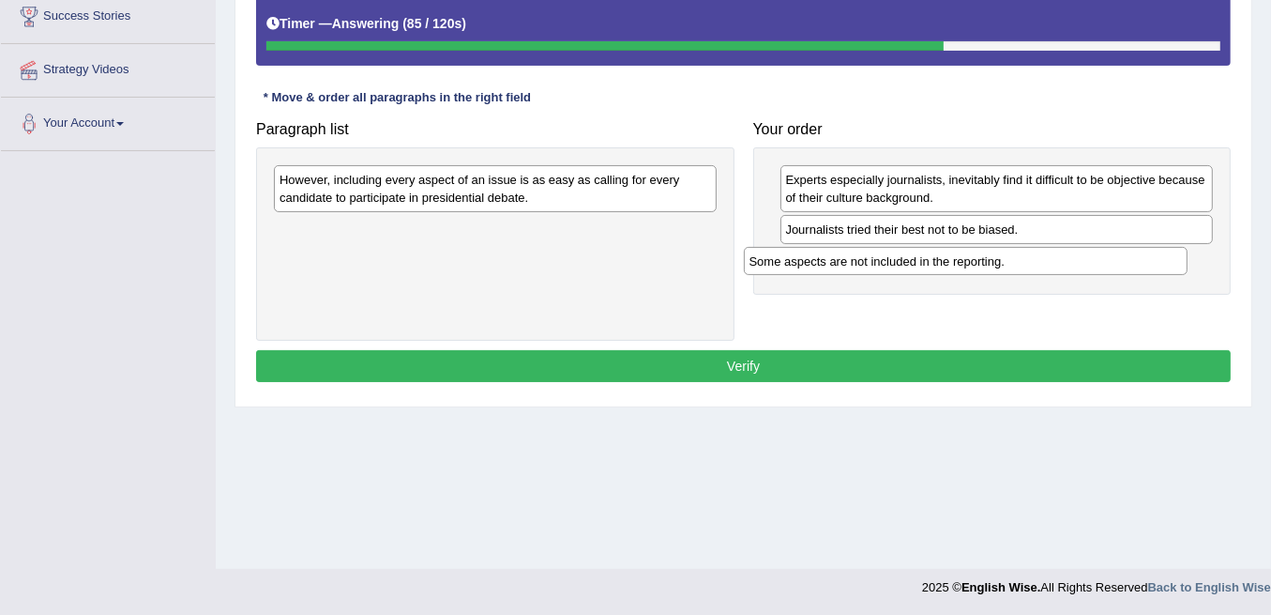
drag, startPoint x: 579, startPoint y: 176, endPoint x: 1049, endPoint y: 258, distance: 477.1
click at [1049, 258] on div "Some aspects are not included in the reporting." at bounding box center [966, 261] width 444 height 28
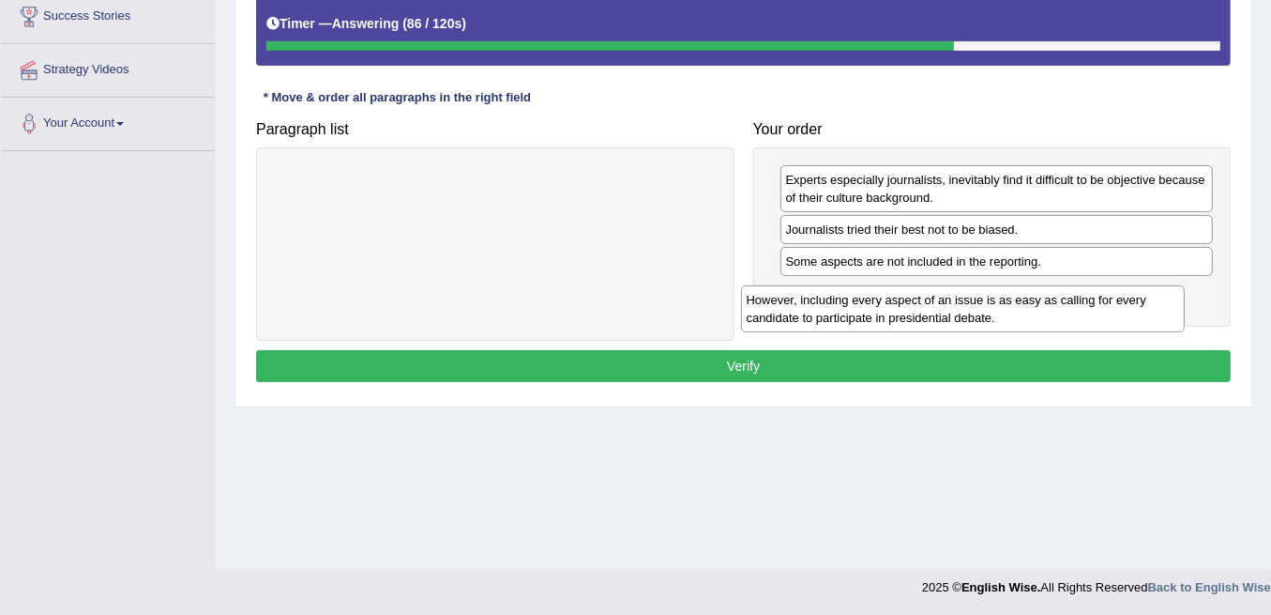
drag, startPoint x: 581, startPoint y: 189, endPoint x: 1071, endPoint y: 283, distance: 498.8
click at [1071, 285] on div "However, including every aspect of an issue is as easy as calling for every can…" at bounding box center [963, 308] width 444 height 46
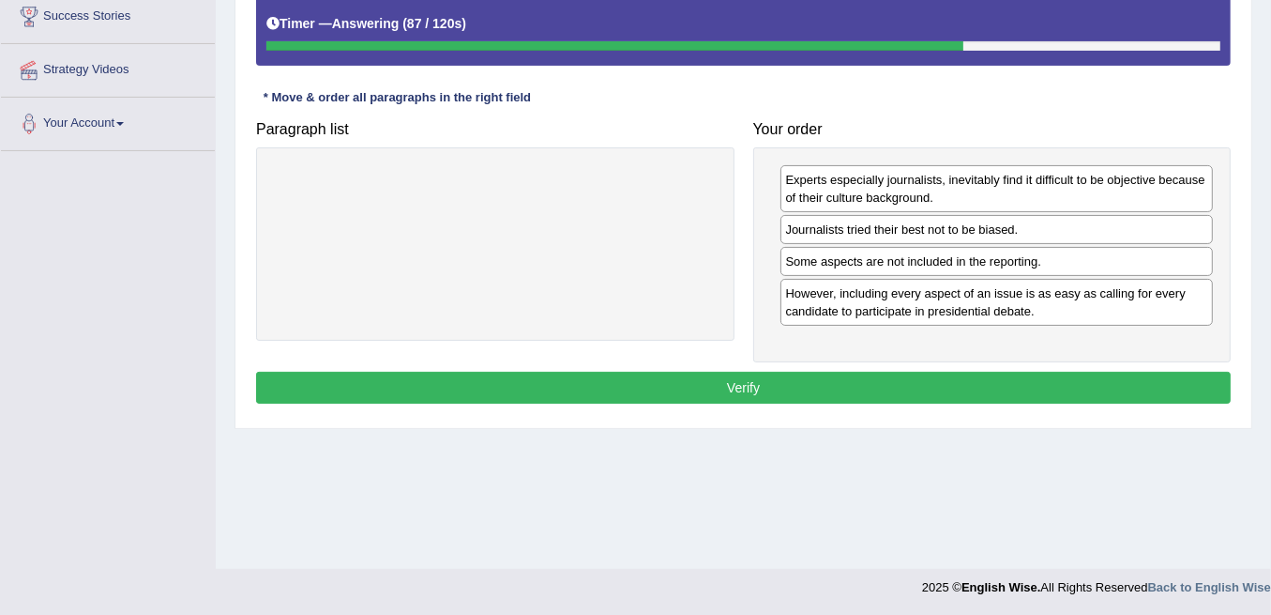
click at [949, 378] on button "Verify" at bounding box center [743, 388] width 975 height 32
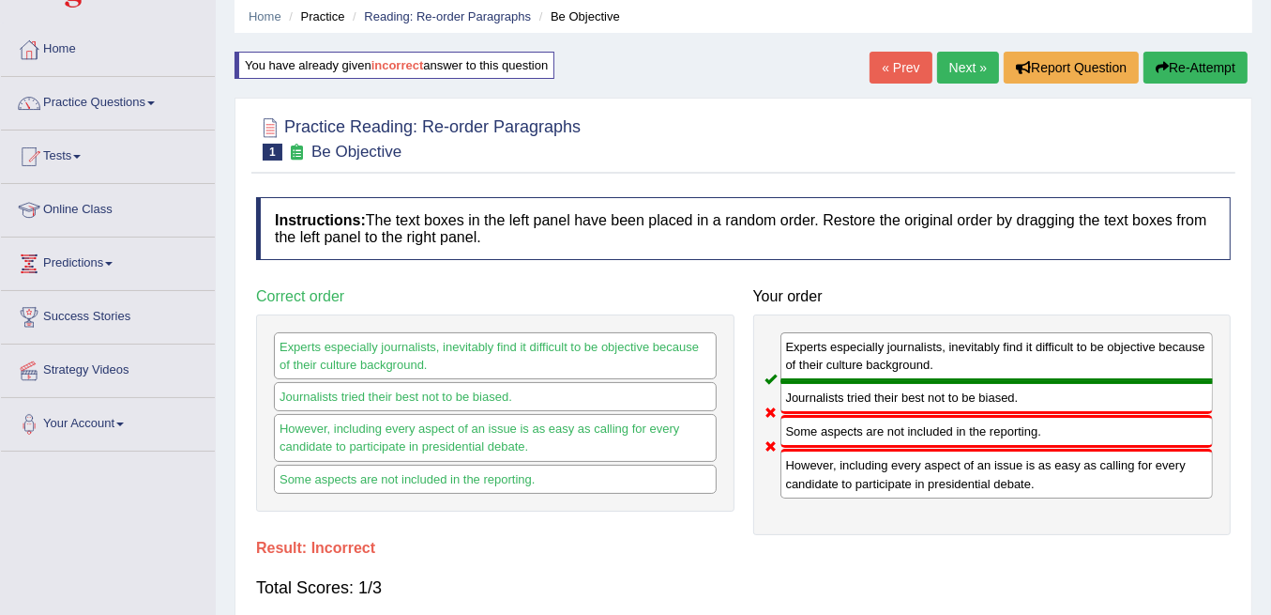
scroll to position [57, 0]
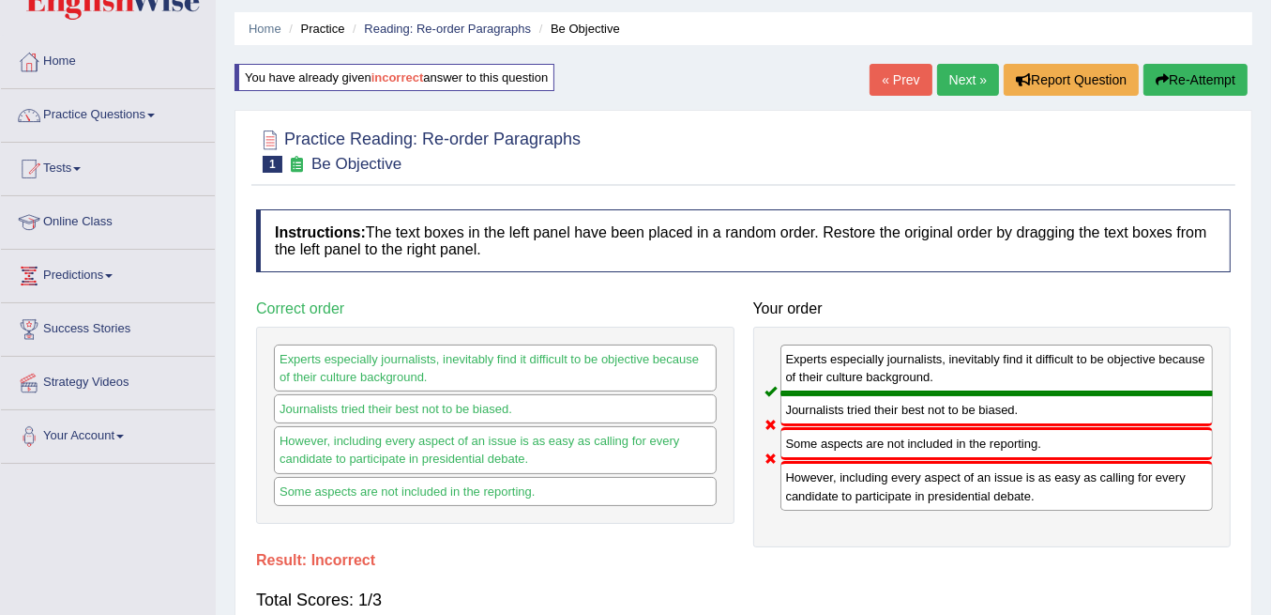
click at [971, 73] on link "Next »" at bounding box center [968, 80] width 62 height 32
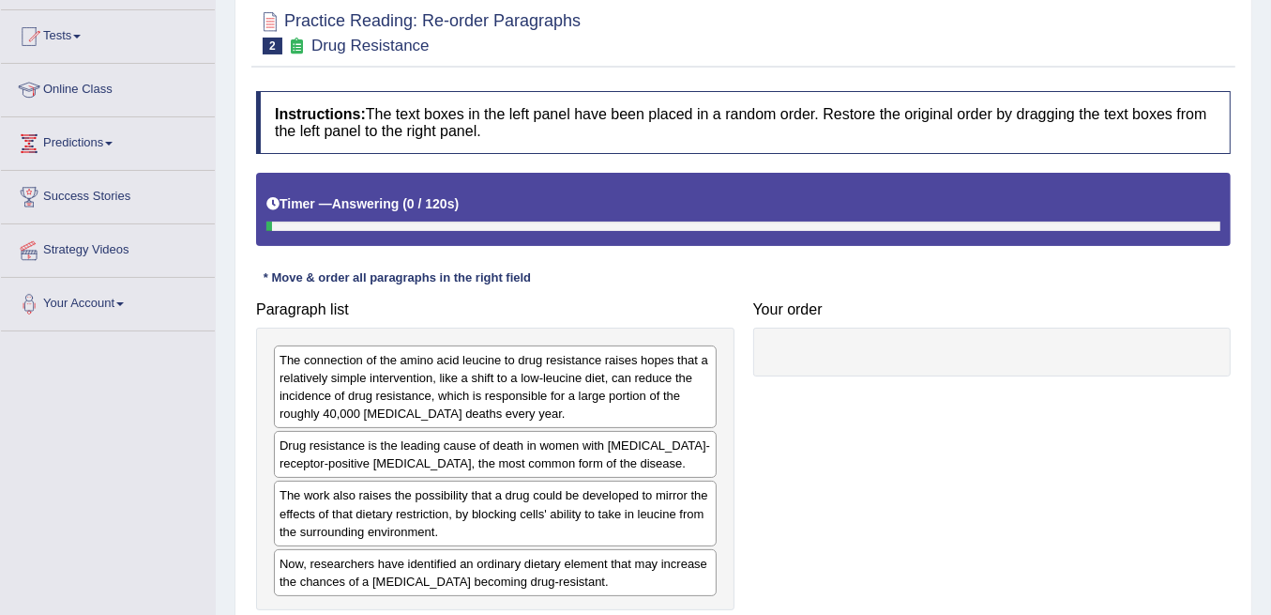
scroll to position [250, 0]
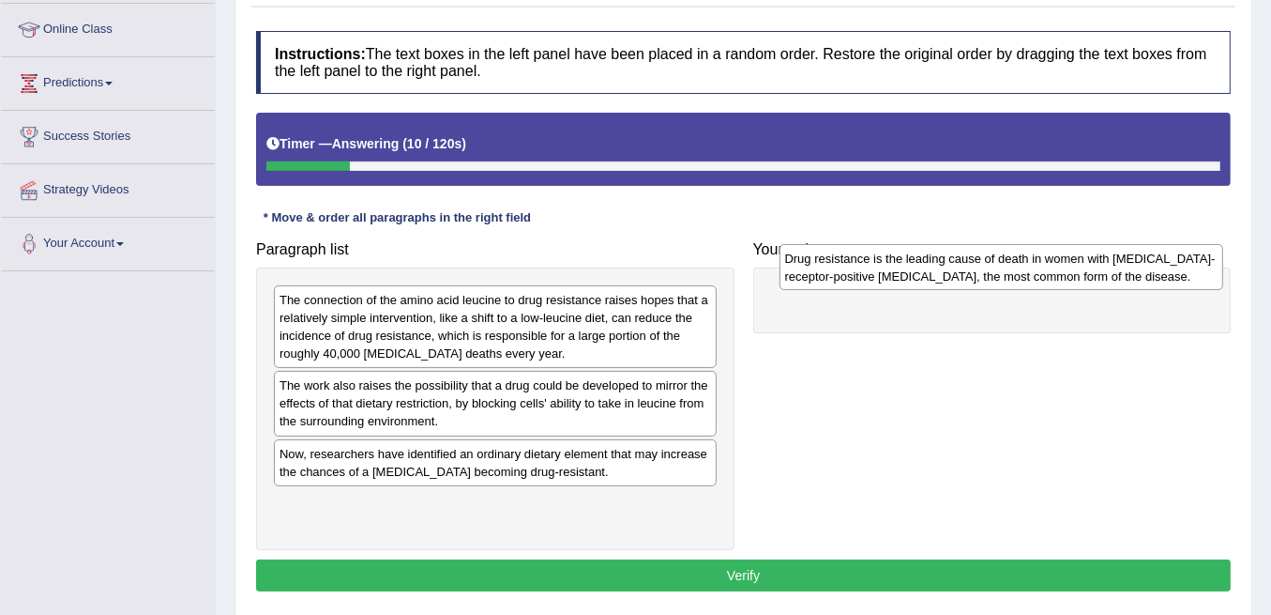
drag, startPoint x: 524, startPoint y: 390, endPoint x: 1029, endPoint y: 266, distance: 520.9
click at [1029, 266] on div "Drug resistance is the leading cause of death in women with estrogen-receptor-p…" at bounding box center [1002, 267] width 444 height 46
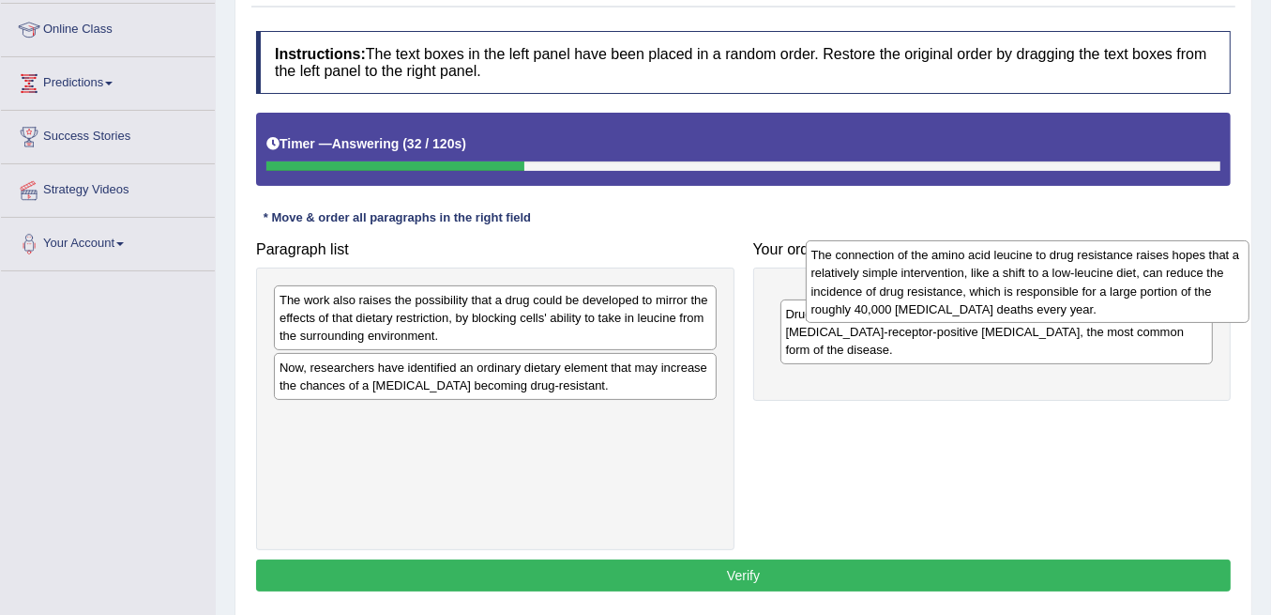
drag, startPoint x: 435, startPoint y: 340, endPoint x: 967, endPoint y: 295, distance: 533.9
click at [967, 295] on div "The connection of the amino acid leucine to drug resistance raises hopes that a…" at bounding box center [1028, 281] width 444 height 83
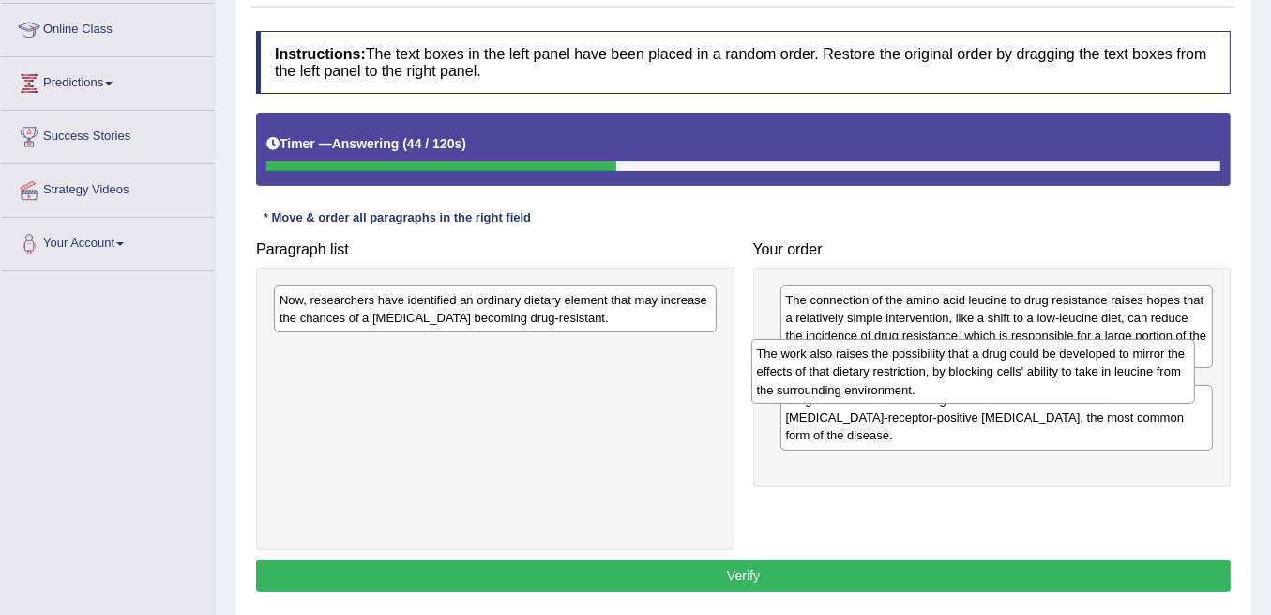
drag, startPoint x: 669, startPoint y: 295, endPoint x: 1147, endPoint y: 349, distance: 480.6
click at [1147, 349] on div "The work also raises the possibility that a drug could be developed to mirror t…" at bounding box center [974, 371] width 444 height 64
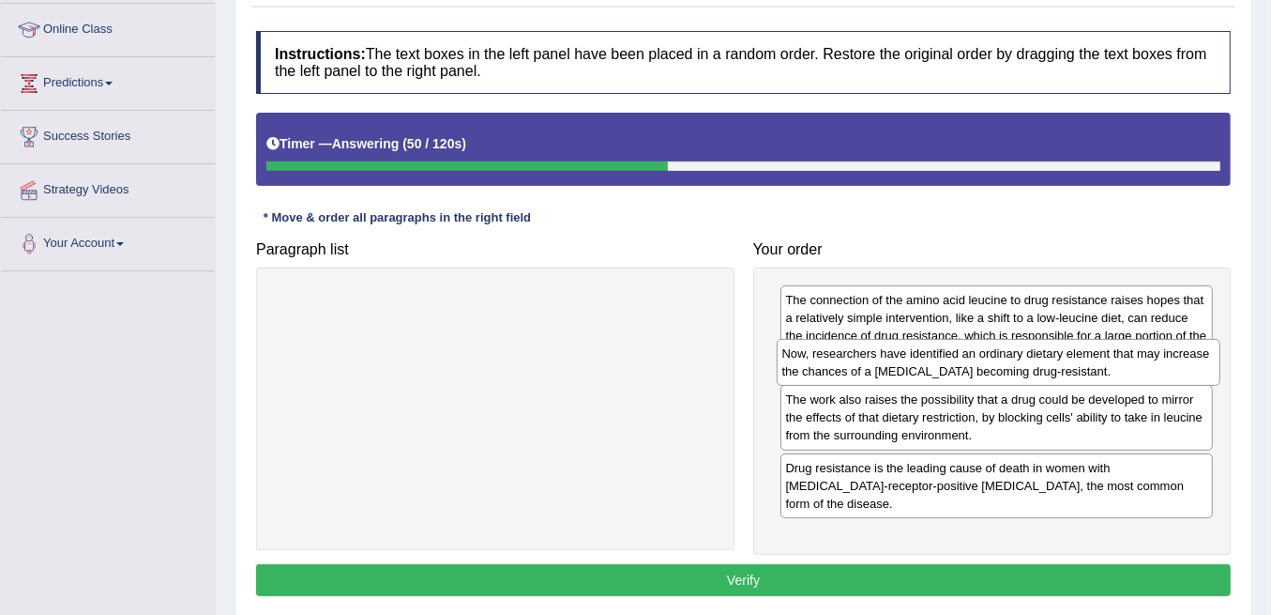
drag, startPoint x: 636, startPoint y: 303, endPoint x: 1142, endPoint y: 368, distance: 509.8
click at [1142, 368] on div "Now, researchers have identified an ordinary dietary element that may increase …" at bounding box center [999, 362] width 444 height 46
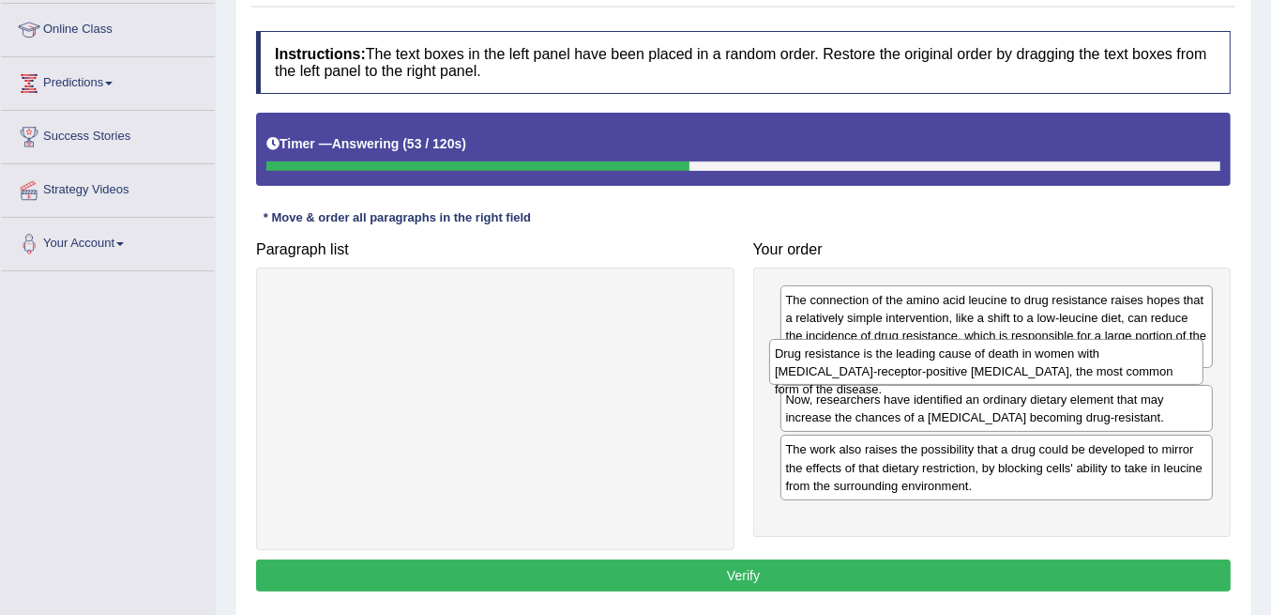
drag, startPoint x: 970, startPoint y: 510, endPoint x: 960, endPoint y: 363, distance: 147.7
click at [960, 363] on div "Drug resistance is the leading cause of death in women with estrogen-receptor-p…" at bounding box center [986, 362] width 434 height 46
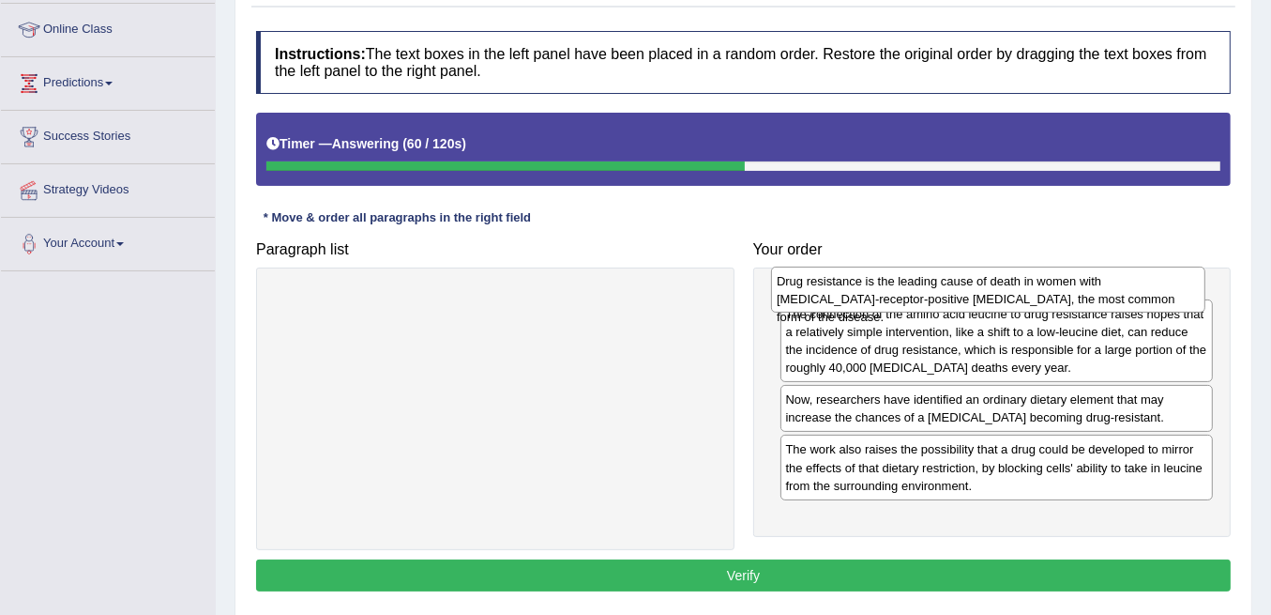
drag, startPoint x: 953, startPoint y: 389, endPoint x: 944, endPoint y: 285, distance: 104.6
click at [944, 285] on div "Drug resistance is the leading cause of death in women with estrogen-receptor-p…" at bounding box center [988, 289] width 434 height 46
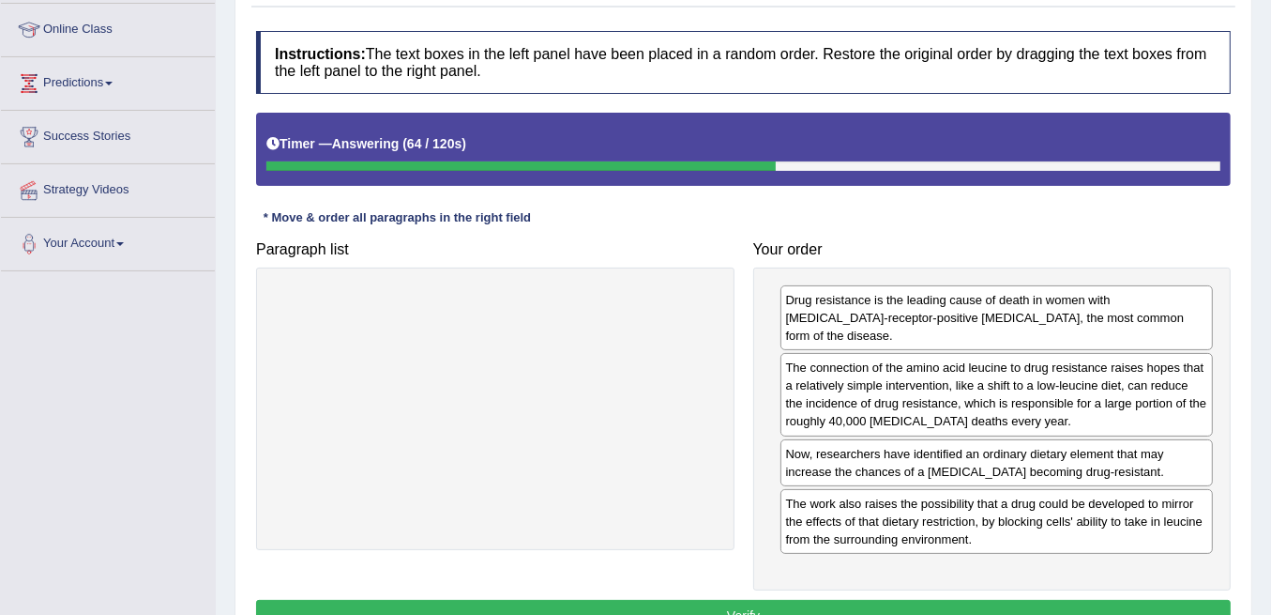
click at [868, 602] on button "Verify" at bounding box center [743, 616] width 975 height 32
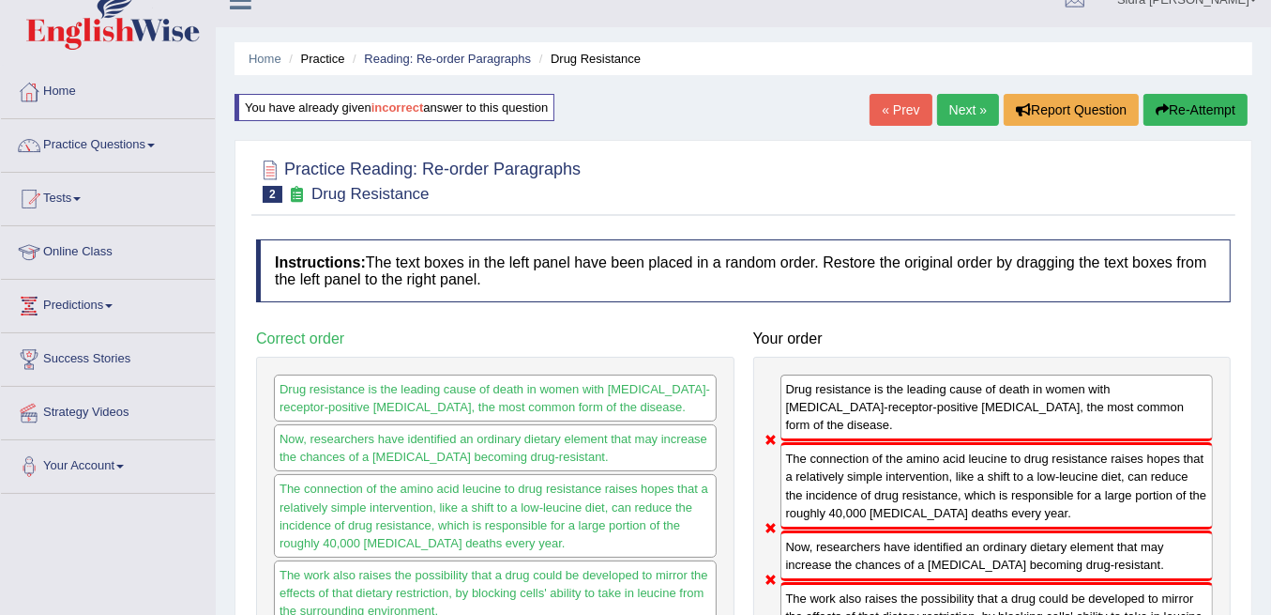
scroll to position [0, 0]
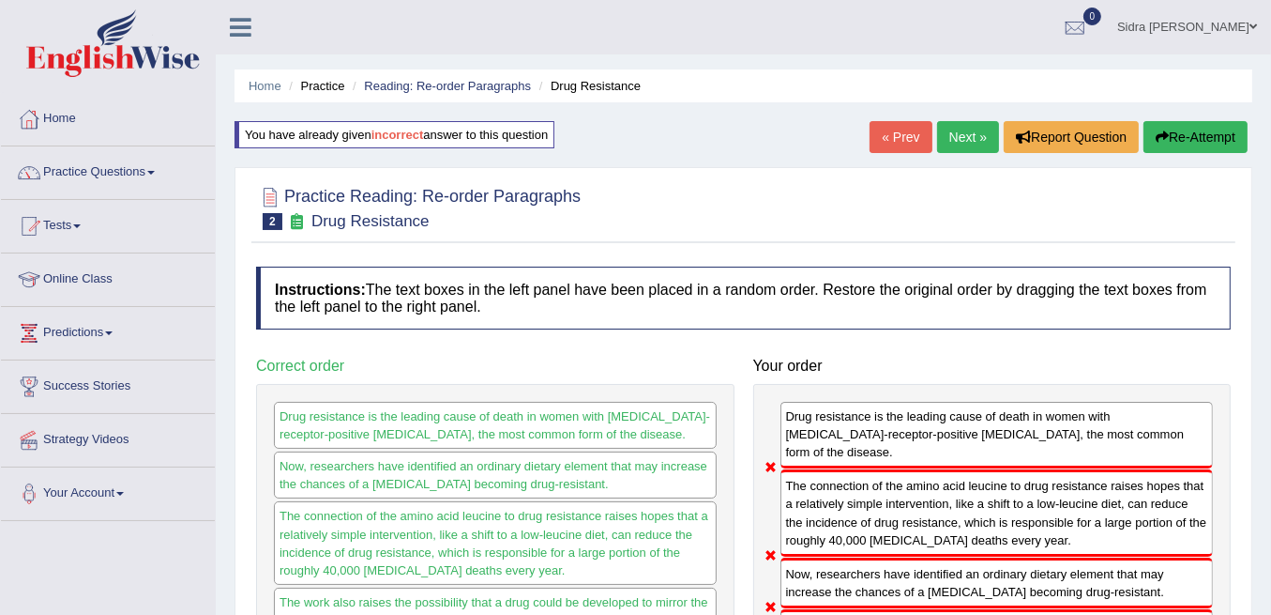
click at [964, 130] on link "Next »" at bounding box center [968, 137] width 62 height 32
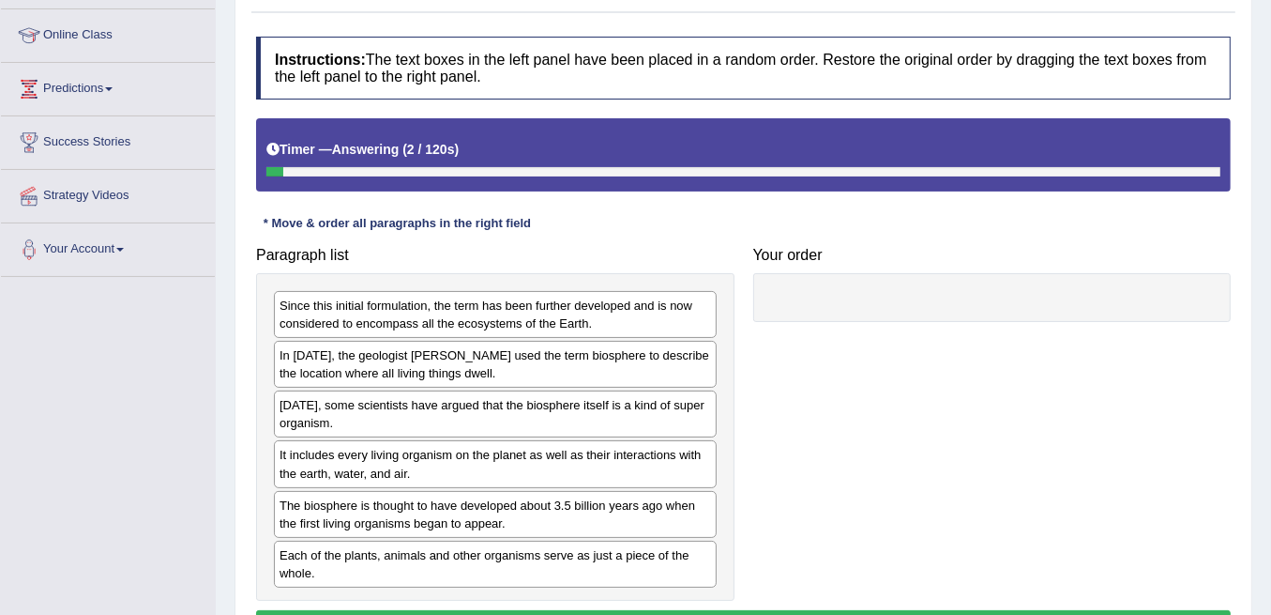
scroll to position [250, 0]
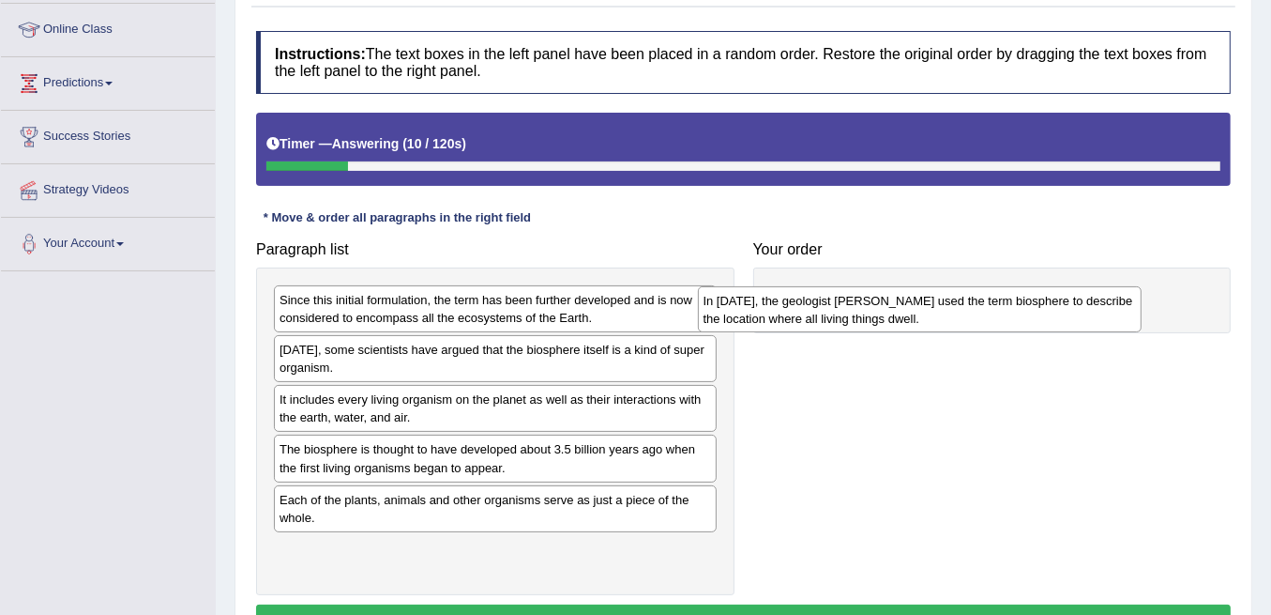
drag, startPoint x: 631, startPoint y: 357, endPoint x: 1082, endPoint y: 302, distance: 453.6
click at [1082, 302] on div "In [DATE], the geologist [PERSON_NAME] used the term biosphere to describe the …" at bounding box center [920, 309] width 444 height 46
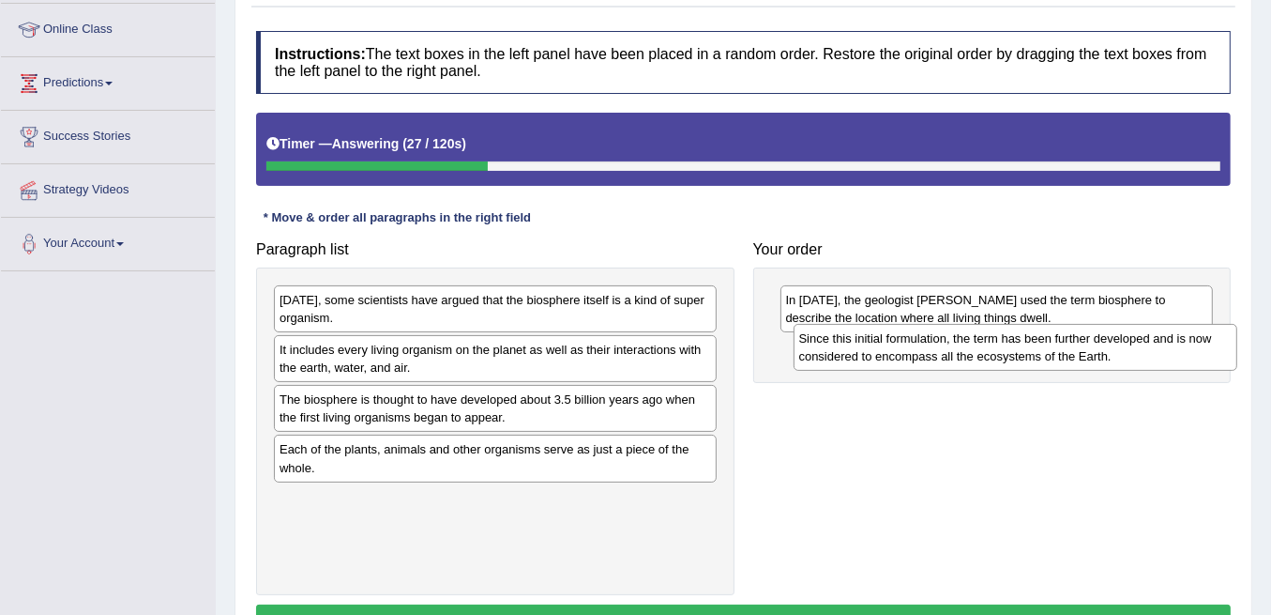
drag, startPoint x: 651, startPoint y: 300, endPoint x: 1171, endPoint y: 340, distance: 521.3
click at [1171, 340] on div "Since this initial formulation, the term has been further developed and is now …" at bounding box center [1016, 347] width 444 height 46
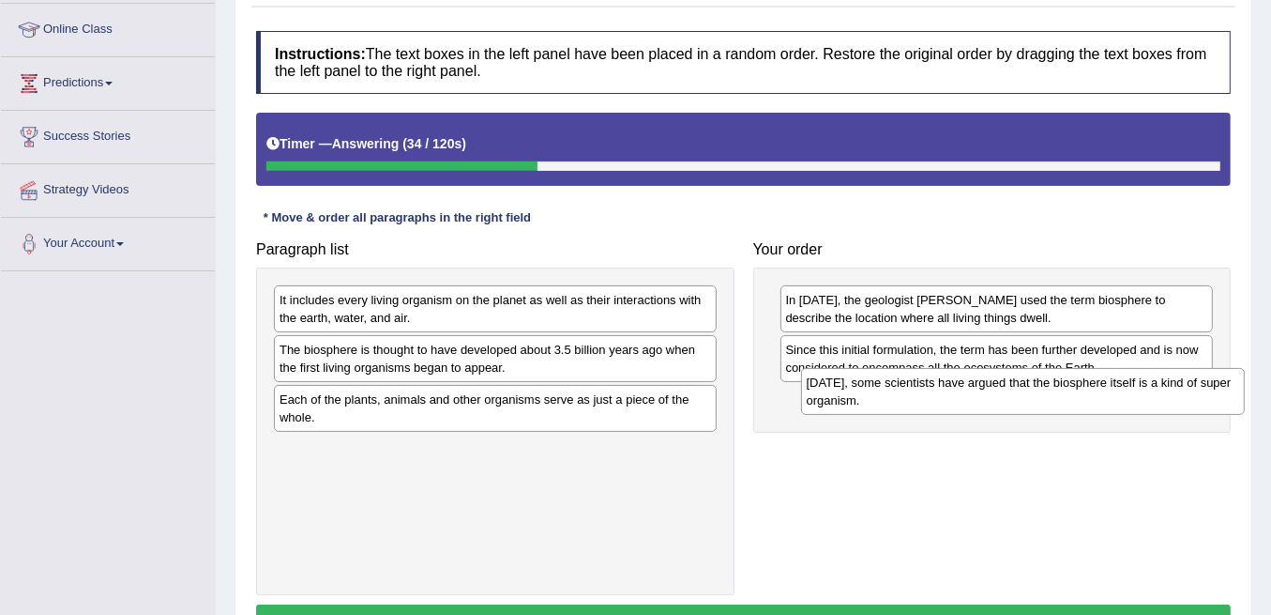
drag, startPoint x: 419, startPoint y: 302, endPoint x: 947, endPoint y: 386, distance: 533.9
click at [947, 386] on div "Today, some scientists have argued that the biosphere itself is a kind of super…" at bounding box center [1023, 391] width 444 height 46
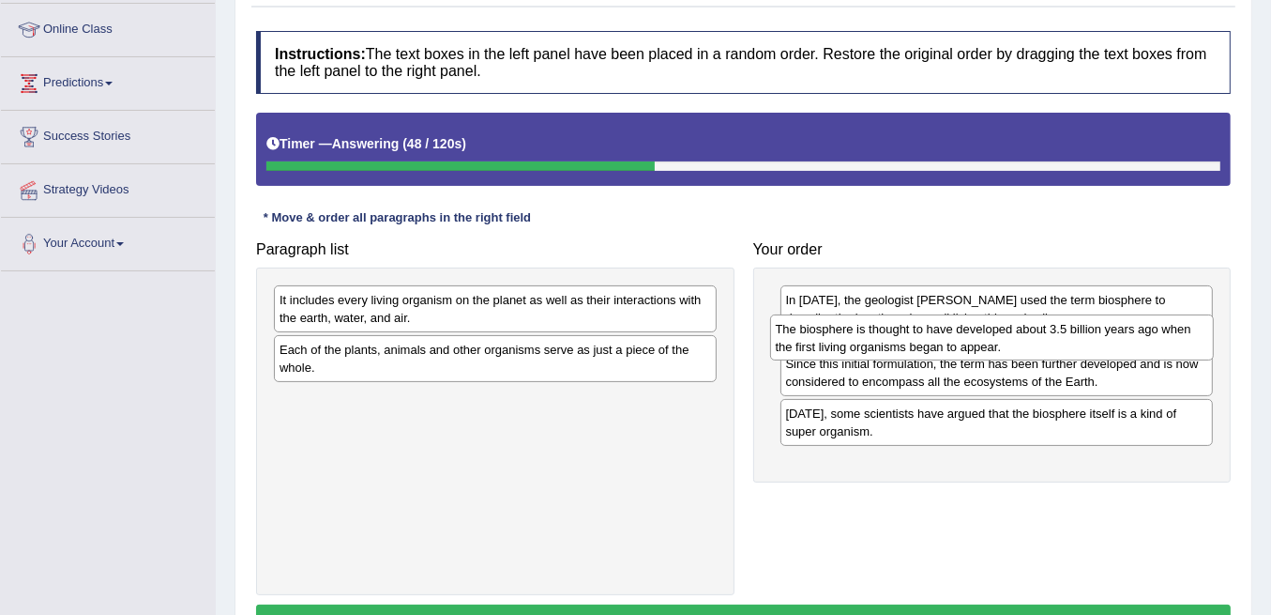
drag, startPoint x: 618, startPoint y: 354, endPoint x: 1115, endPoint y: 335, distance: 496.7
click at [1115, 335] on div "The biosphere is thought to have developed about 3.5 billion years ago when the…" at bounding box center [992, 337] width 444 height 46
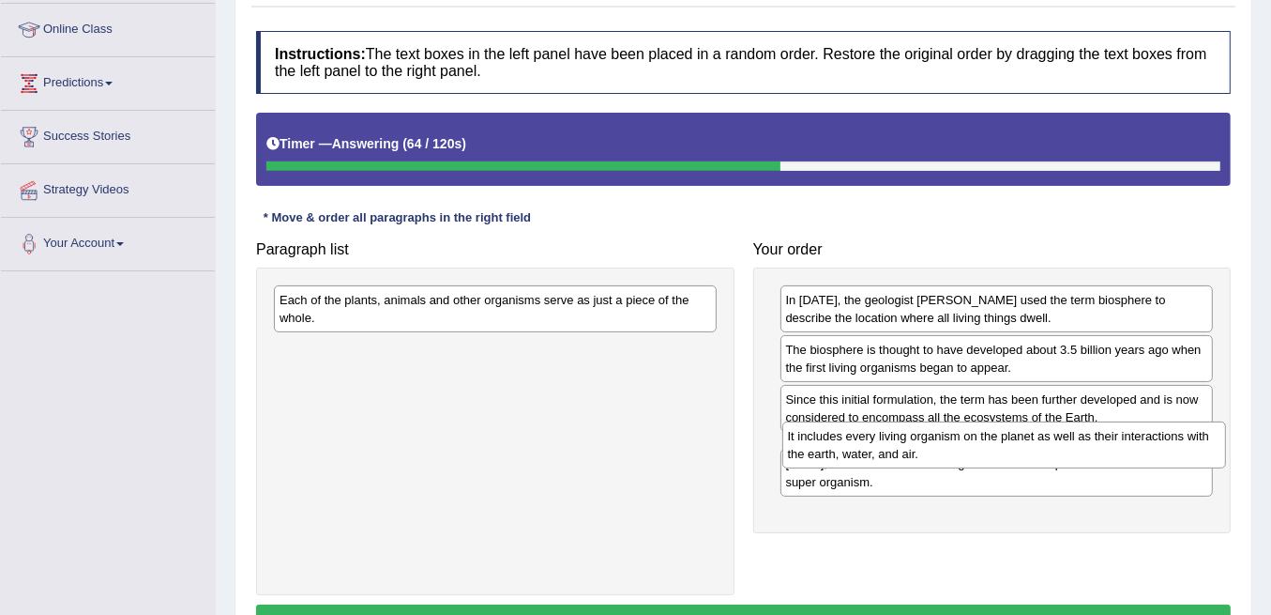
drag, startPoint x: 600, startPoint y: 311, endPoint x: 1109, endPoint y: 448, distance: 526.6
click at [1109, 448] on div "It includes every living organism on the planet as well as their interactions w…" at bounding box center [1004, 444] width 444 height 46
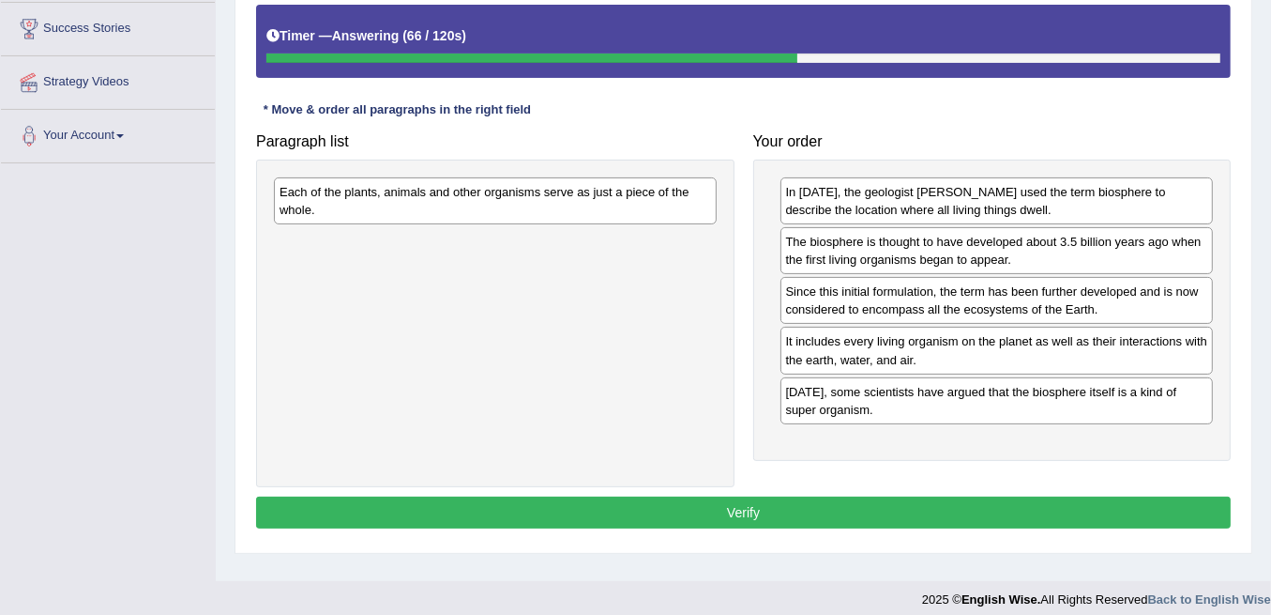
scroll to position [370, 0]
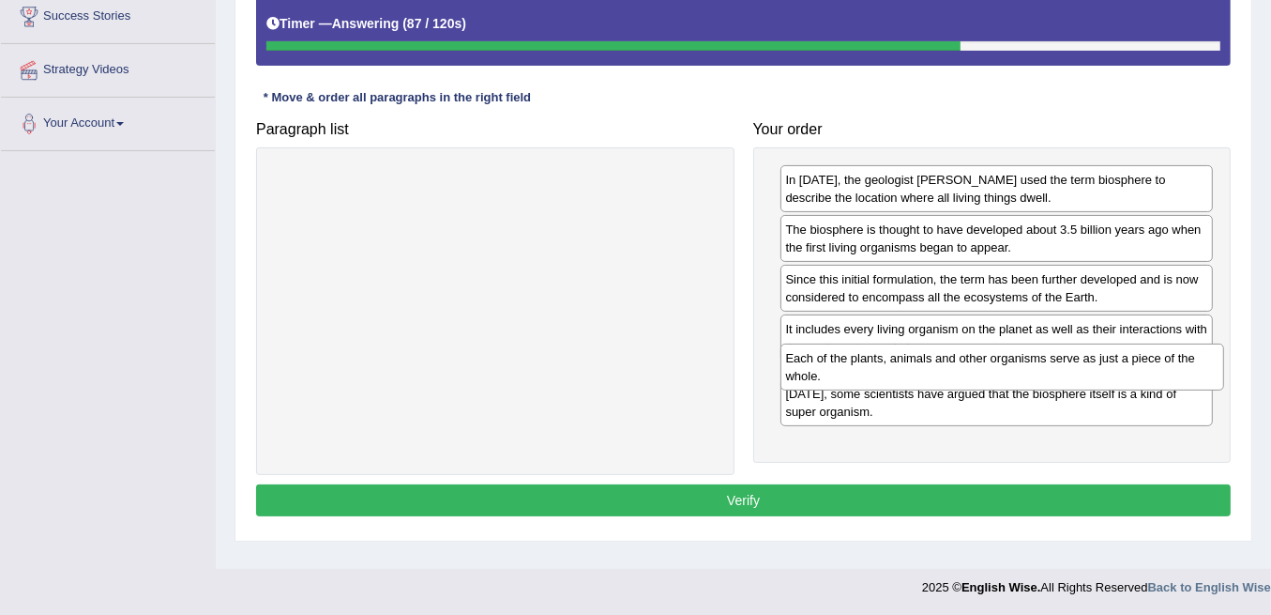
drag, startPoint x: 597, startPoint y: 176, endPoint x: 1103, endPoint y: 355, distance: 537.1
click at [1103, 355] on div "Each of the plants, animals and other organisms serve as just a piece of the wh…" at bounding box center [1003, 366] width 444 height 46
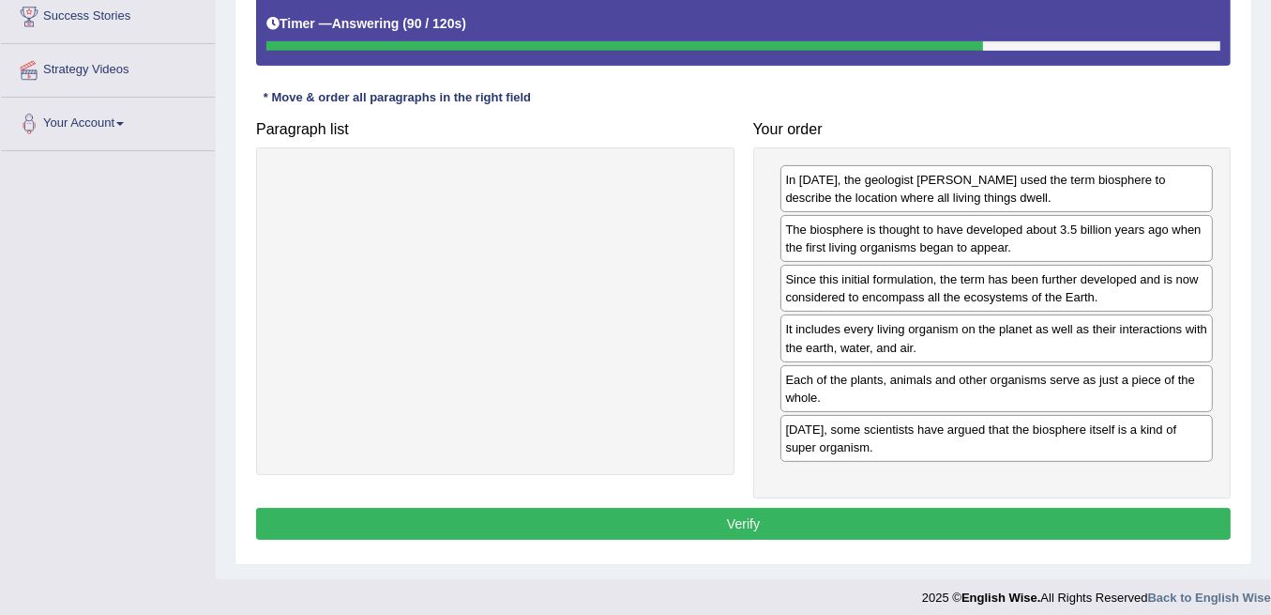
click at [1040, 508] on button "Verify" at bounding box center [743, 524] width 975 height 32
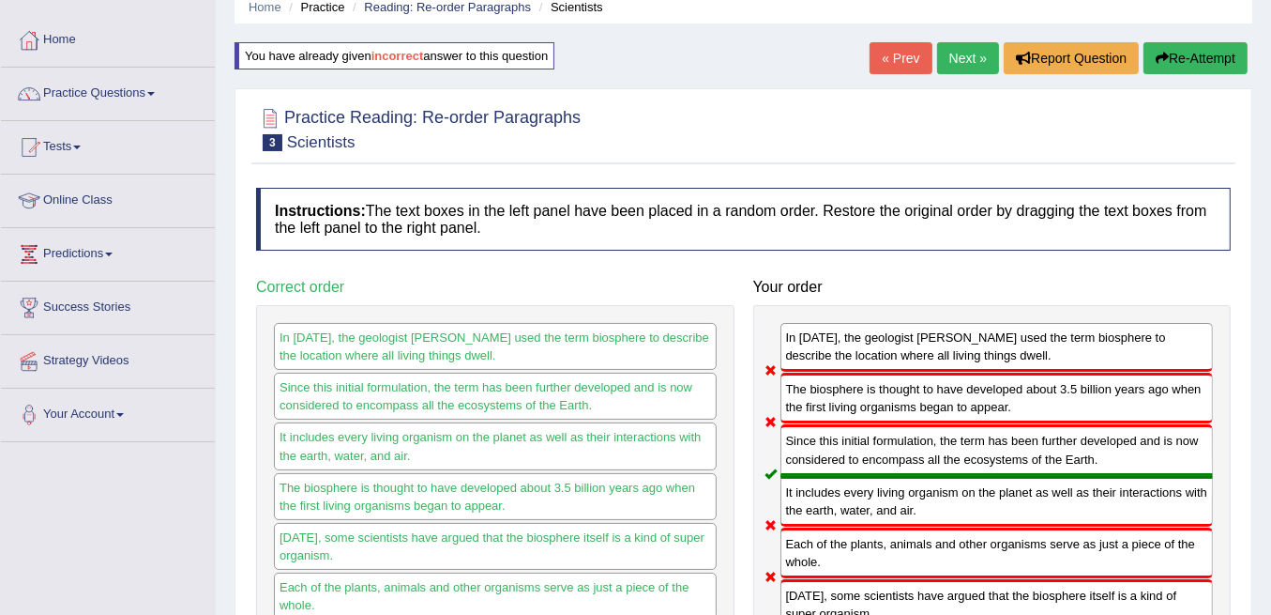
scroll to position [57, 0]
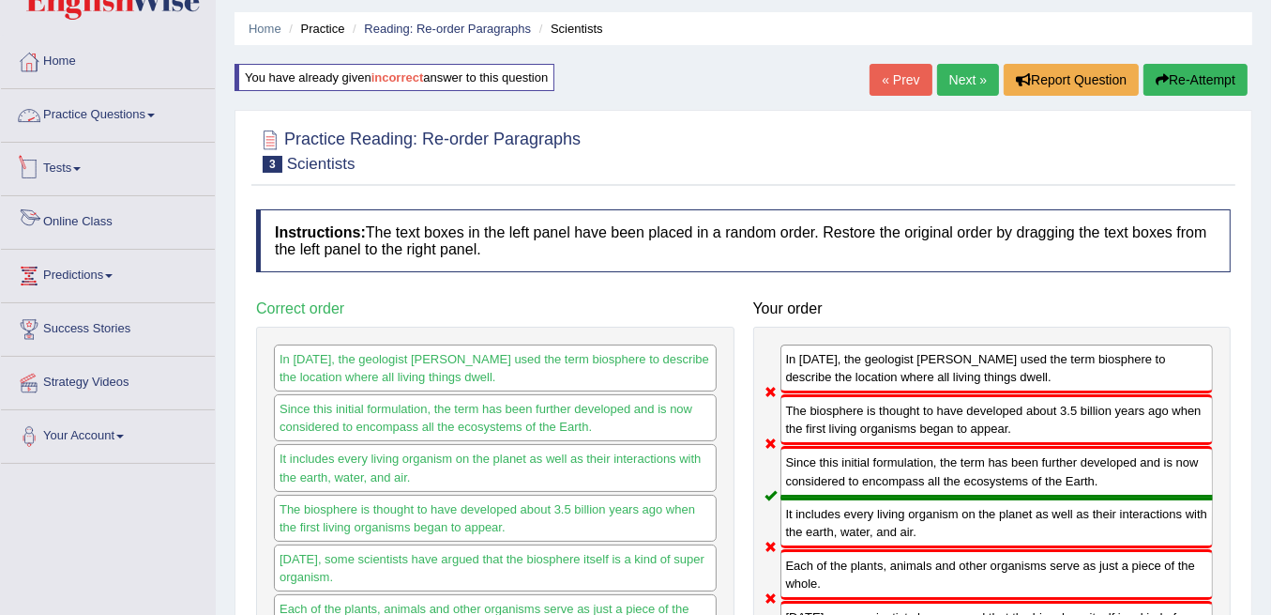
click at [107, 129] on link "Practice Questions" at bounding box center [108, 112] width 214 height 47
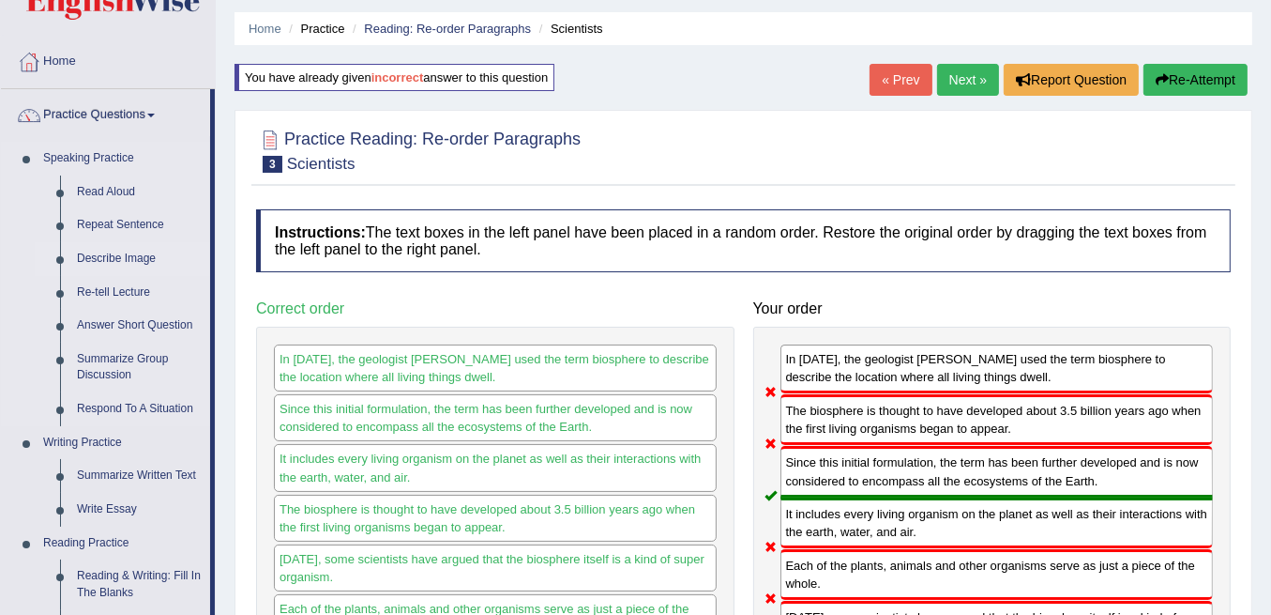
click at [117, 259] on link "Describe Image" at bounding box center [139, 259] width 142 height 34
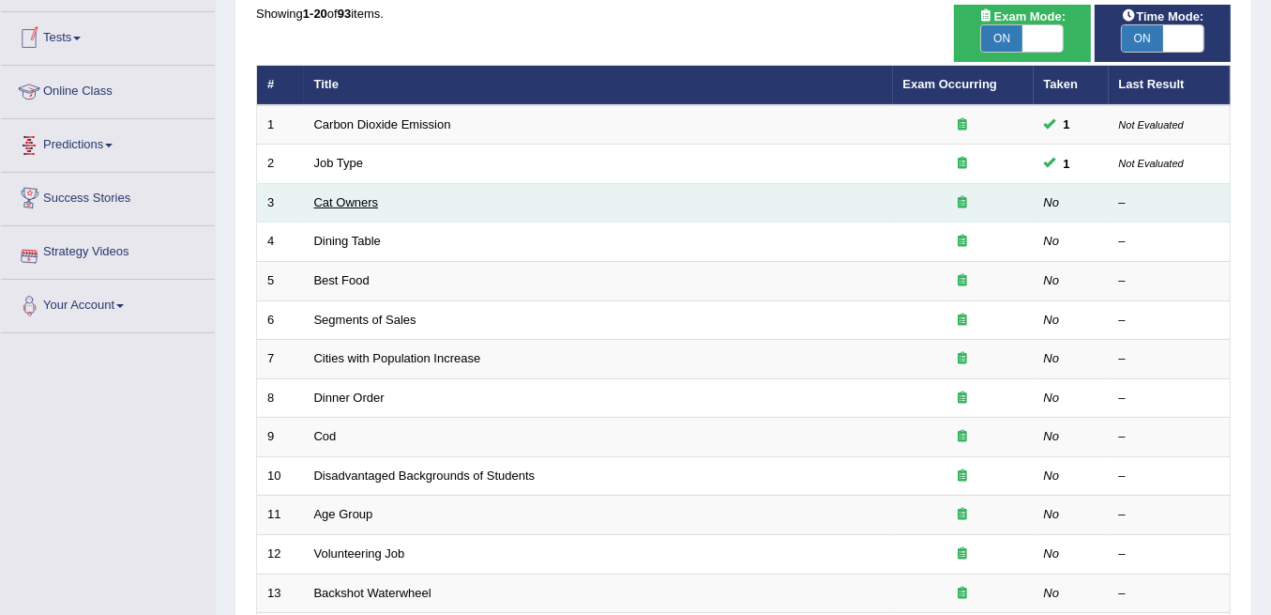
click at [357, 195] on link "Cat Owners" at bounding box center [346, 202] width 65 height 14
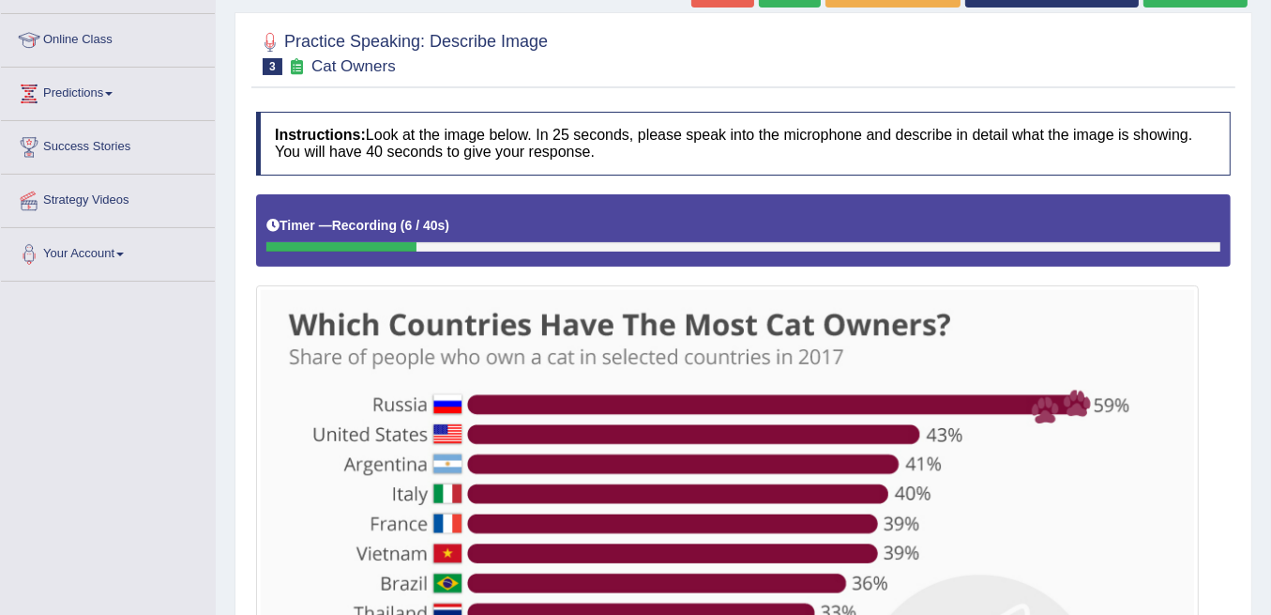
scroll to position [115, 0]
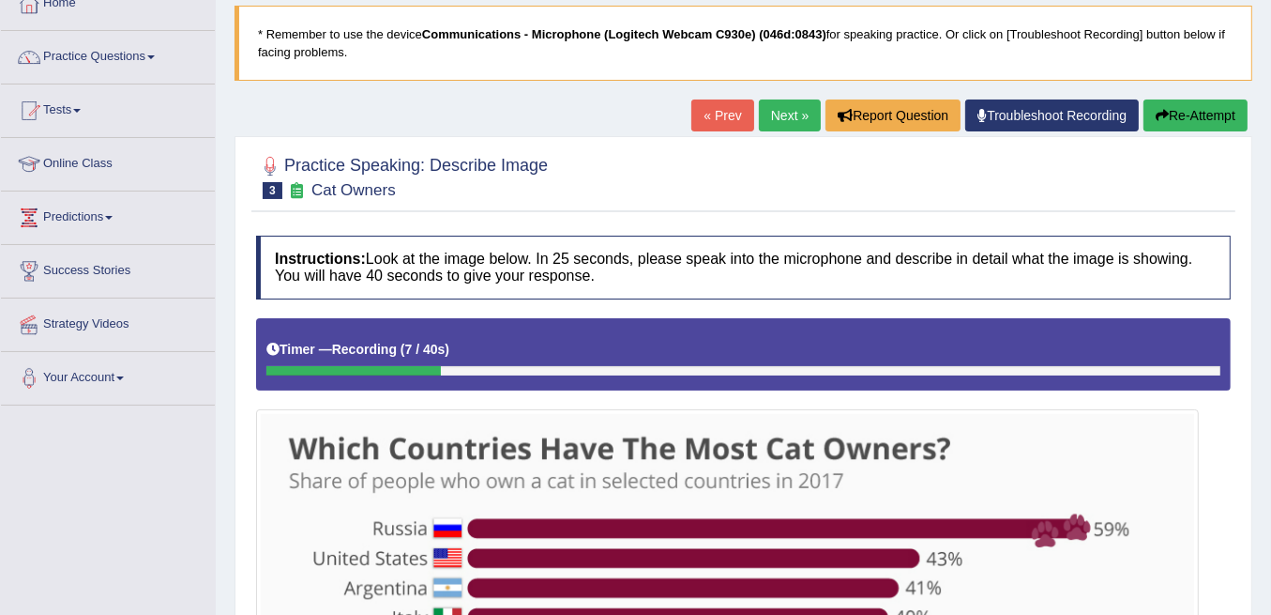
click at [1228, 125] on button "Re-Attempt" at bounding box center [1196, 115] width 104 height 32
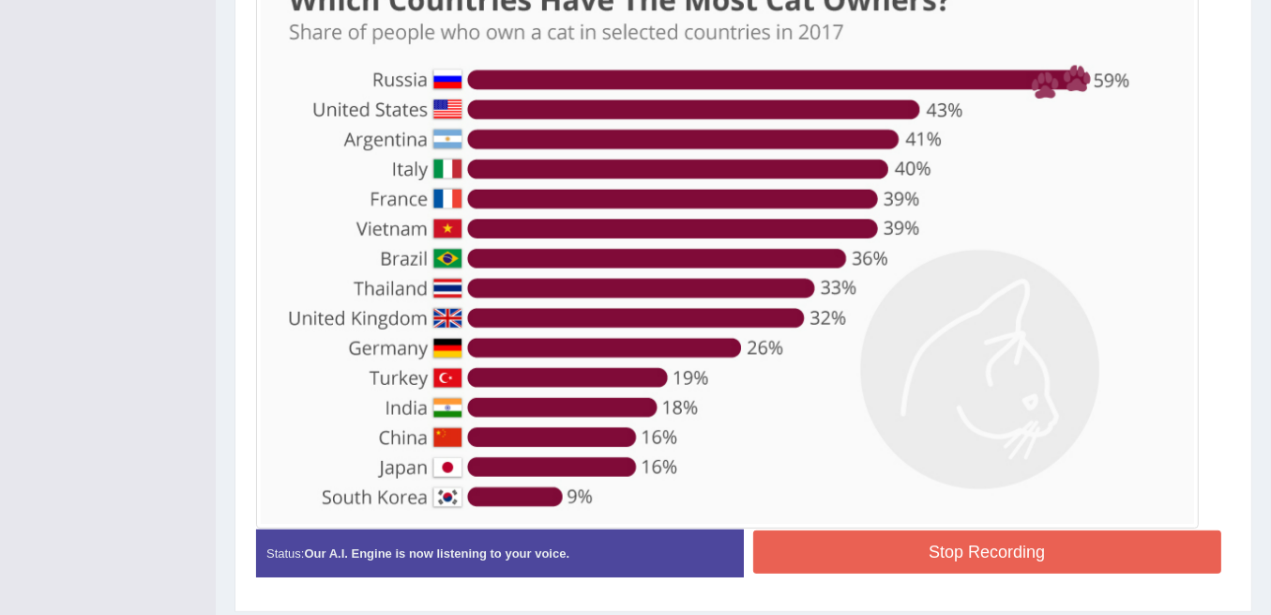
scroll to position [616, 0]
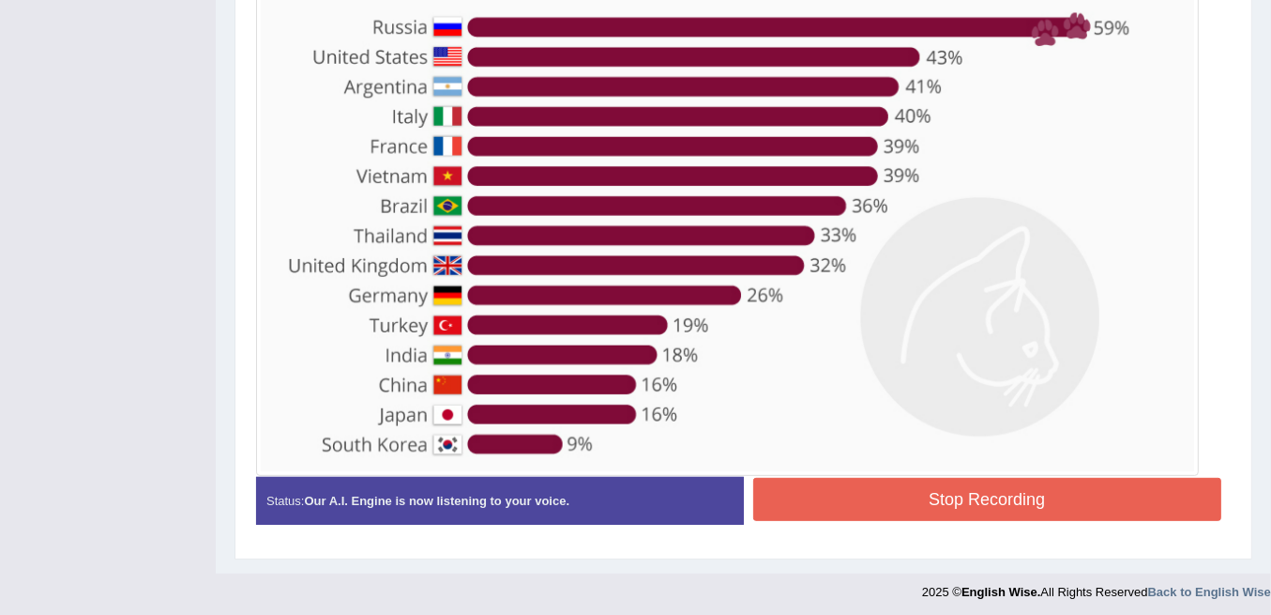
click at [946, 501] on button "Stop Recording" at bounding box center [987, 499] width 469 height 43
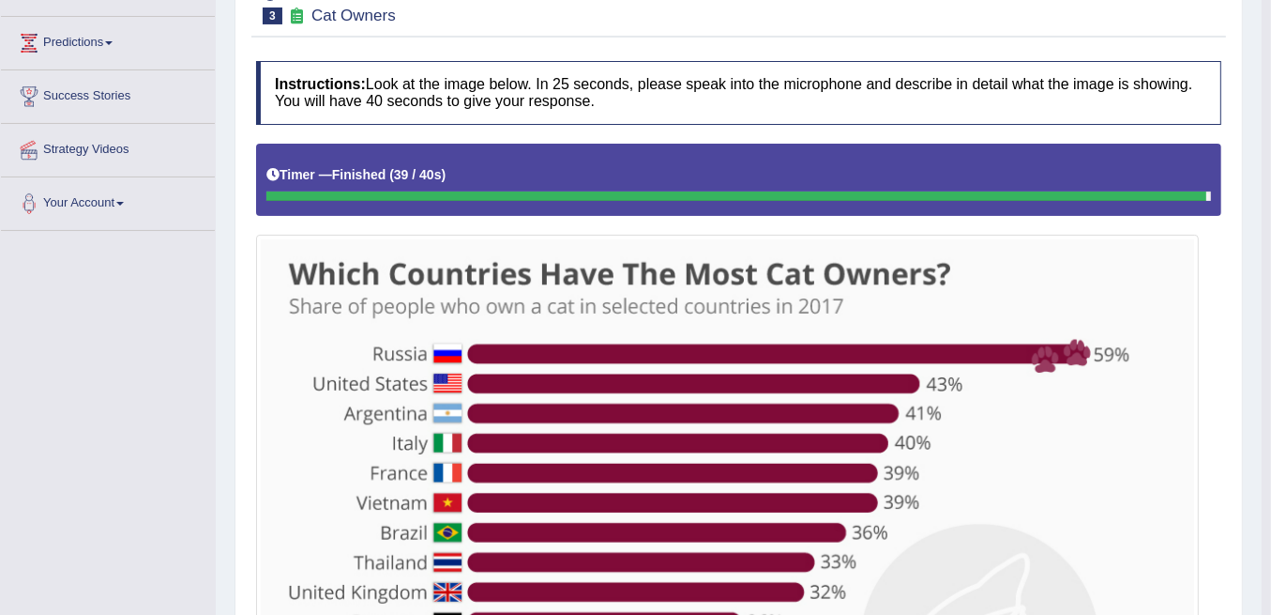
scroll to position [115, 0]
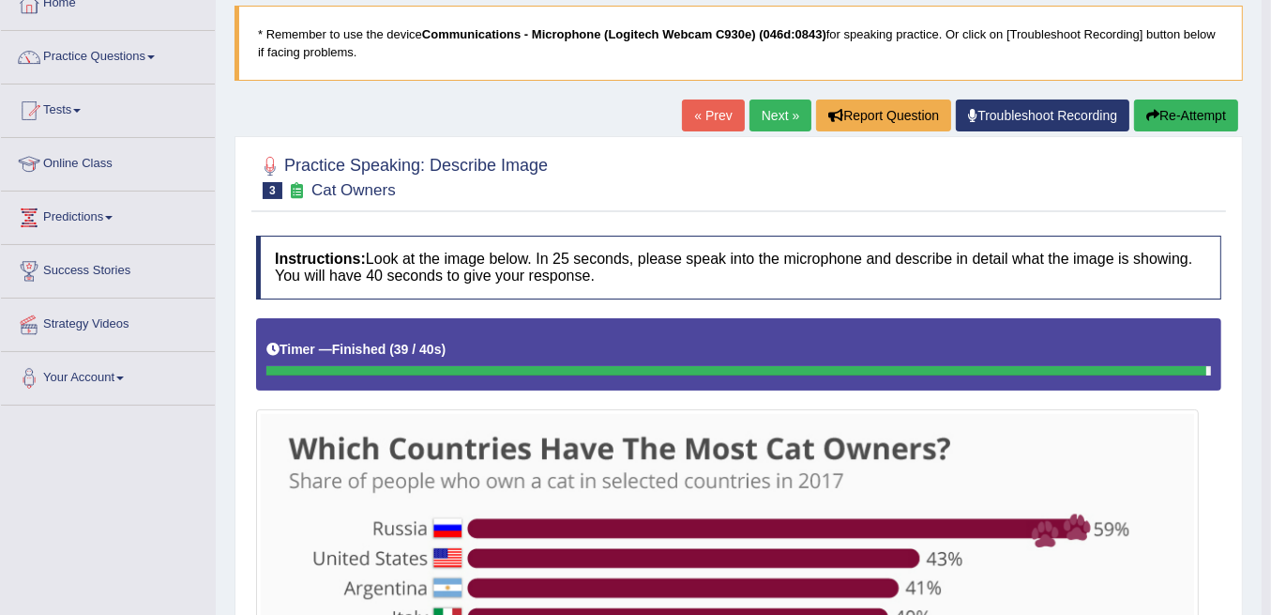
click at [1198, 118] on button "Re-Attempt" at bounding box center [1186, 115] width 104 height 32
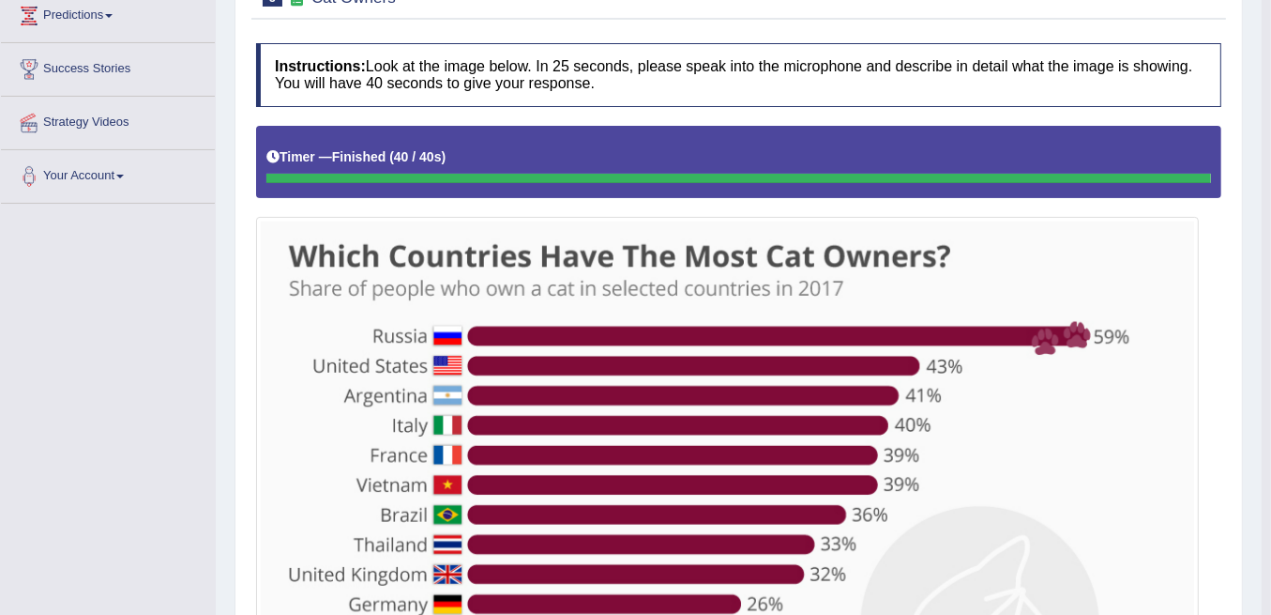
scroll to position [4, 0]
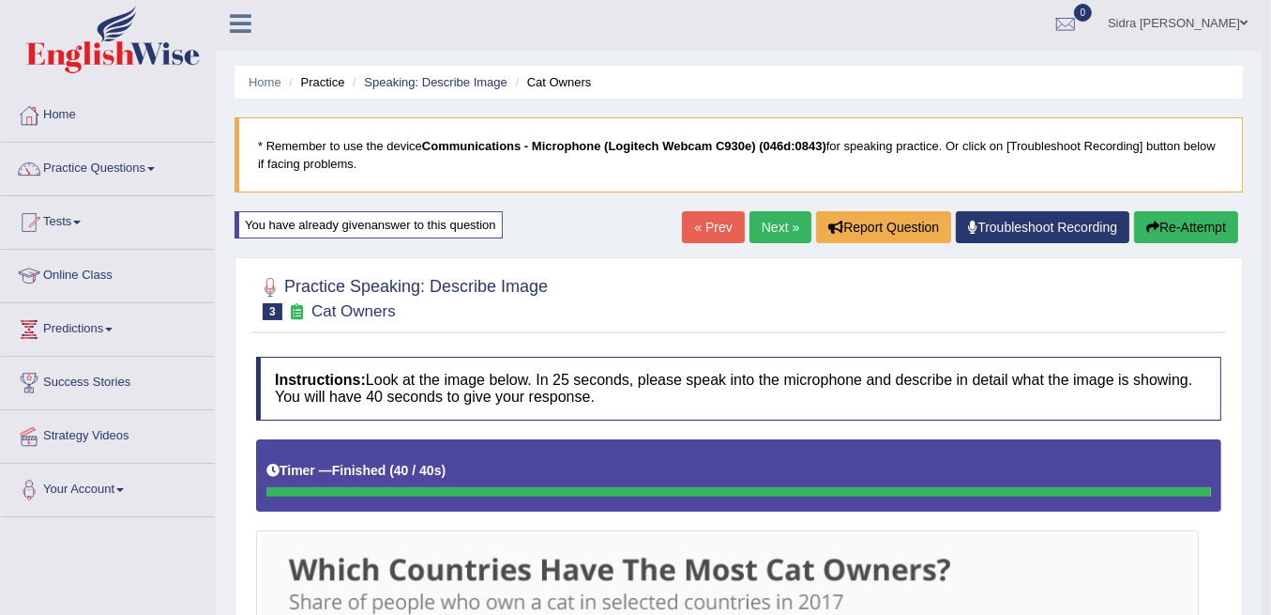
click at [782, 230] on link "Next »" at bounding box center [781, 227] width 62 height 32
